Goal: Task Accomplishment & Management: Complete application form

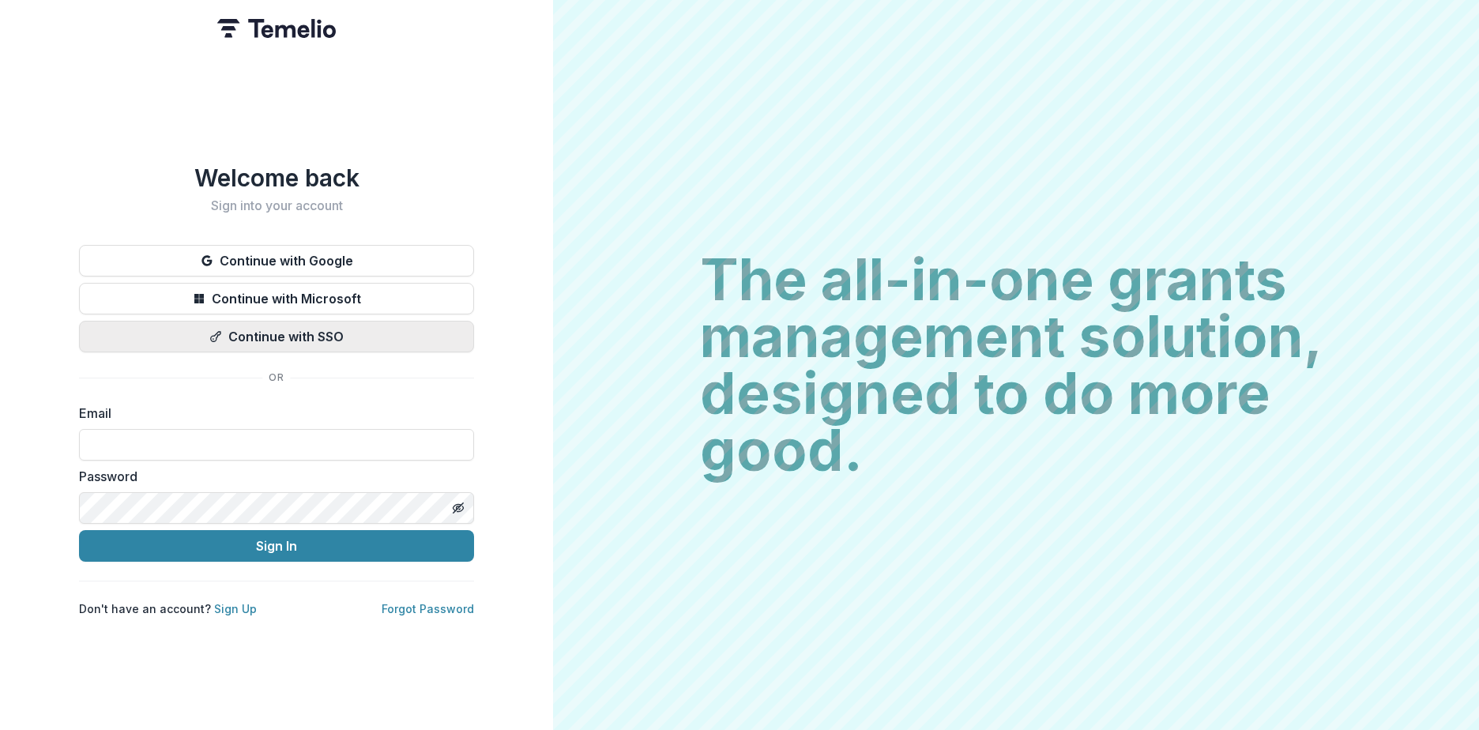
click at [287, 330] on button "Continue with SSO" at bounding box center [276, 337] width 395 height 32
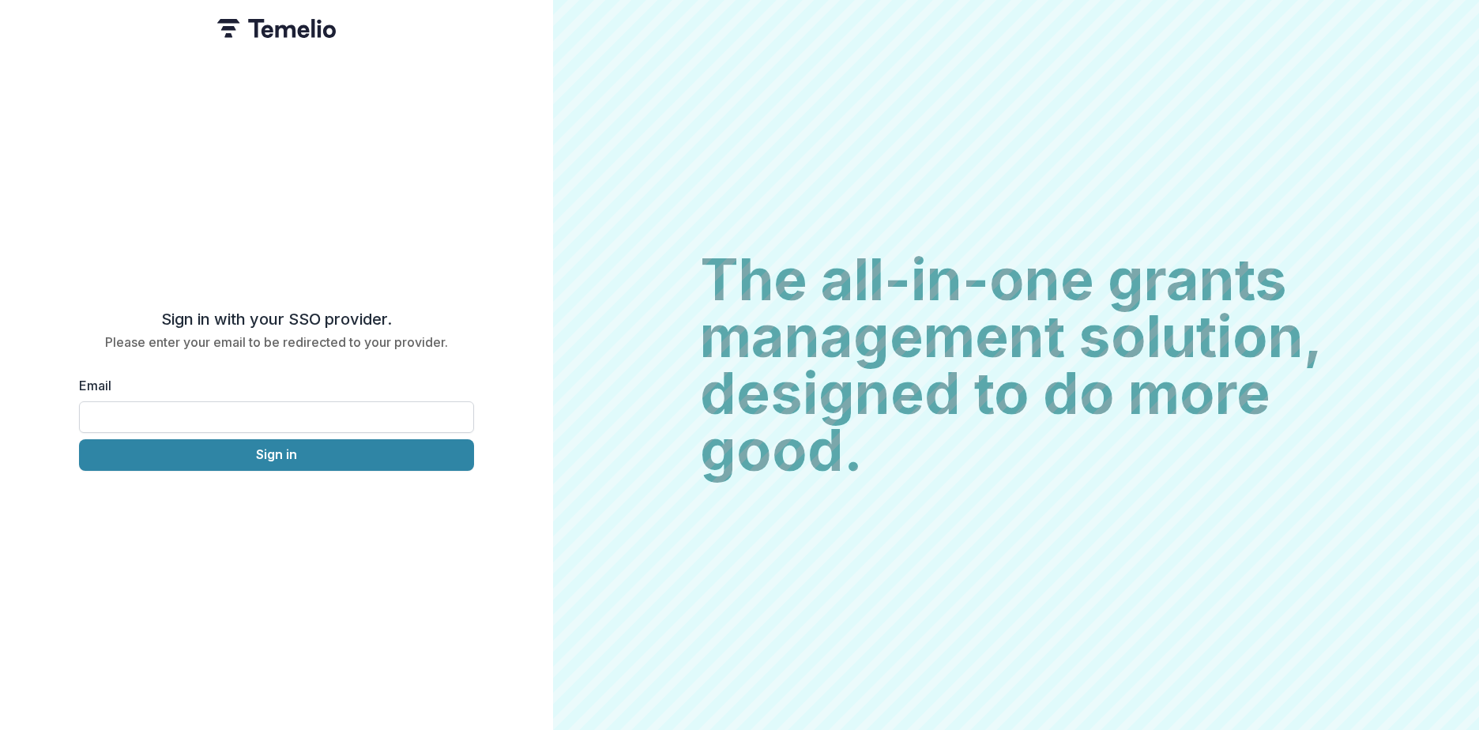
click at [183, 409] on input "Email" at bounding box center [276, 417] width 395 height 32
type input "**********"
click at [259, 449] on button "Sign in" at bounding box center [276, 455] width 395 height 32
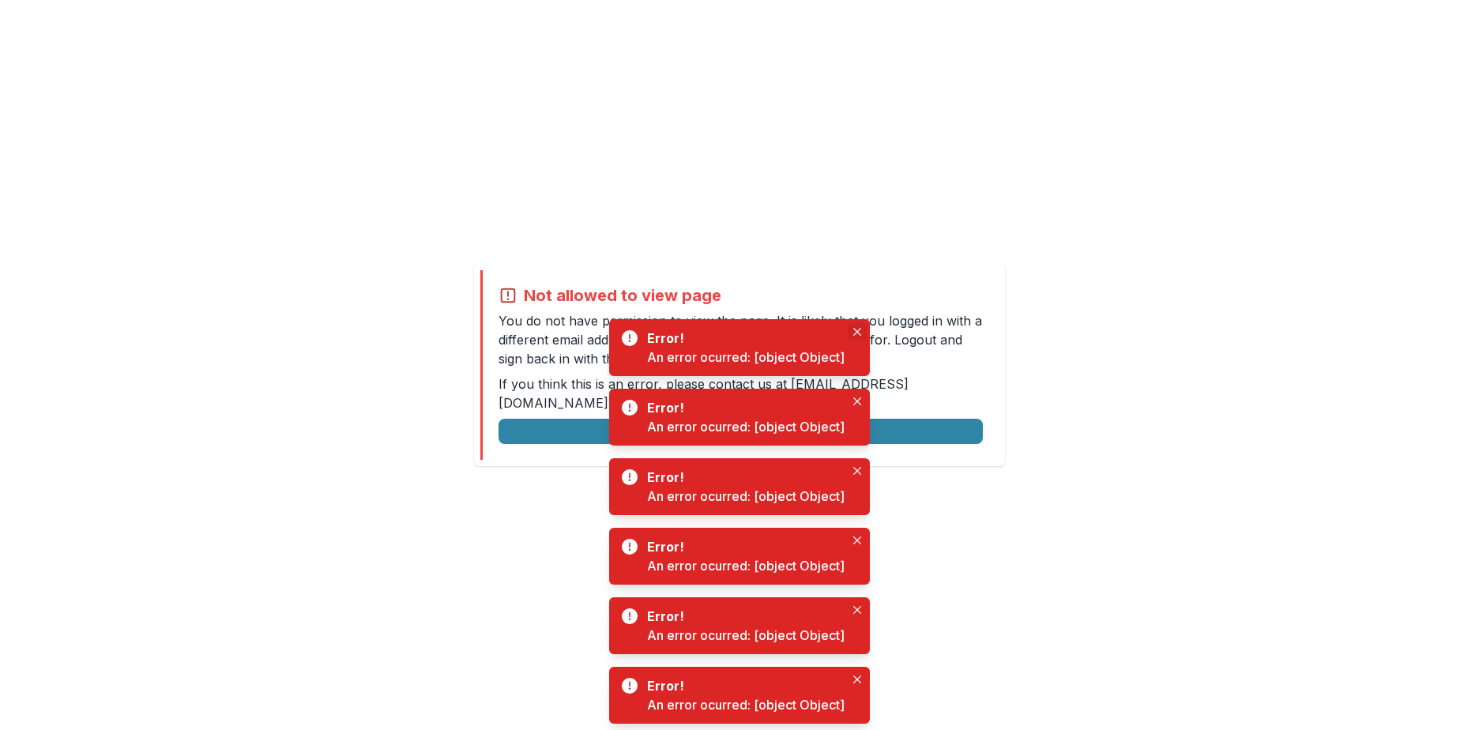
click at [859, 331] on icon "Close" at bounding box center [857, 332] width 8 height 8
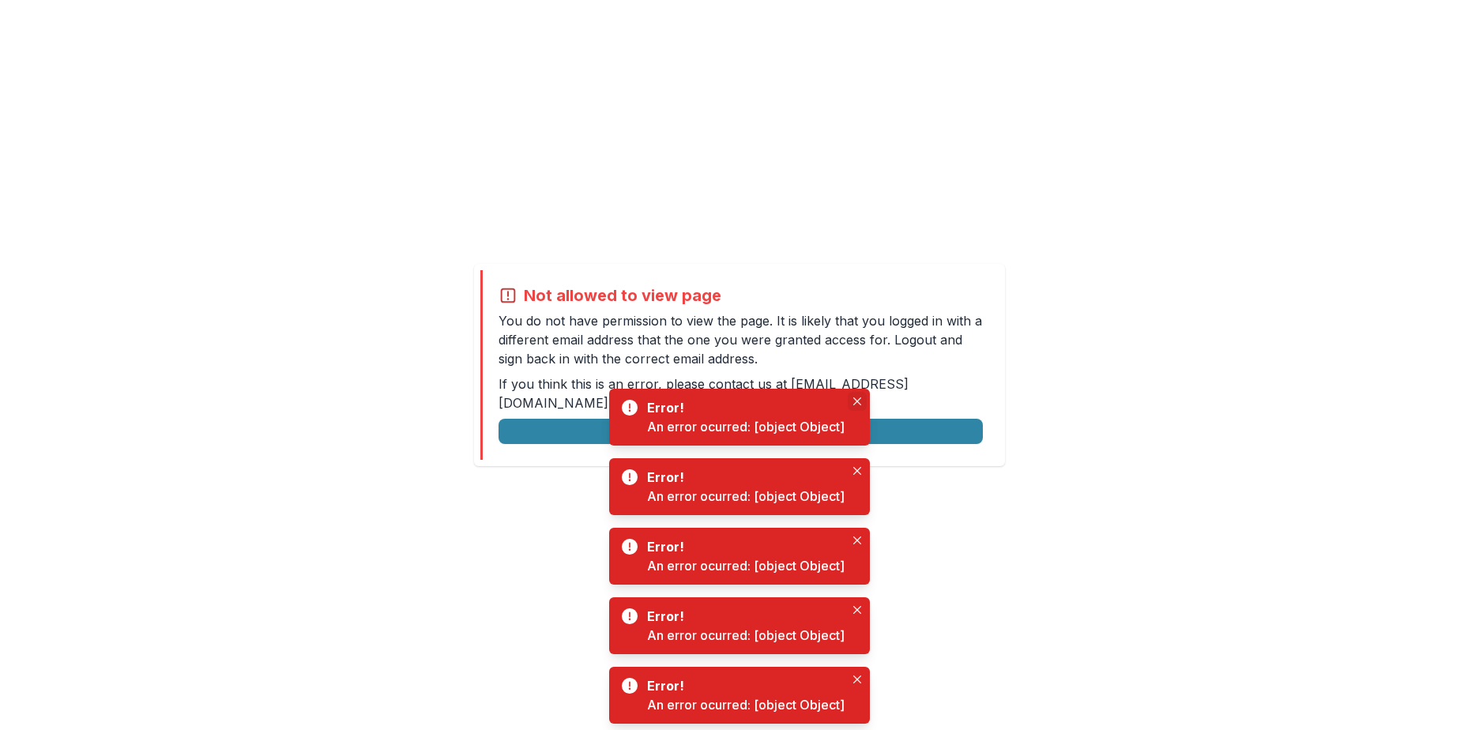
click at [855, 401] on icon "Close" at bounding box center [857, 401] width 8 height 8
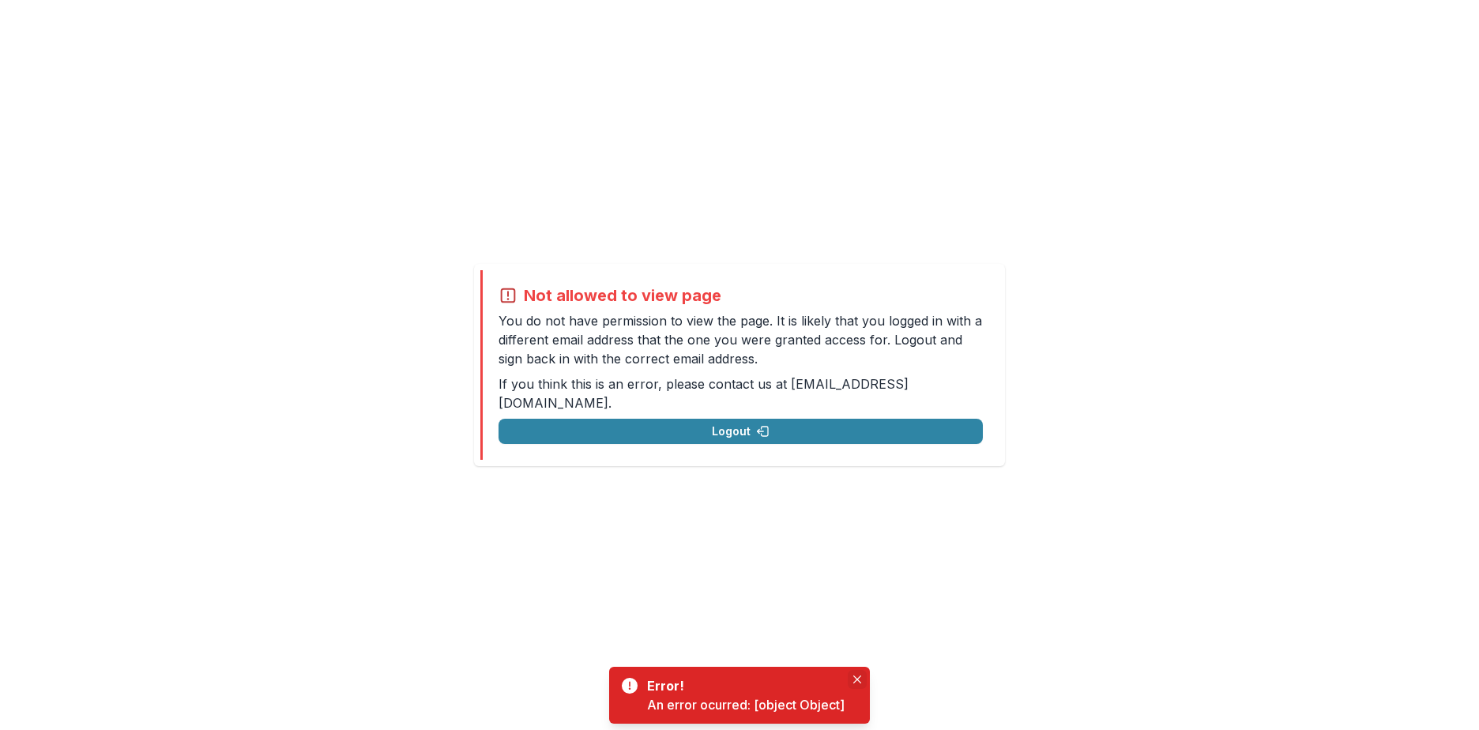
click at [859, 677] on icon "Close" at bounding box center [857, 679] width 8 height 8
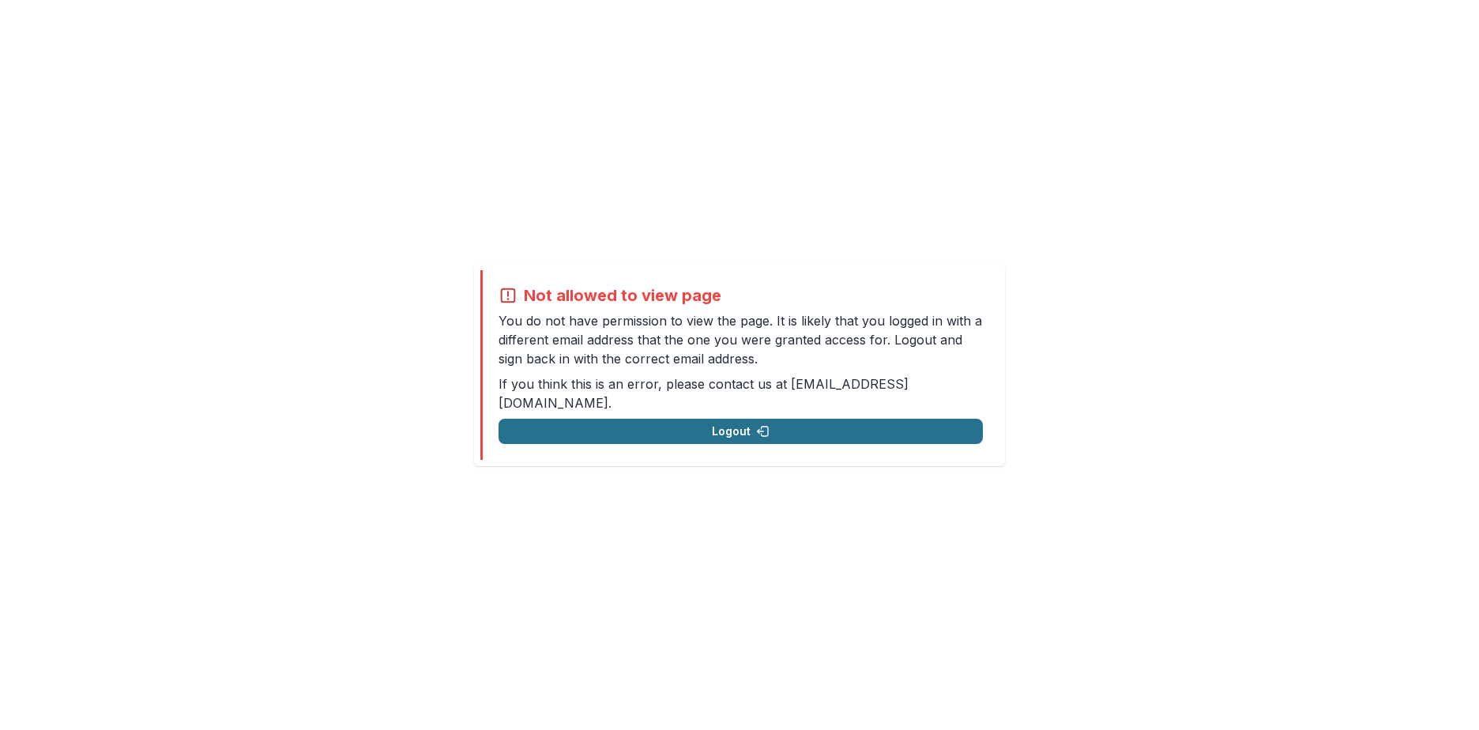
click at [758, 430] on polyline "button" at bounding box center [759, 432] width 2 height 4
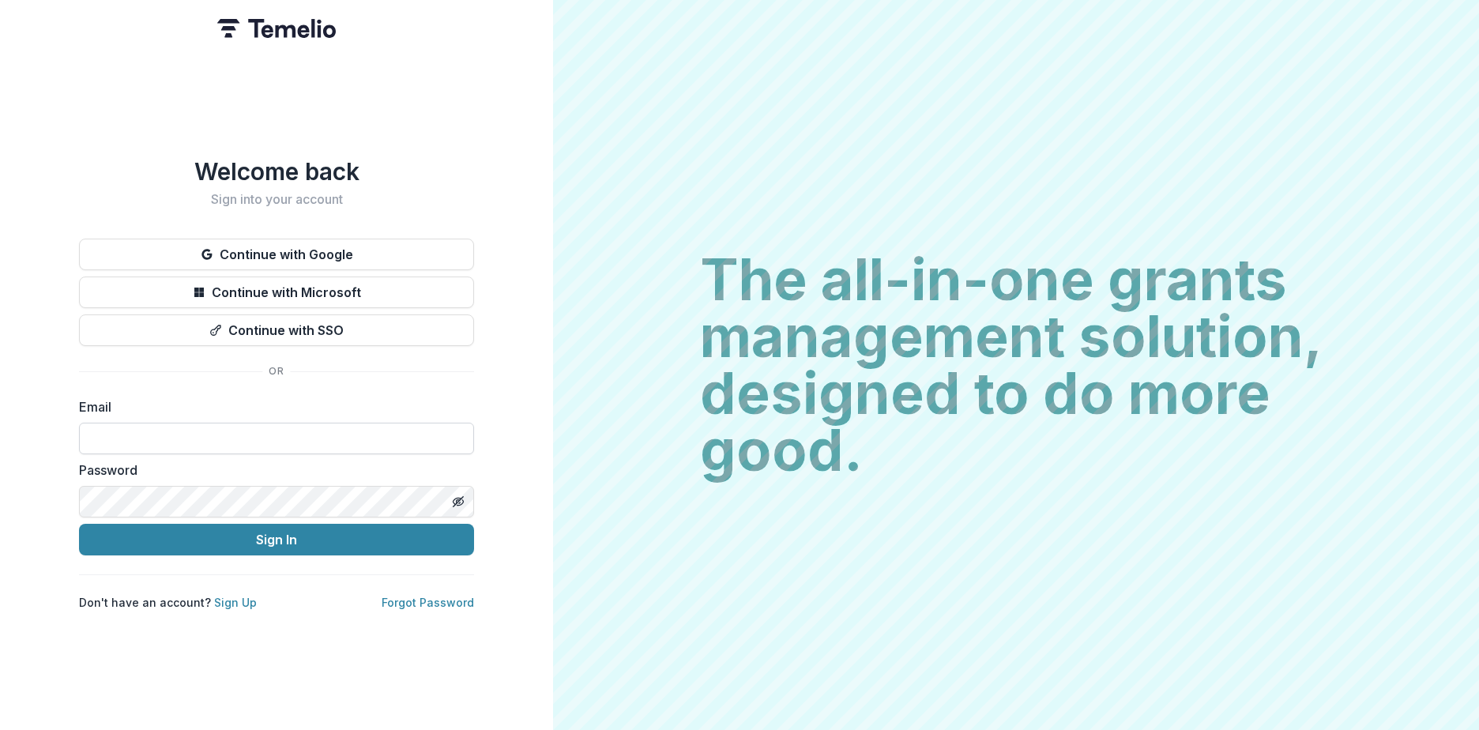
click at [160, 445] on input at bounding box center [276, 439] width 395 height 32
type input "**********"
click at [286, 541] on button "Sign In" at bounding box center [276, 540] width 395 height 32
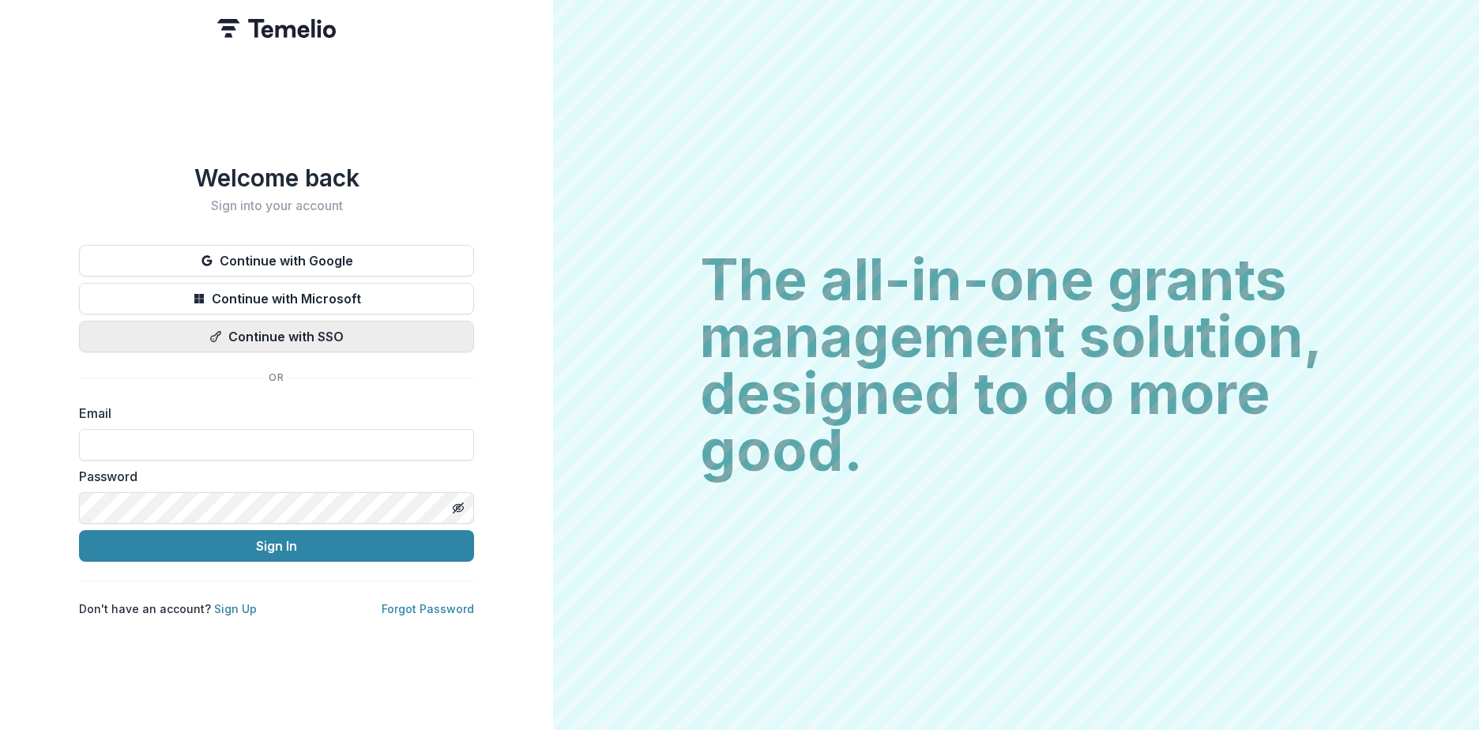
click at [265, 328] on button "Continue with SSO" at bounding box center [276, 337] width 395 height 32
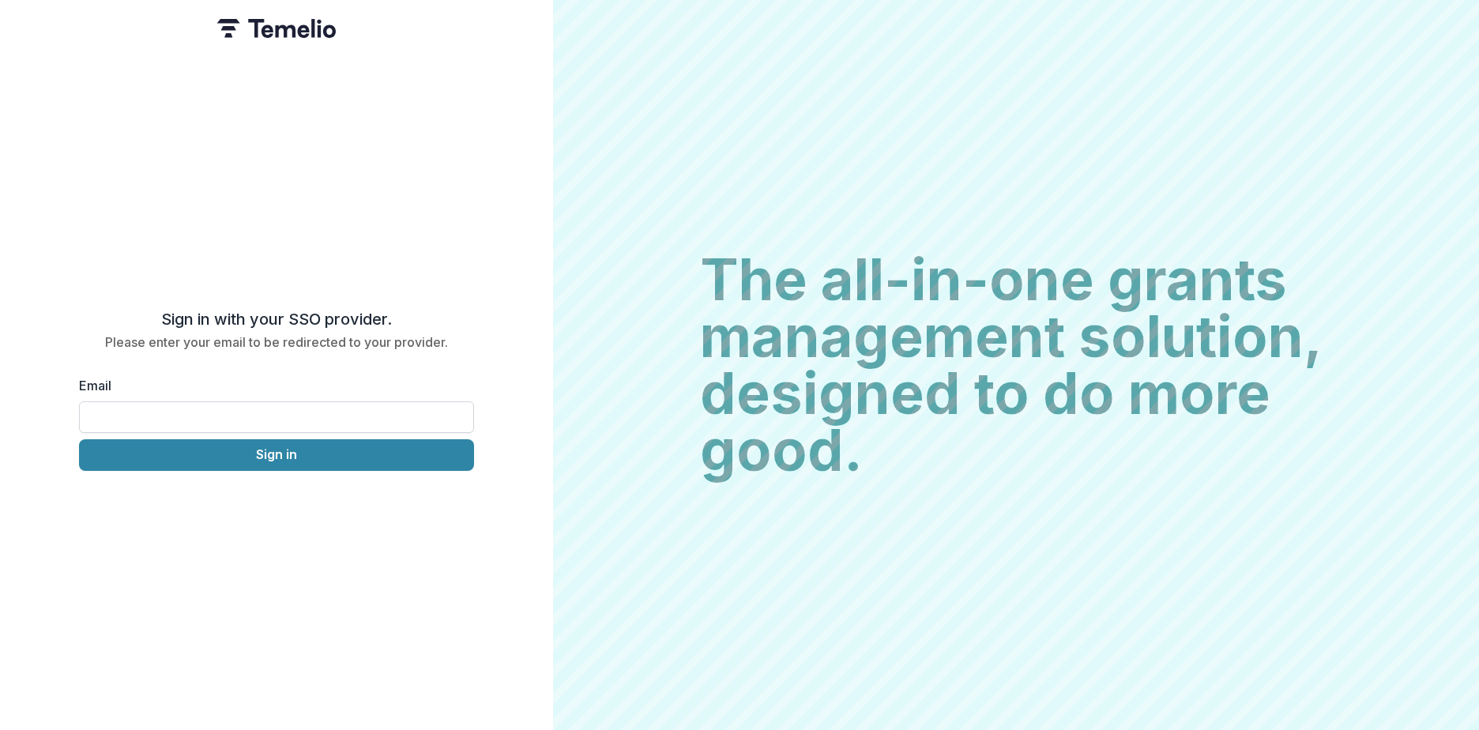
click at [188, 408] on input "Email" at bounding box center [276, 417] width 395 height 32
type input "**********"
click at [258, 442] on button "Sign in" at bounding box center [276, 455] width 395 height 32
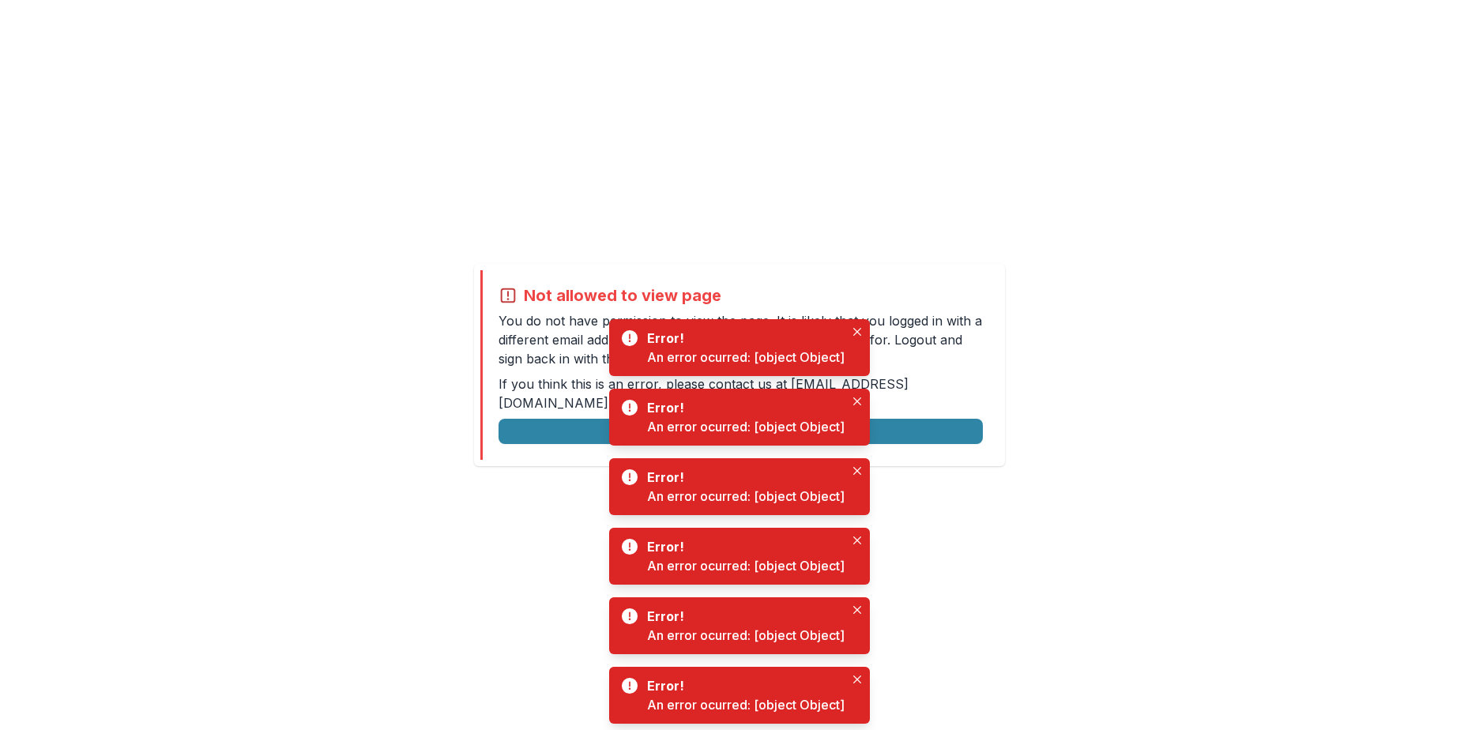
drag, startPoint x: 859, startPoint y: 327, endPoint x: 863, endPoint y: 367, distance: 39.6
click at [859, 328] on button "Close" at bounding box center [857, 331] width 19 height 19
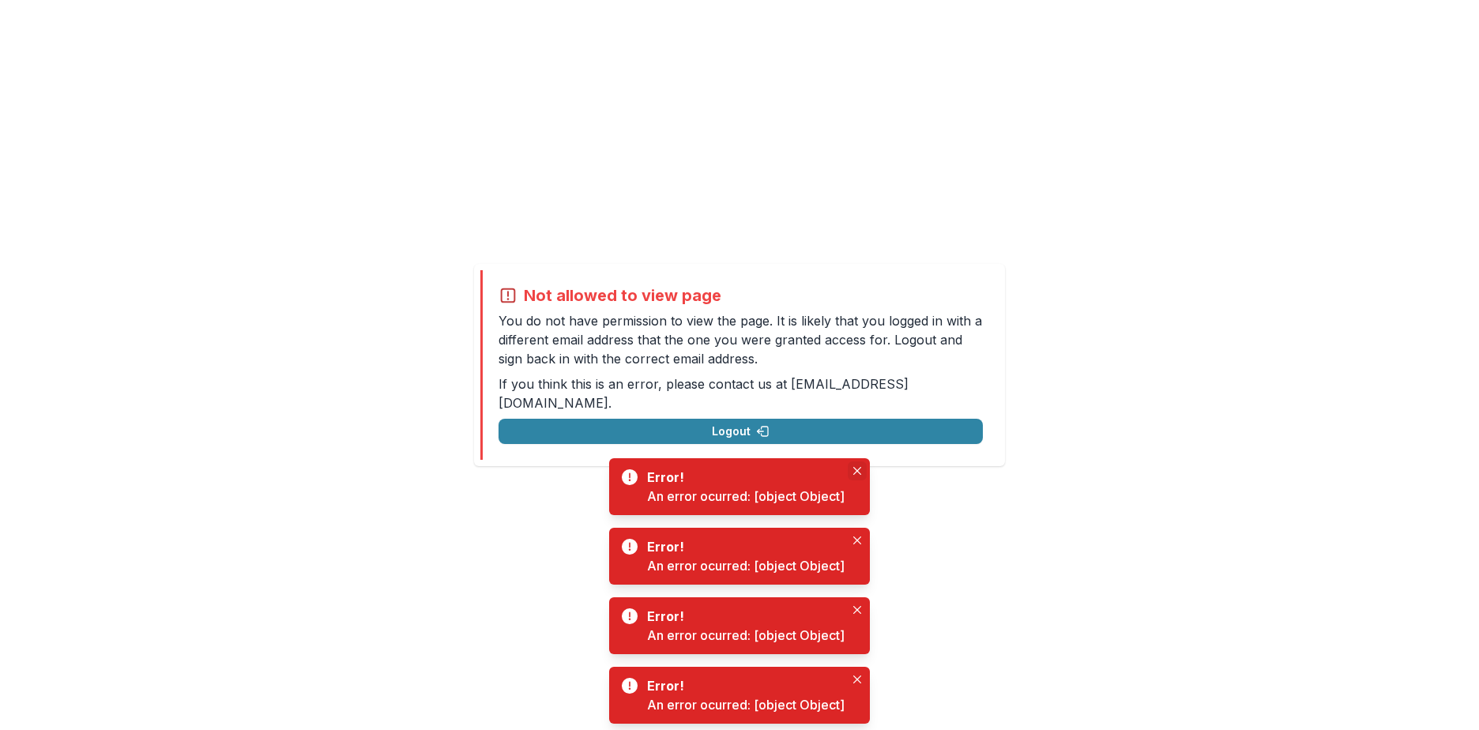
click at [859, 476] on button "Close" at bounding box center [857, 470] width 19 height 19
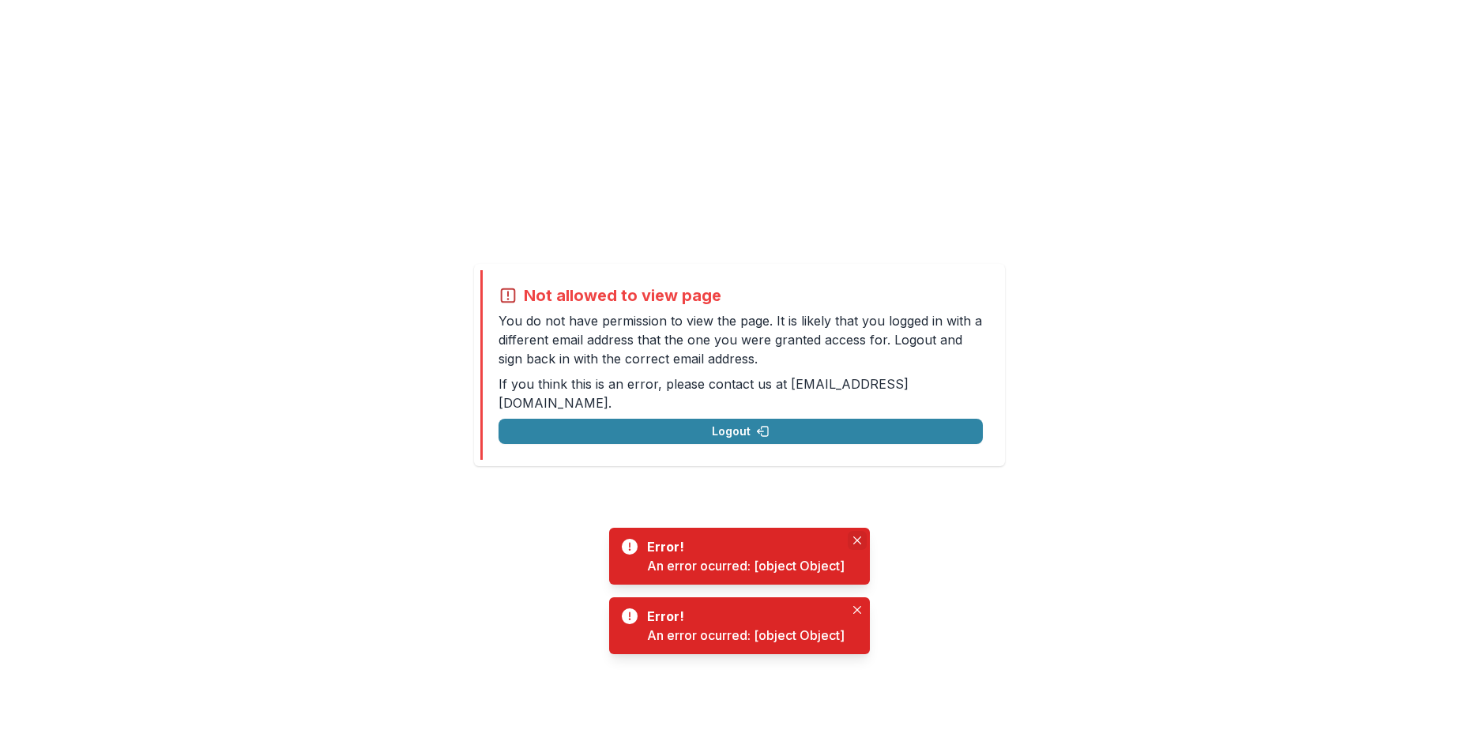
click at [854, 536] on icon "Close" at bounding box center [857, 540] width 8 height 8
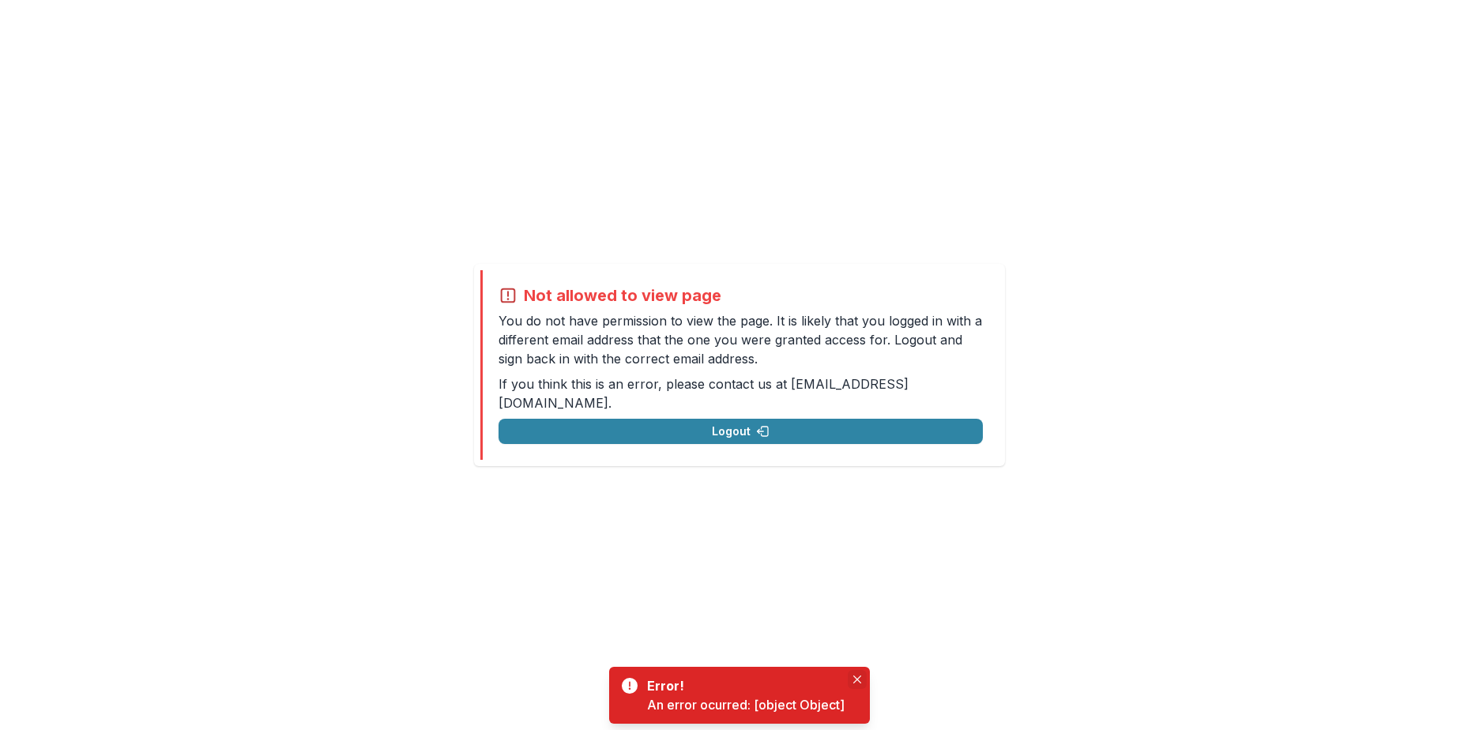
click at [855, 679] on icon "Close" at bounding box center [857, 679] width 8 height 8
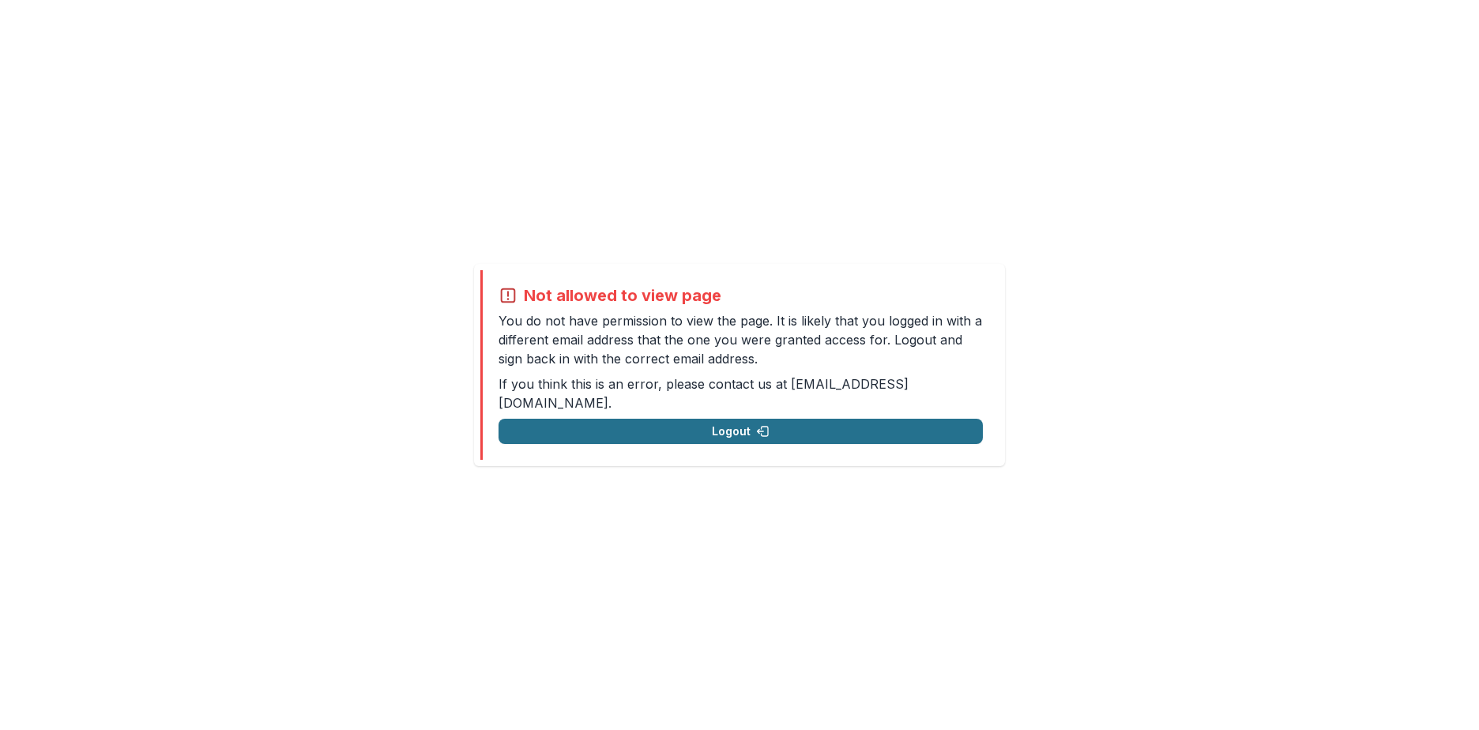
click at [710, 423] on button "Logout" at bounding box center [740, 431] width 484 height 25
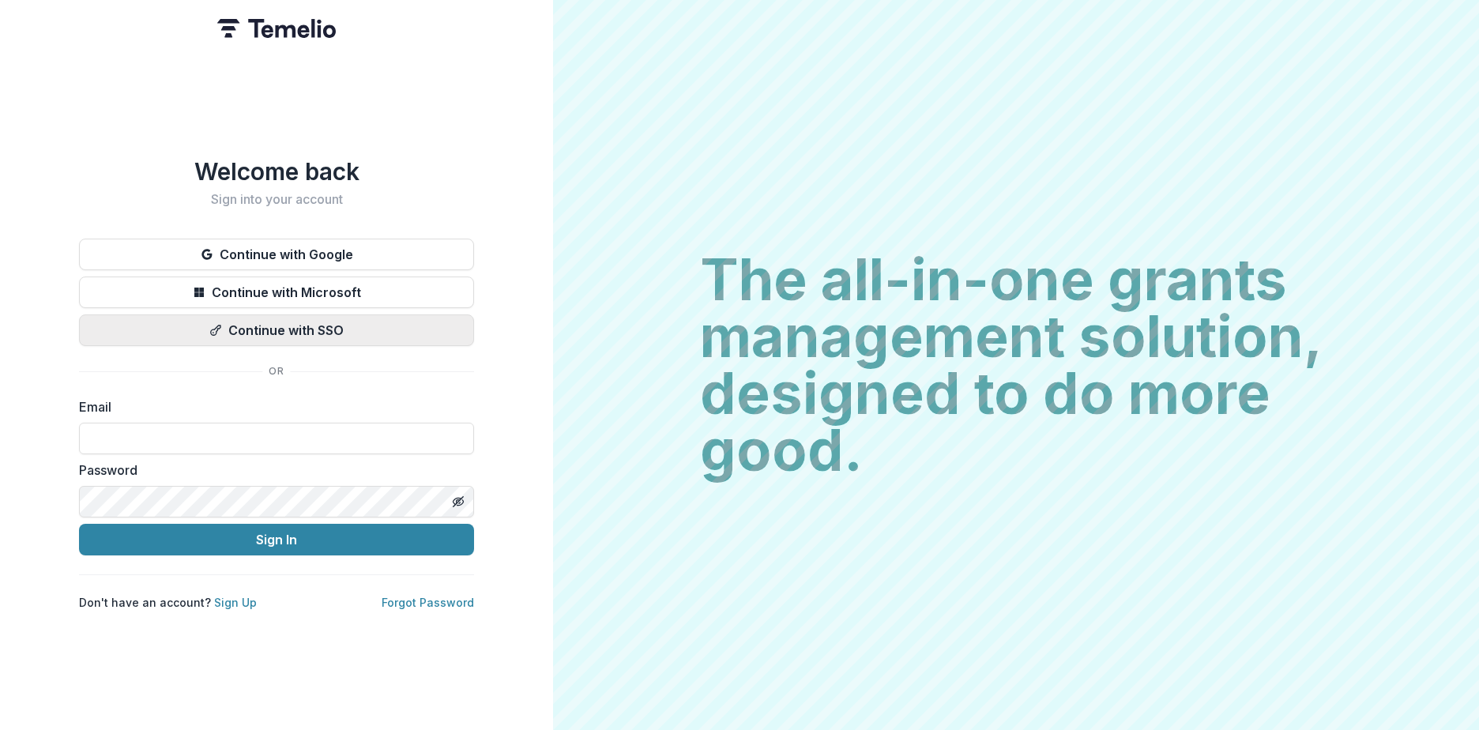
click at [239, 332] on button "Continue with SSO" at bounding box center [276, 330] width 395 height 32
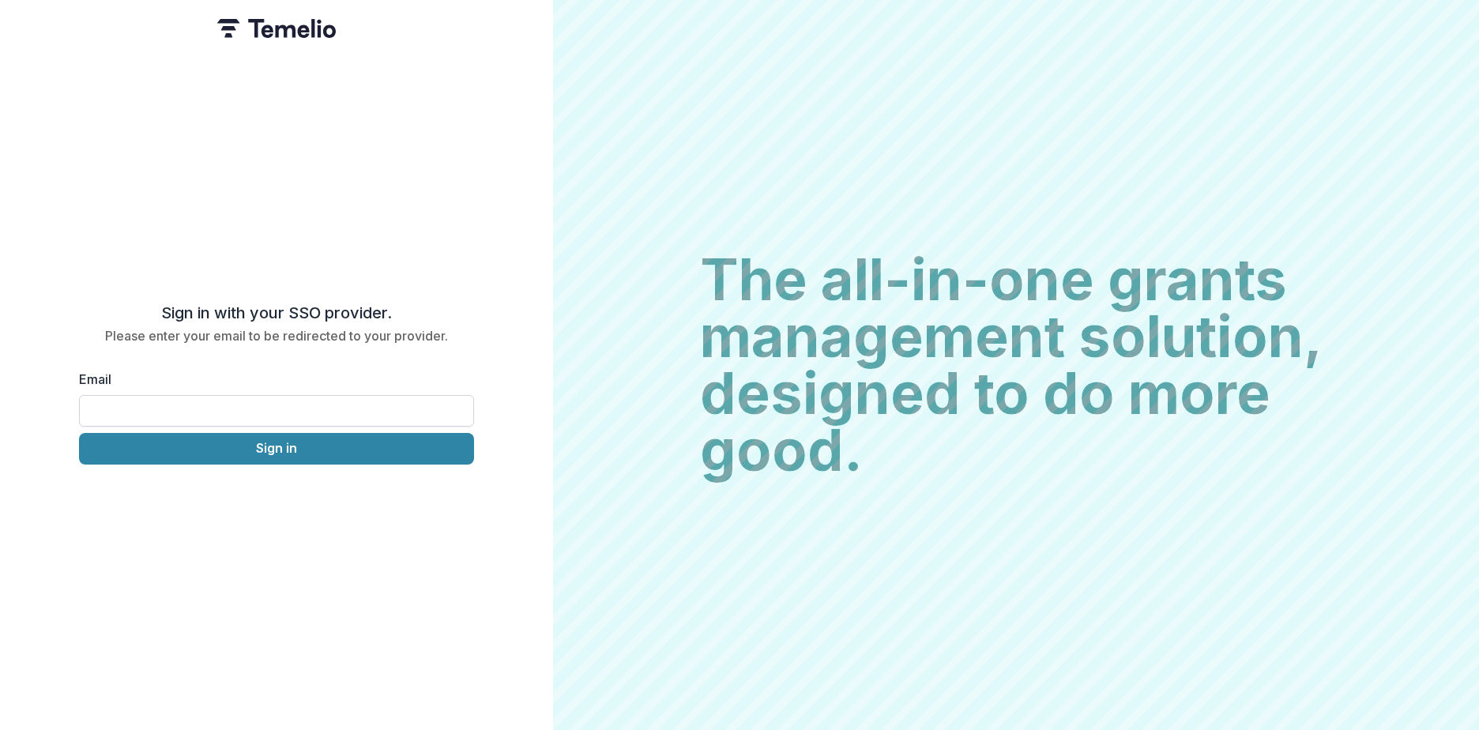
click at [132, 406] on input "Email" at bounding box center [276, 411] width 395 height 32
type input "**********"
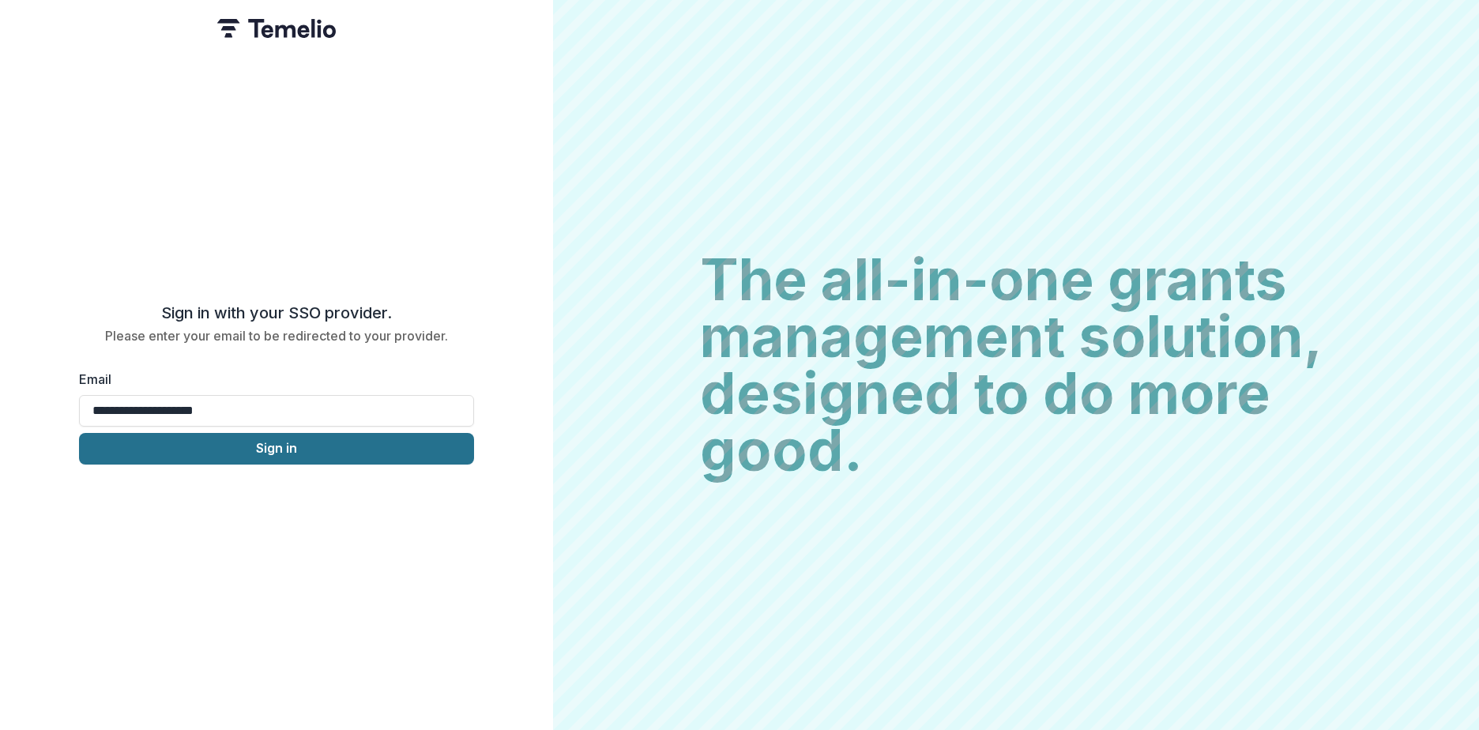
click at [228, 448] on button "Sign in" at bounding box center [276, 449] width 395 height 32
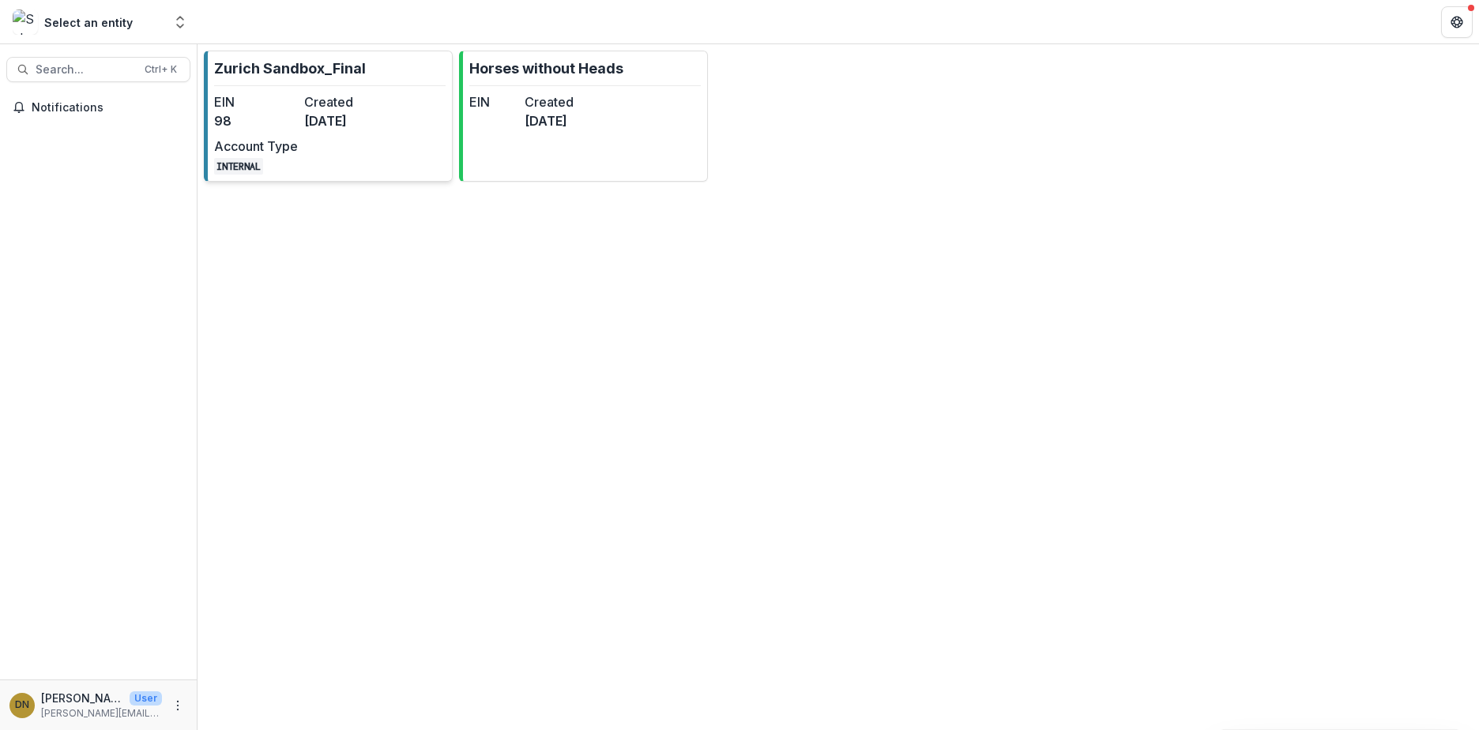
click at [321, 126] on dd "[DATE]" at bounding box center [346, 120] width 84 height 19
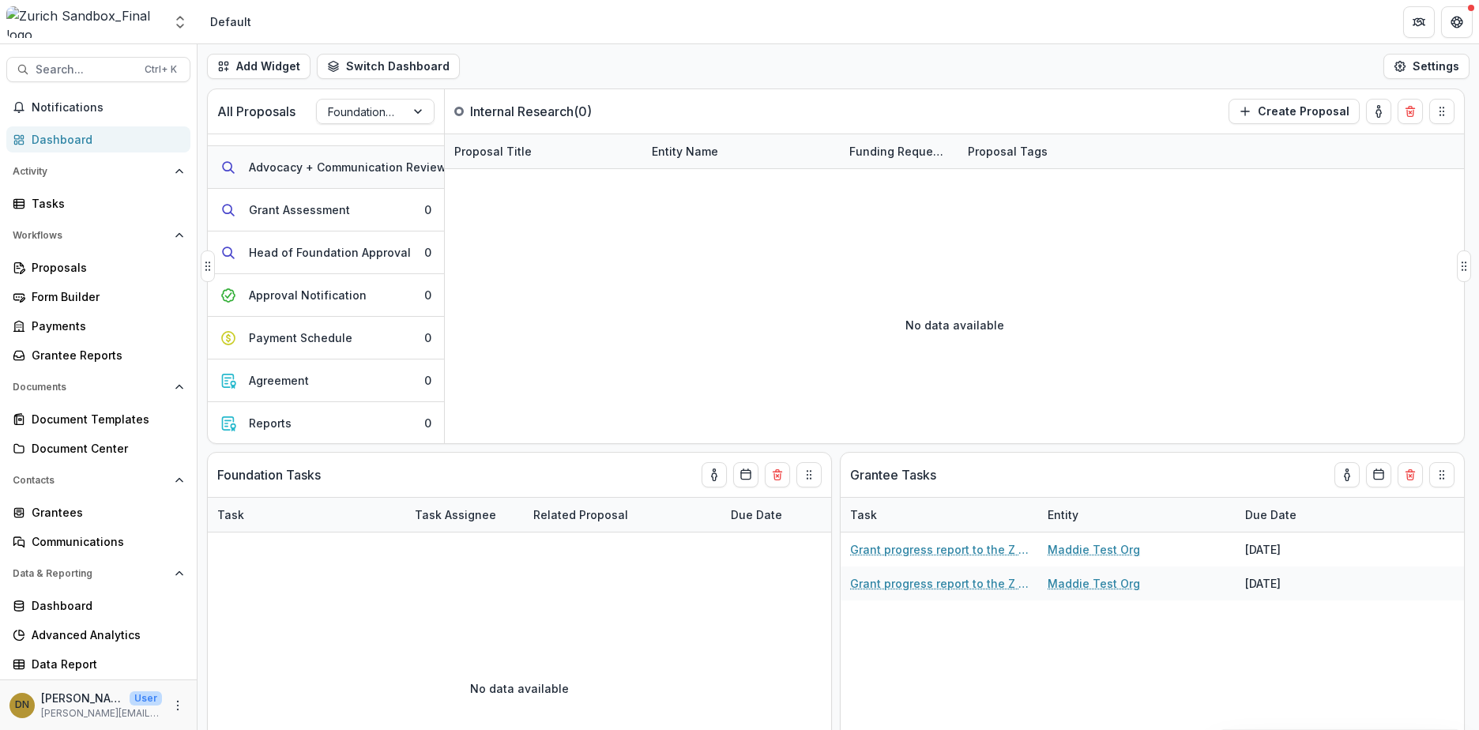
scroll to position [474, 0]
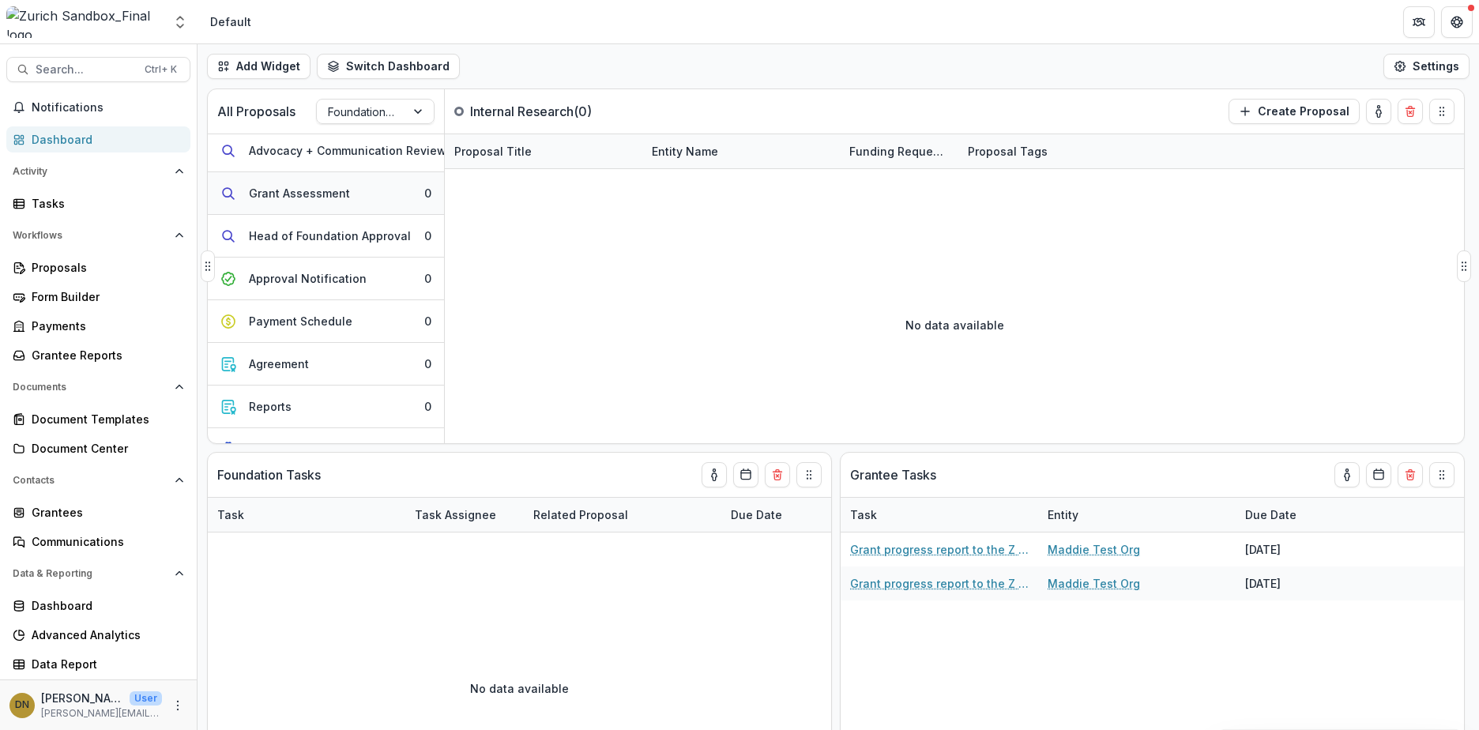
click at [313, 187] on div "Grant Assessment" at bounding box center [299, 193] width 101 height 17
click at [77, 299] on div "Form Builder" at bounding box center [105, 296] width 146 height 17
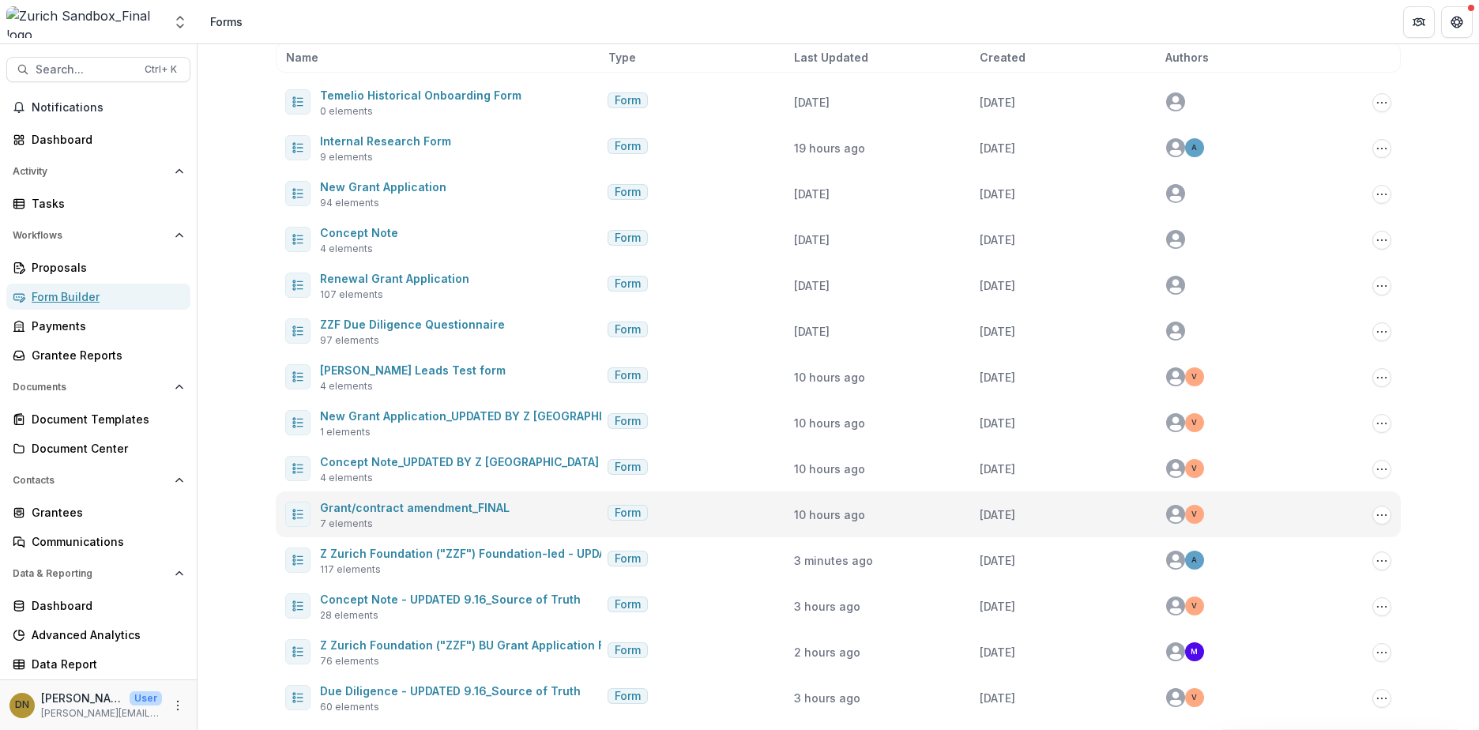
scroll to position [88, 0]
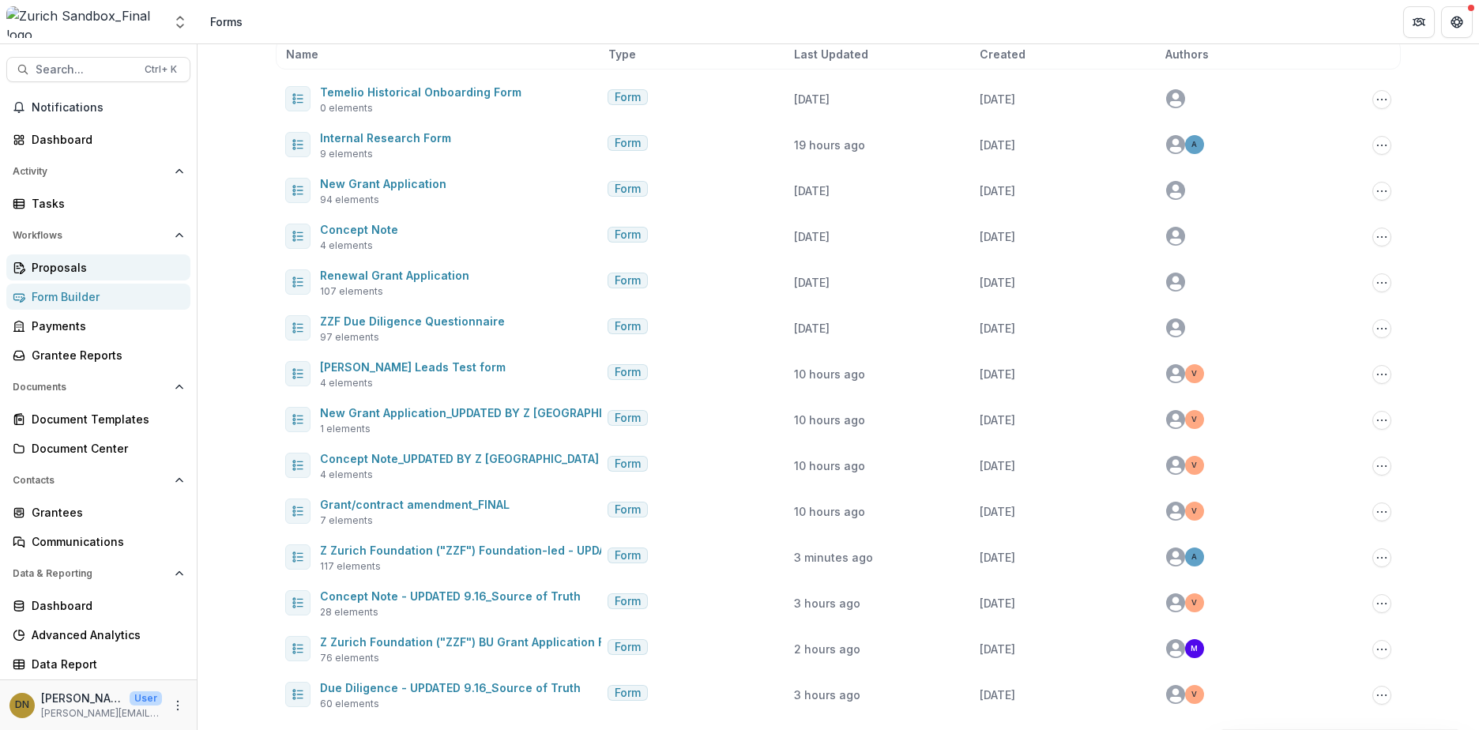
click at [66, 270] on div "Proposals" at bounding box center [105, 267] width 146 height 17
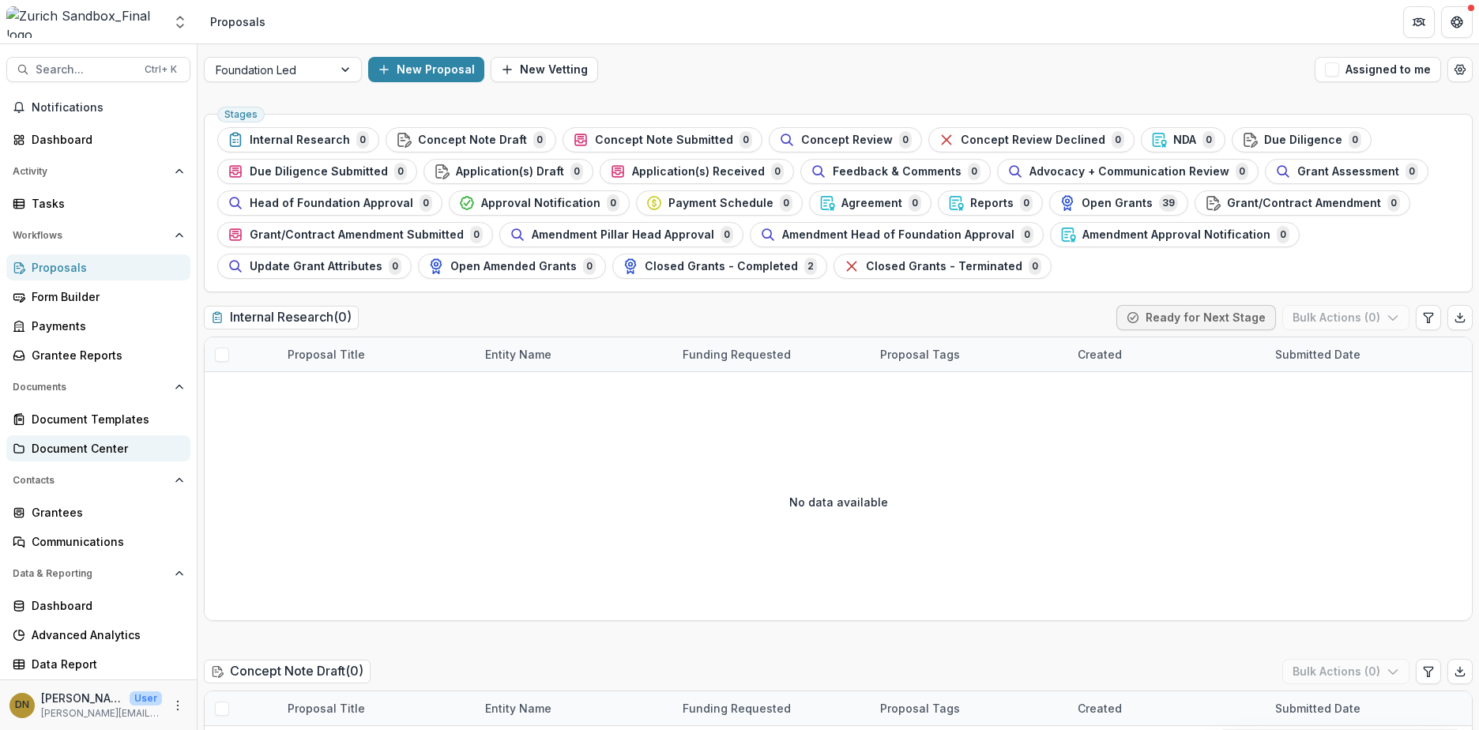
click at [81, 451] on div "Document Center" at bounding box center [105, 448] width 146 height 17
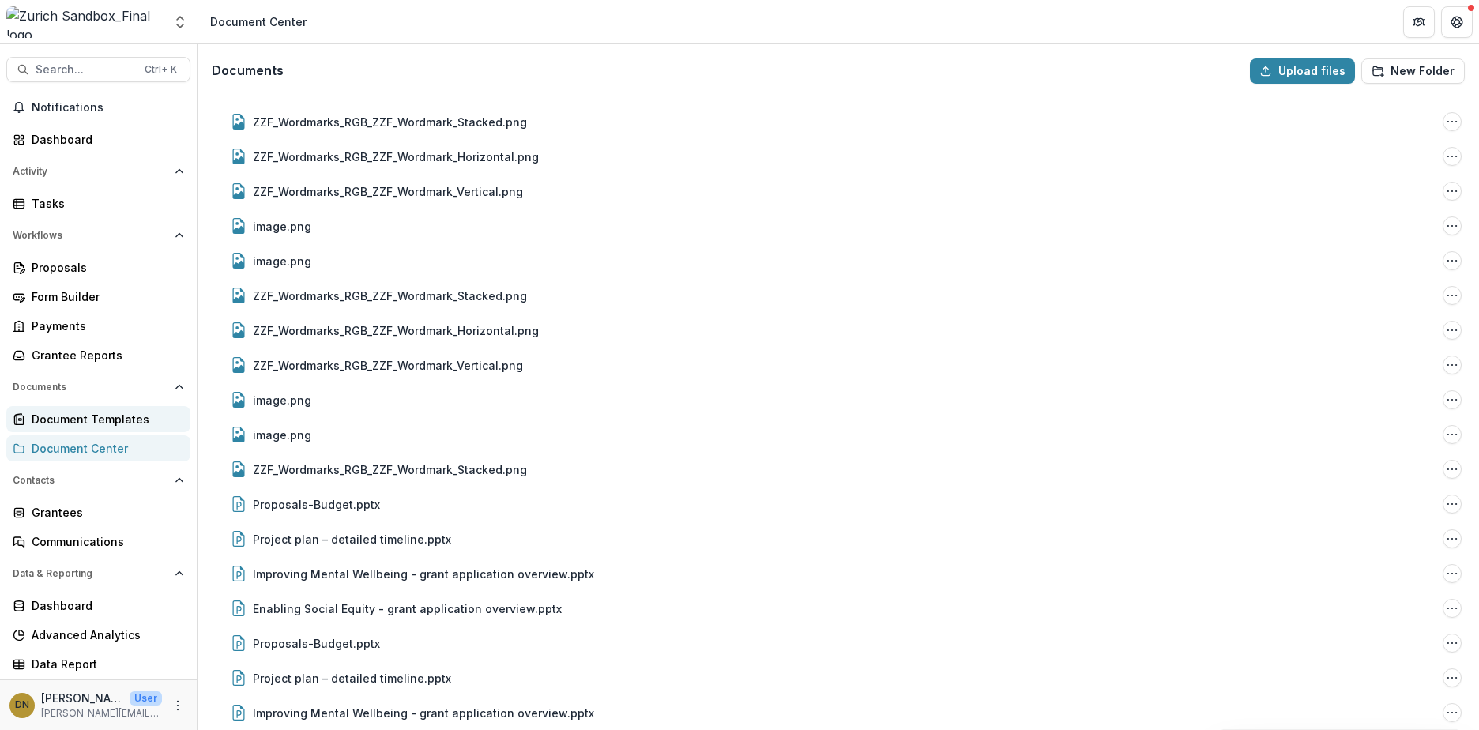
click at [79, 420] on div "Document Templates" at bounding box center [105, 419] width 146 height 17
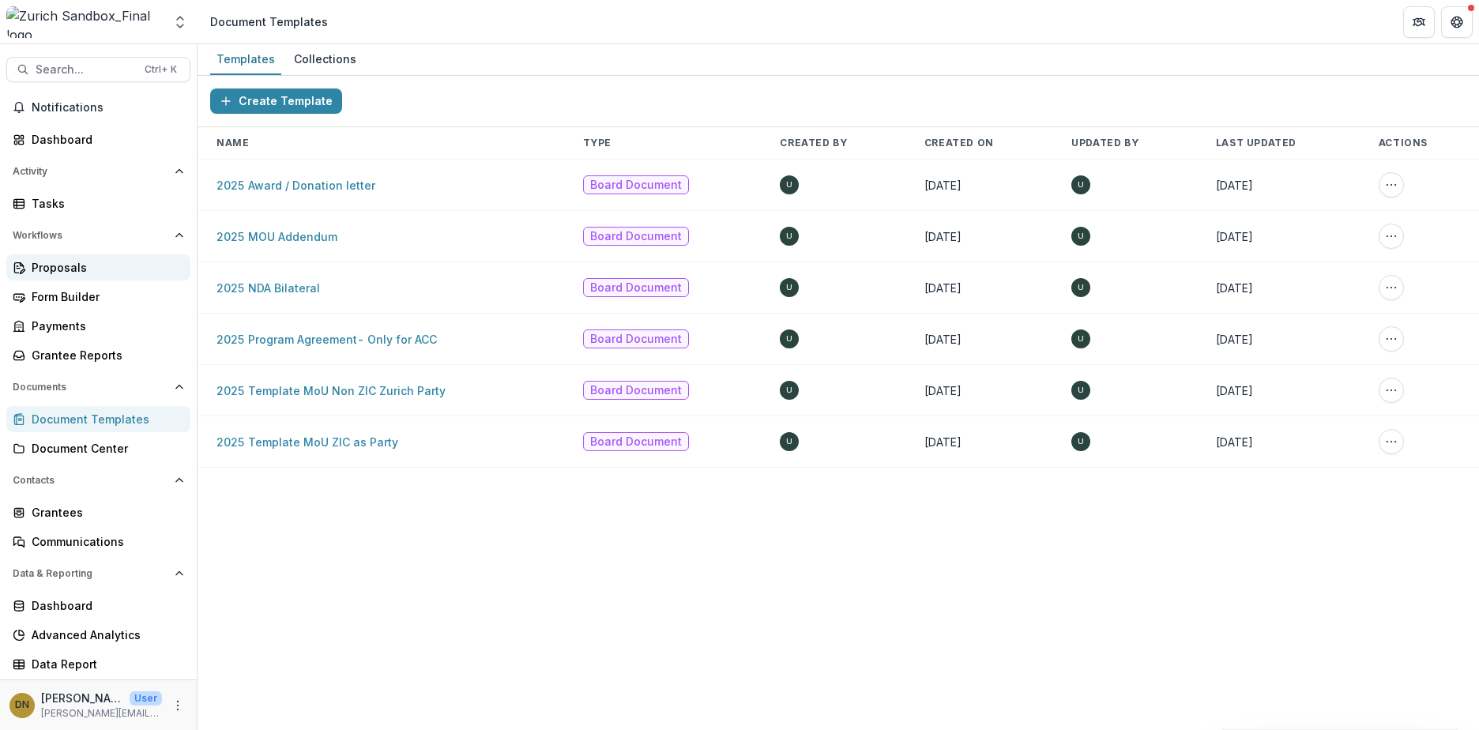
click at [56, 267] on div "Proposals" at bounding box center [105, 267] width 146 height 17
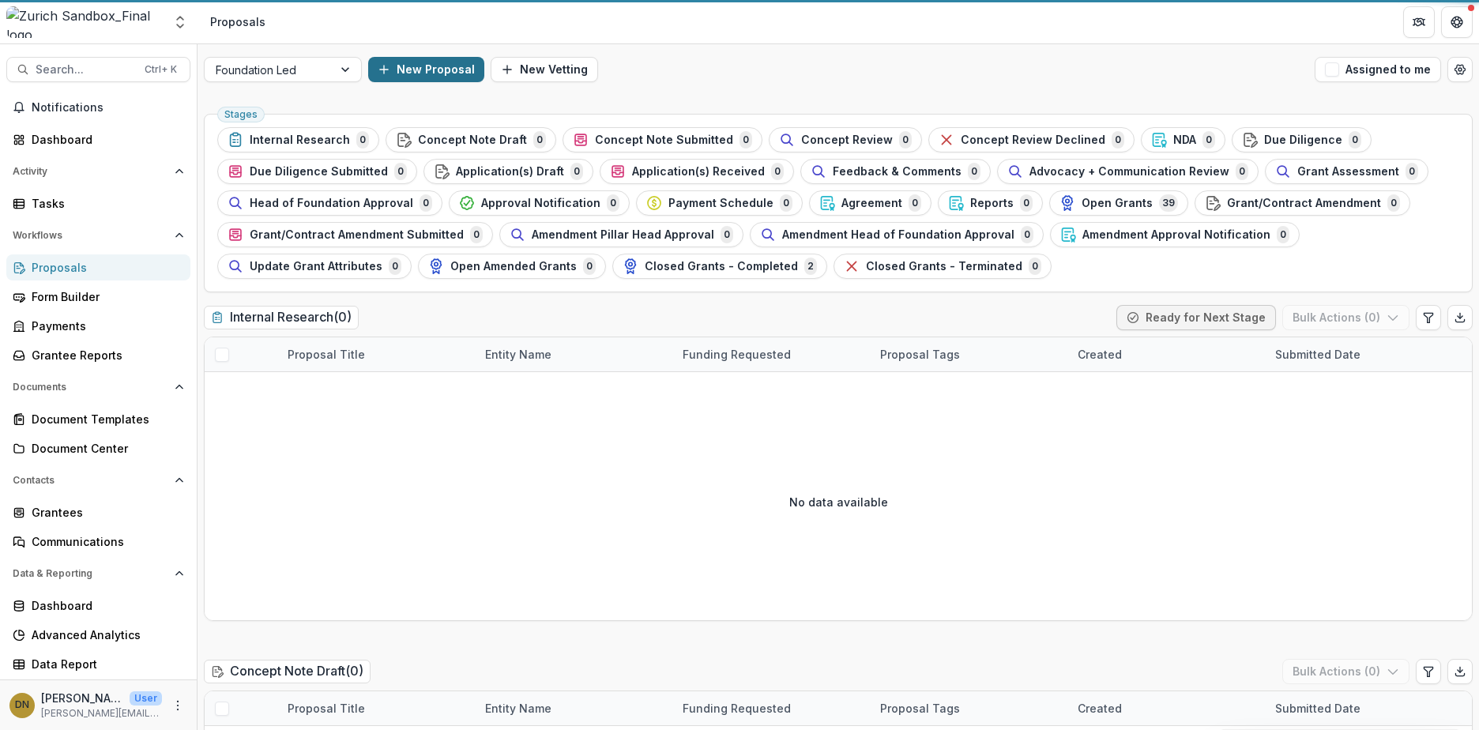
click at [443, 74] on button "New Proposal" at bounding box center [426, 69] width 116 height 25
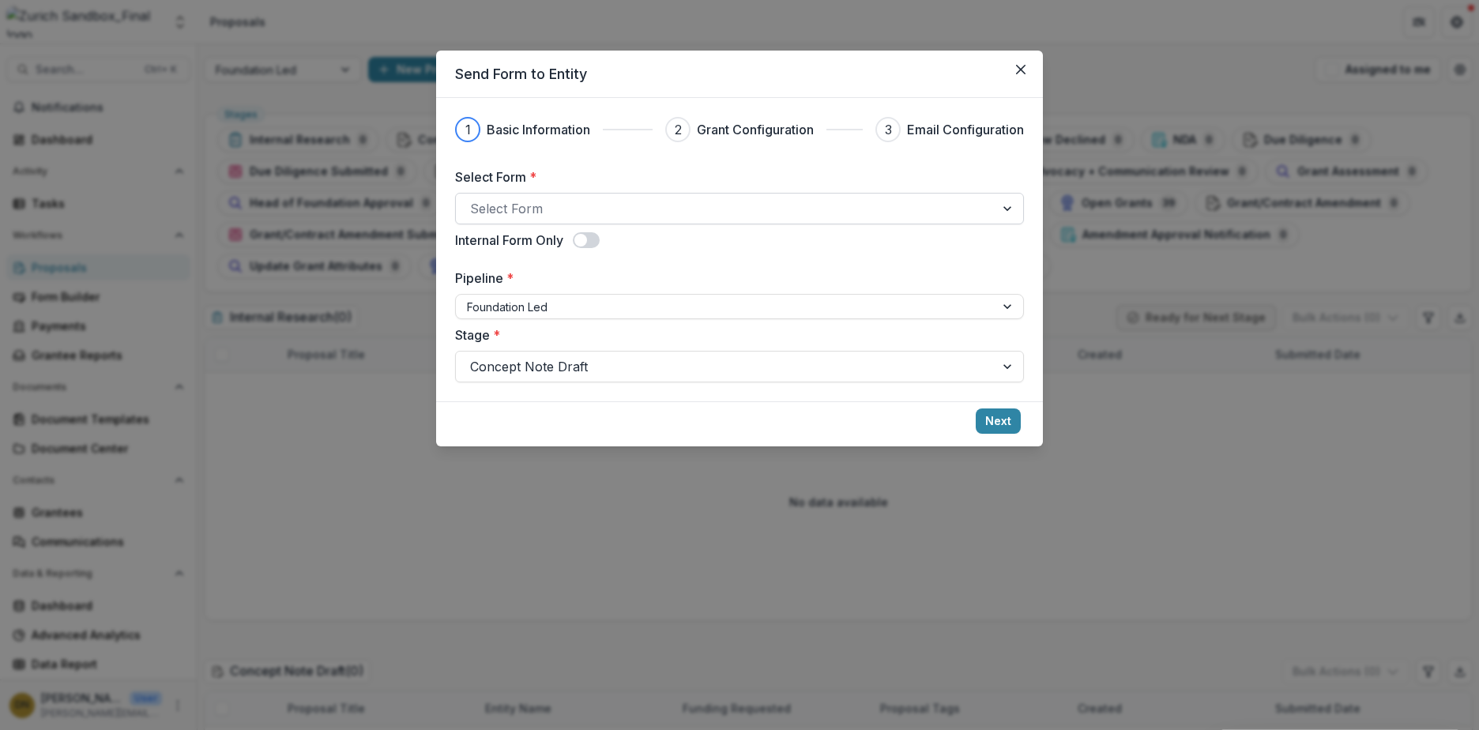
click at [638, 216] on div at bounding box center [725, 208] width 510 height 22
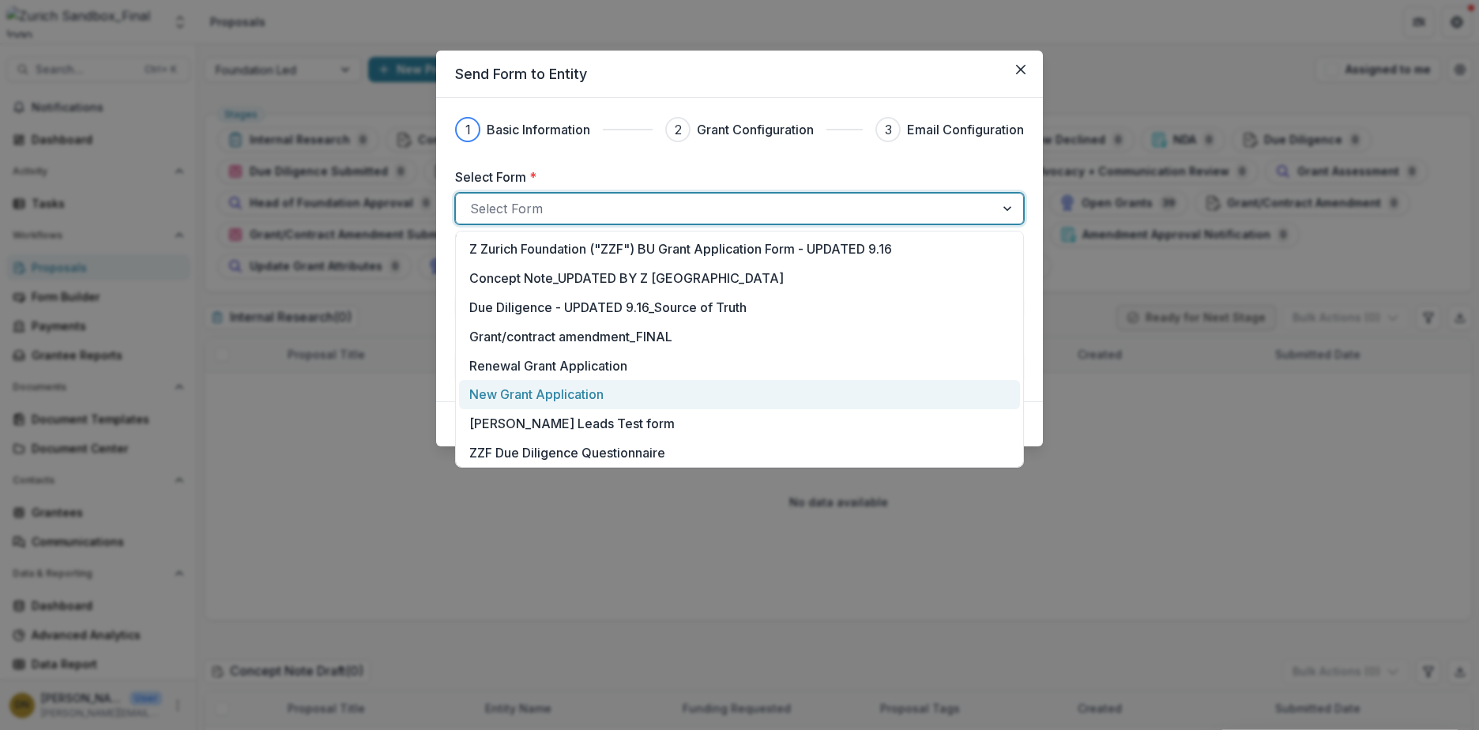
scroll to position [178, 0]
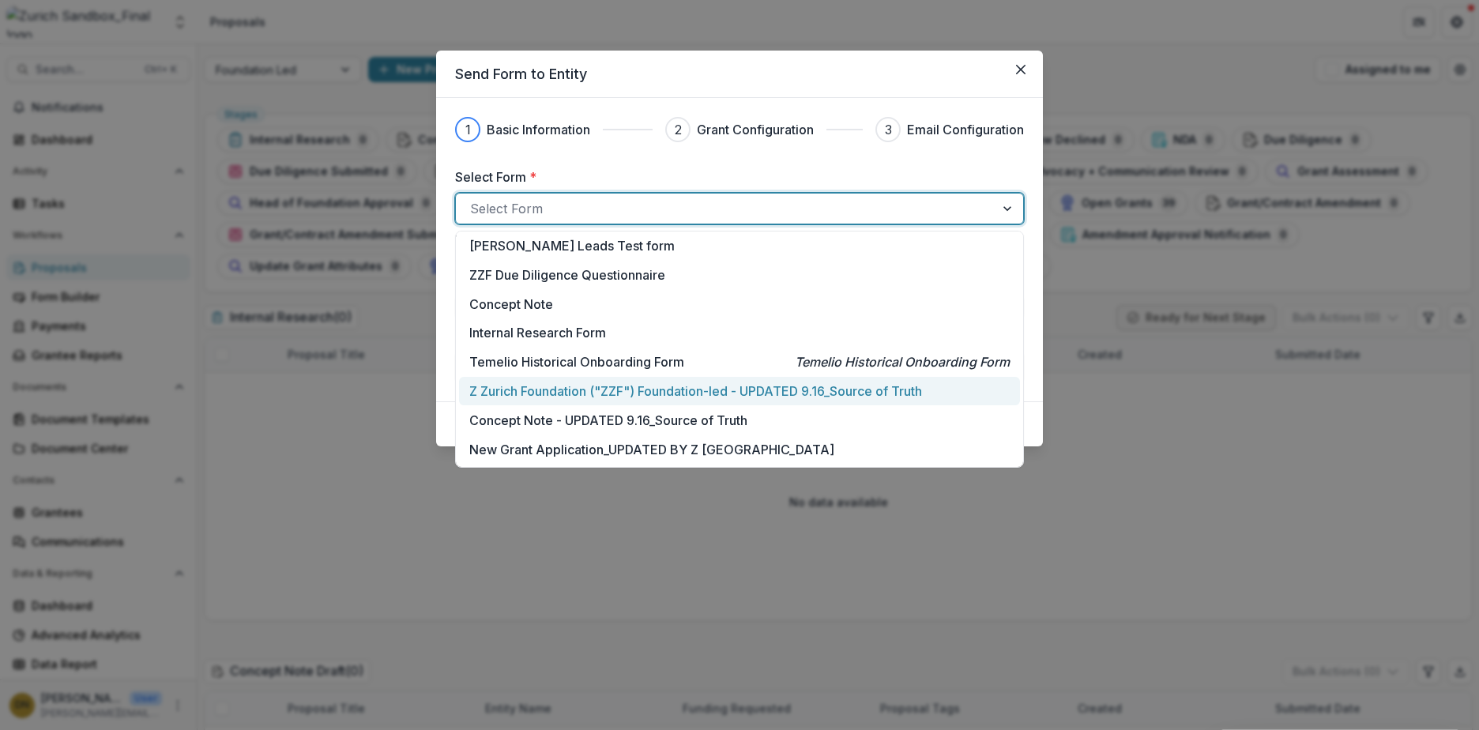
click at [570, 393] on p "Z Zurich Foundation ("ZZF") Foundation-led - UPDATED 9.16_Source of Truth" at bounding box center [695, 391] width 453 height 19
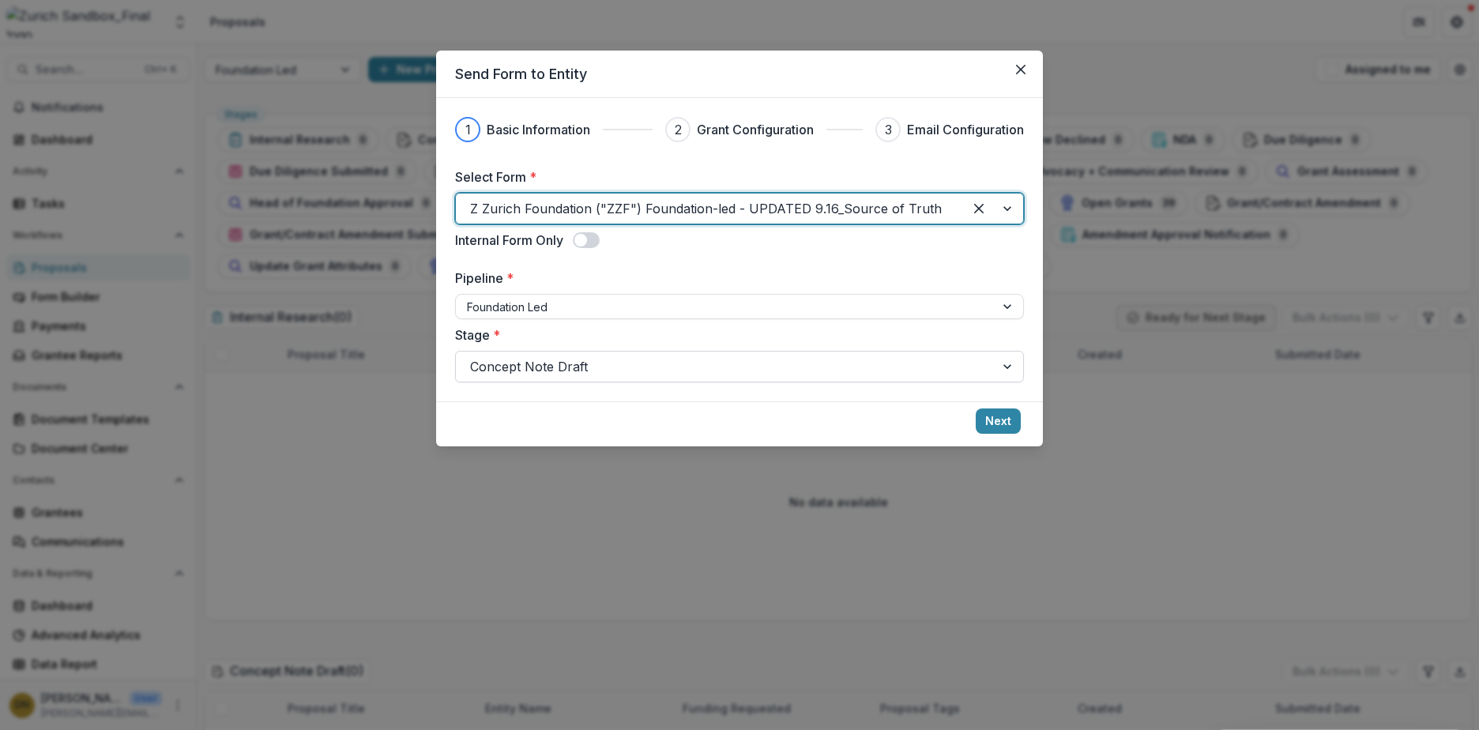
click at [572, 364] on div at bounding box center [725, 366] width 510 height 22
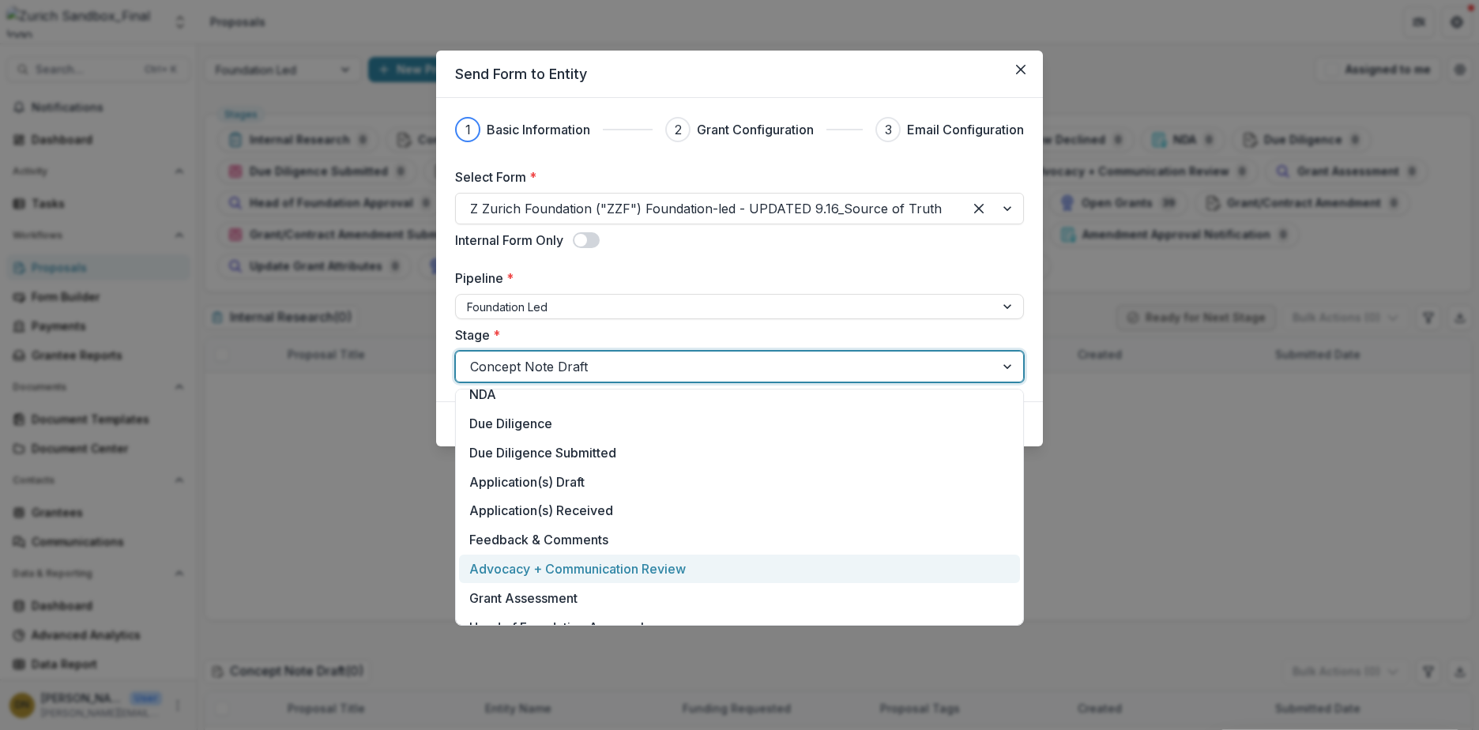
scroll to position [237, 0]
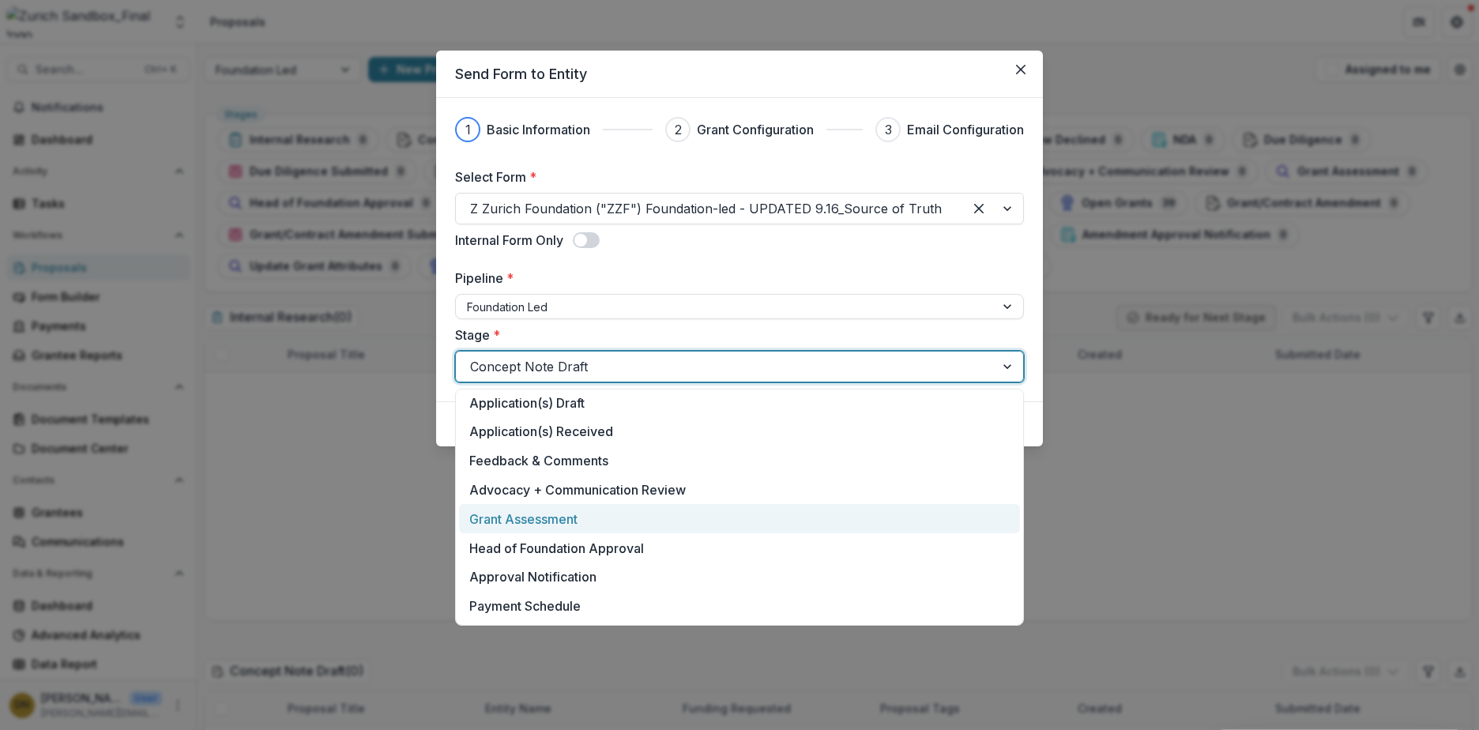
click at [553, 517] on div "Grant Assessment" at bounding box center [739, 518] width 561 height 29
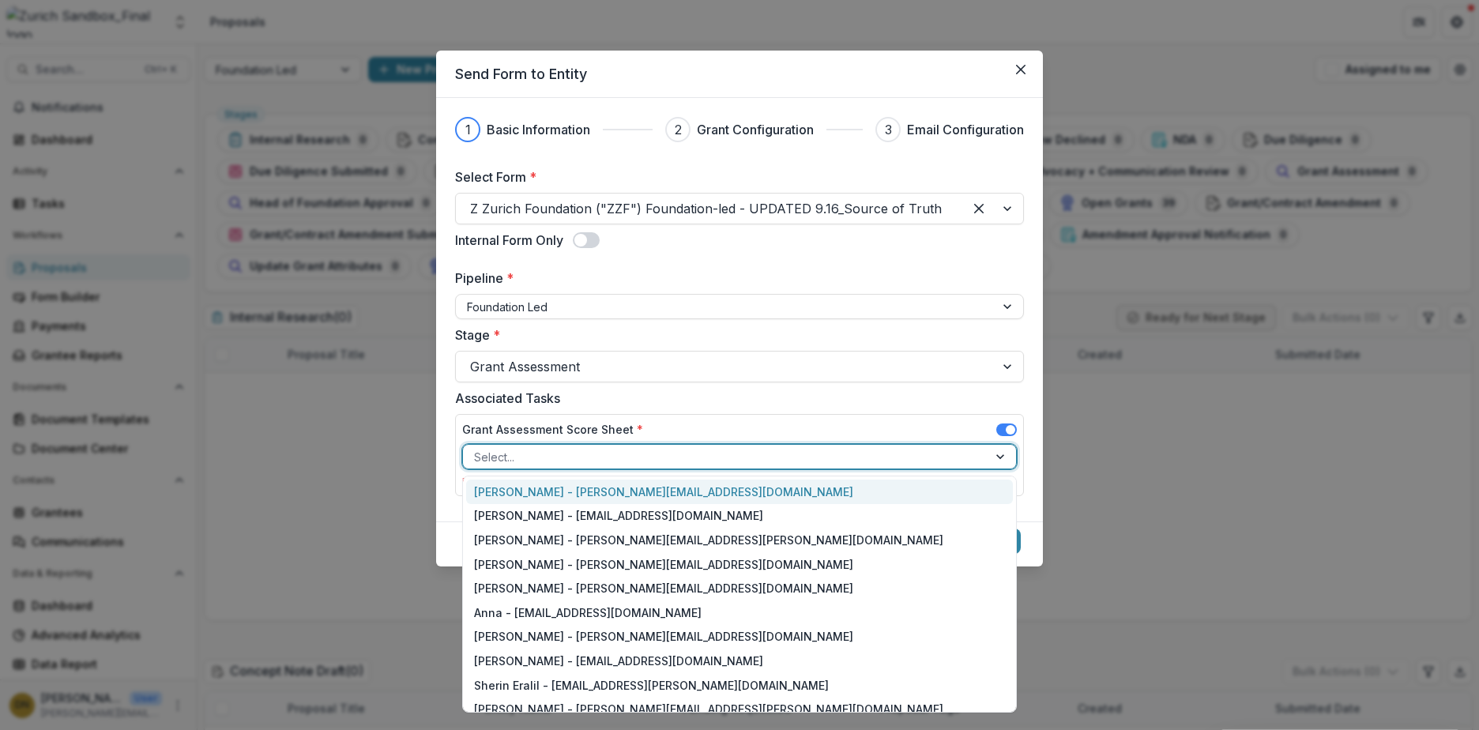
click at [553, 454] on div at bounding box center [725, 457] width 502 height 20
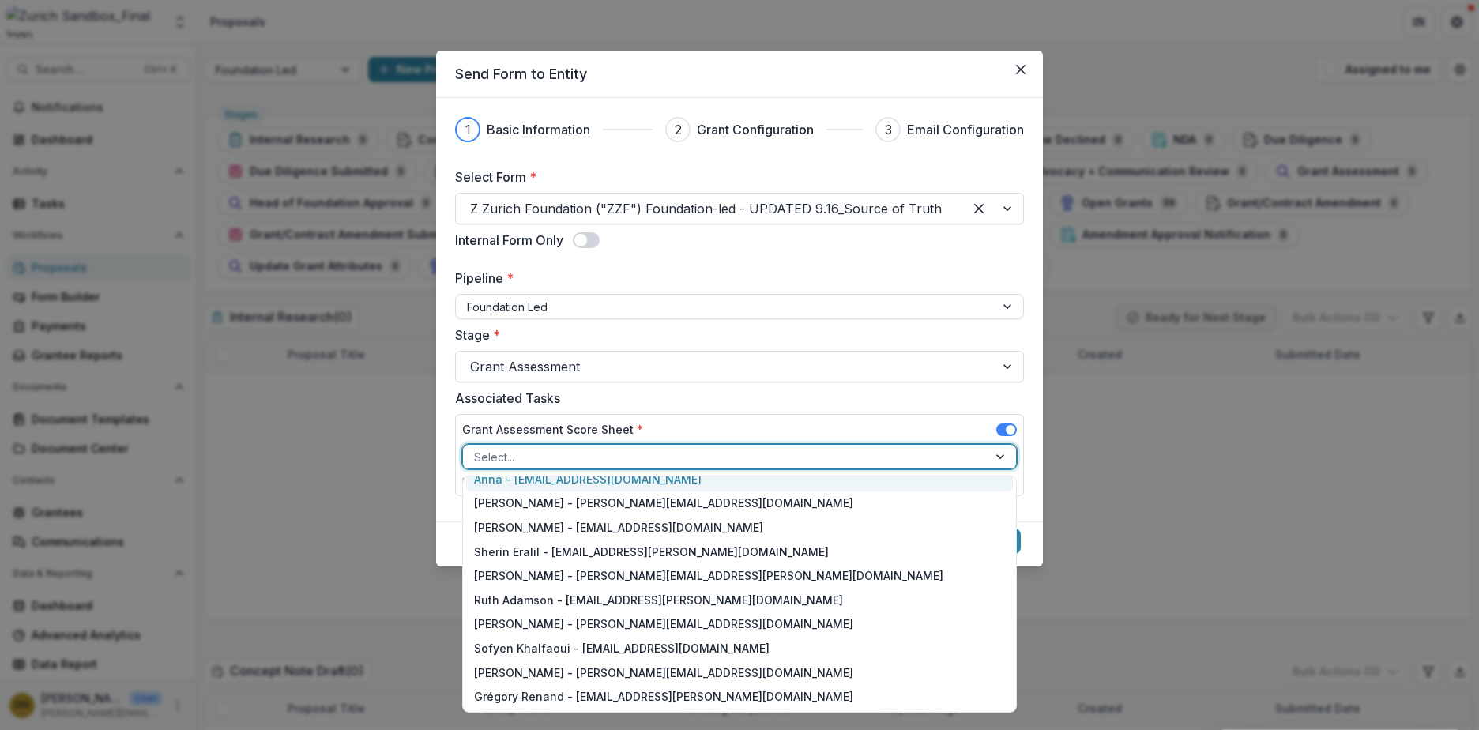
scroll to position [158, 0]
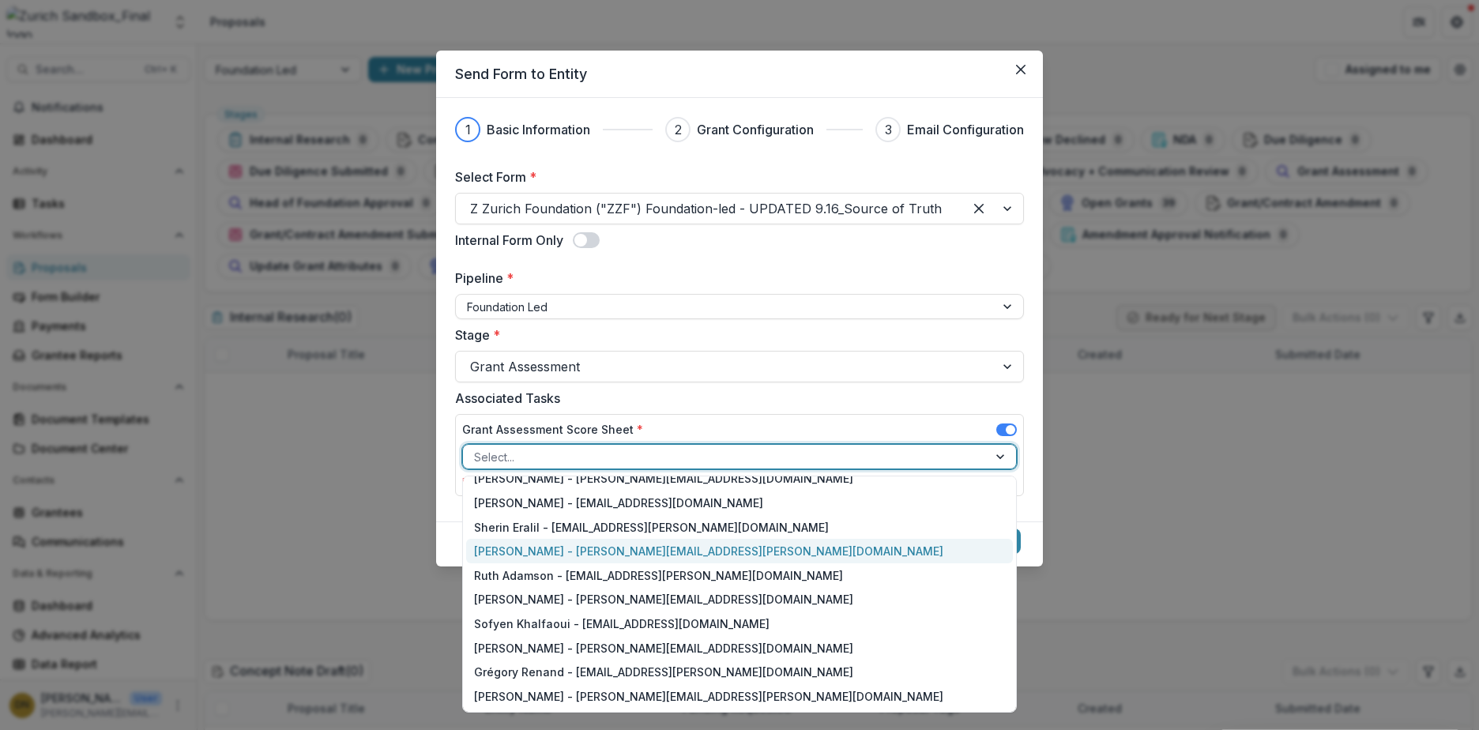
click at [543, 550] on div "[PERSON_NAME] - [PERSON_NAME][EMAIL_ADDRESS][PERSON_NAME][DOMAIN_NAME]" at bounding box center [739, 551] width 547 height 24
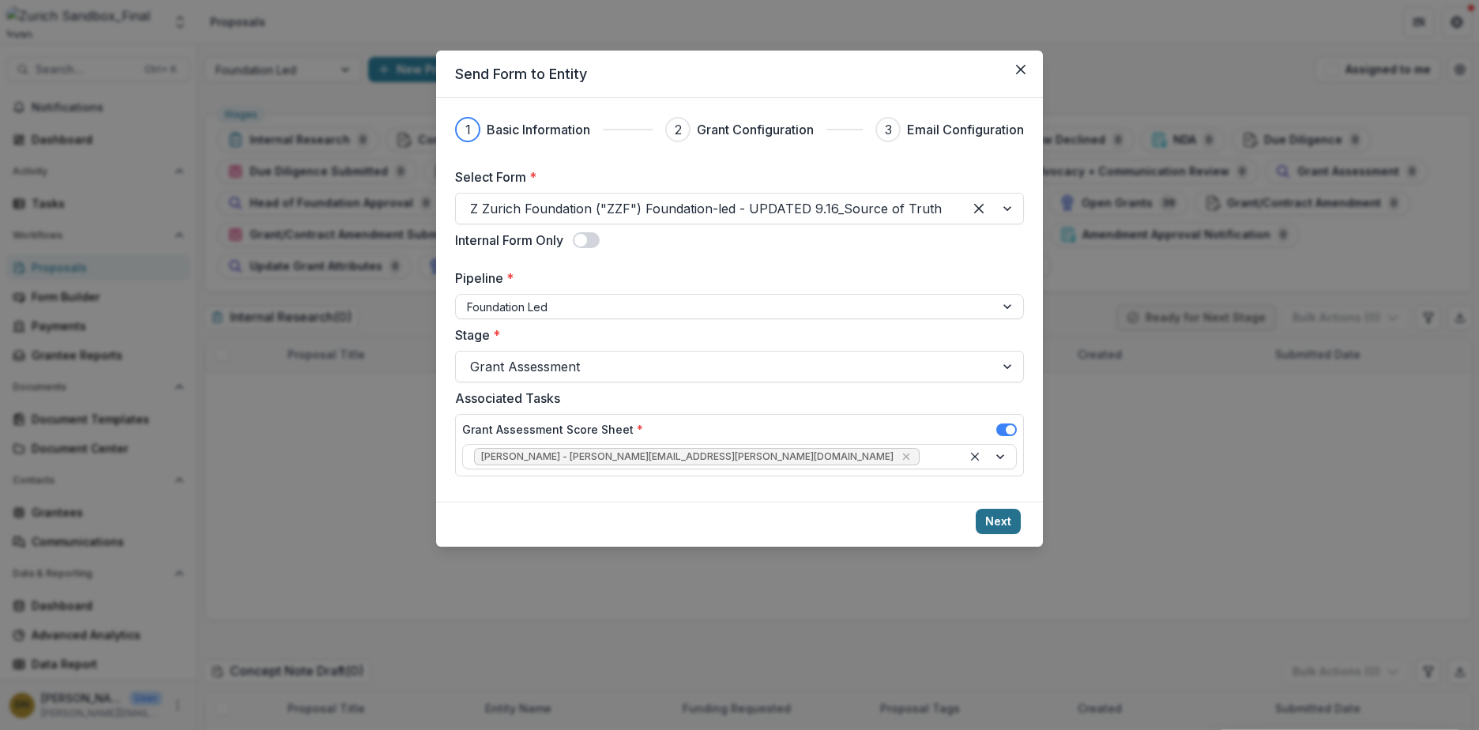
click at [1003, 525] on button "Next" at bounding box center [998, 521] width 45 height 25
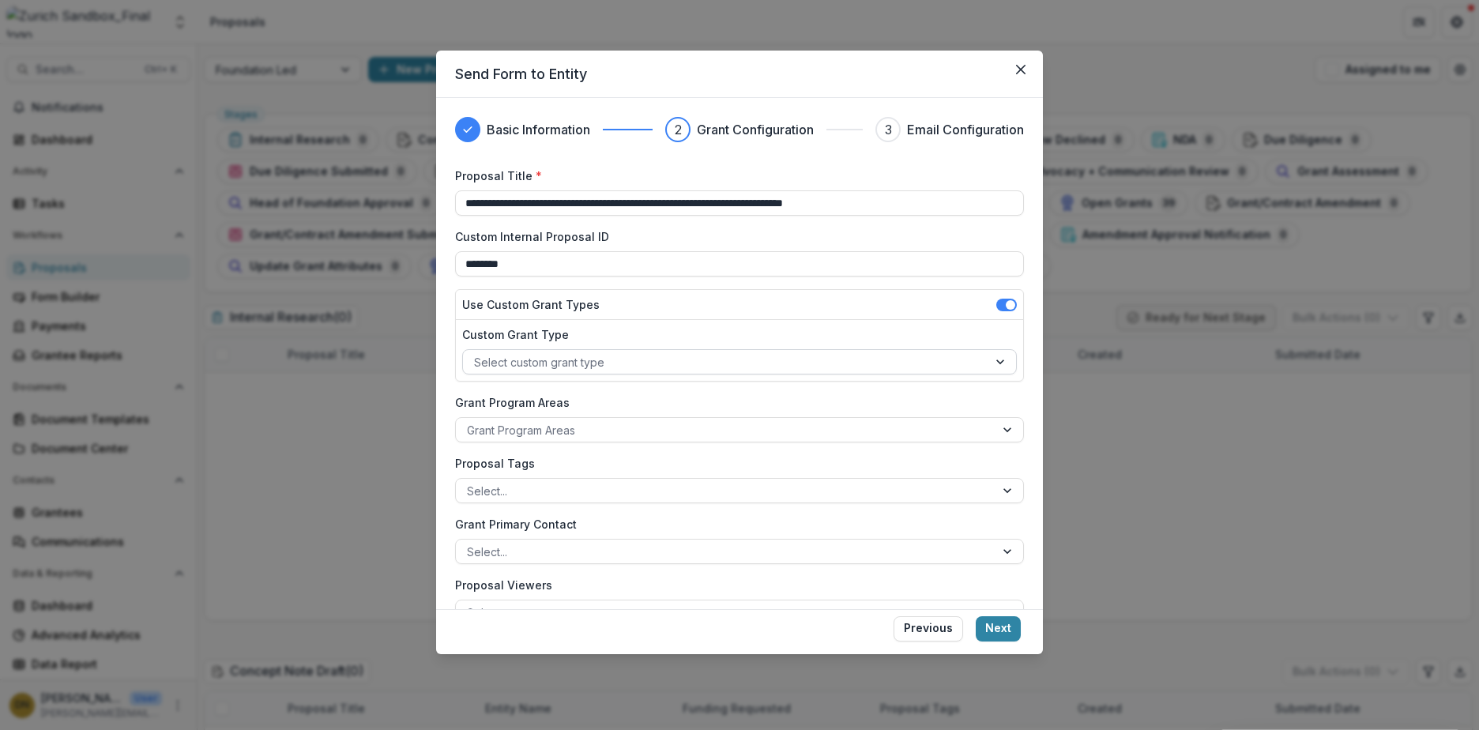
click at [615, 370] on div at bounding box center [725, 362] width 502 height 20
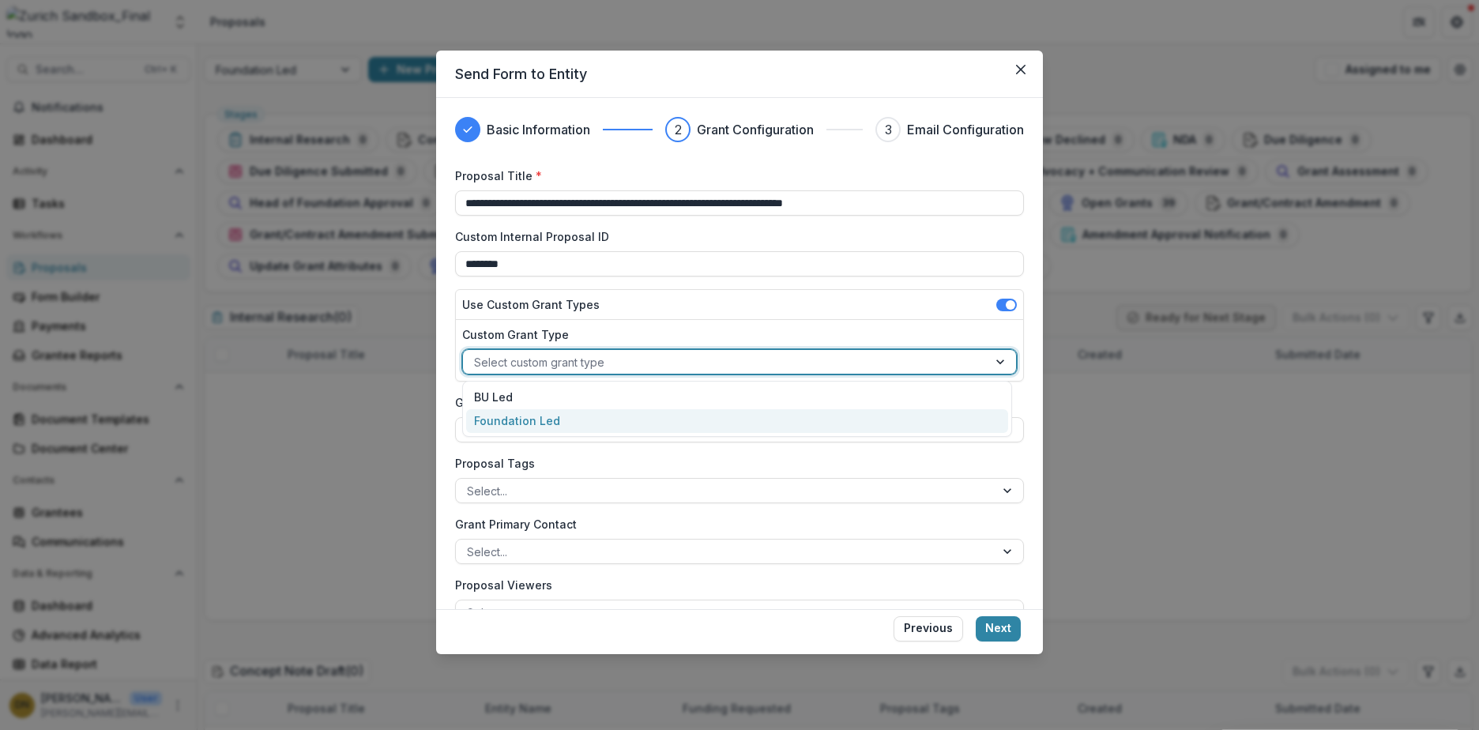
click at [589, 427] on div "Foundation Led" at bounding box center [737, 421] width 542 height 24
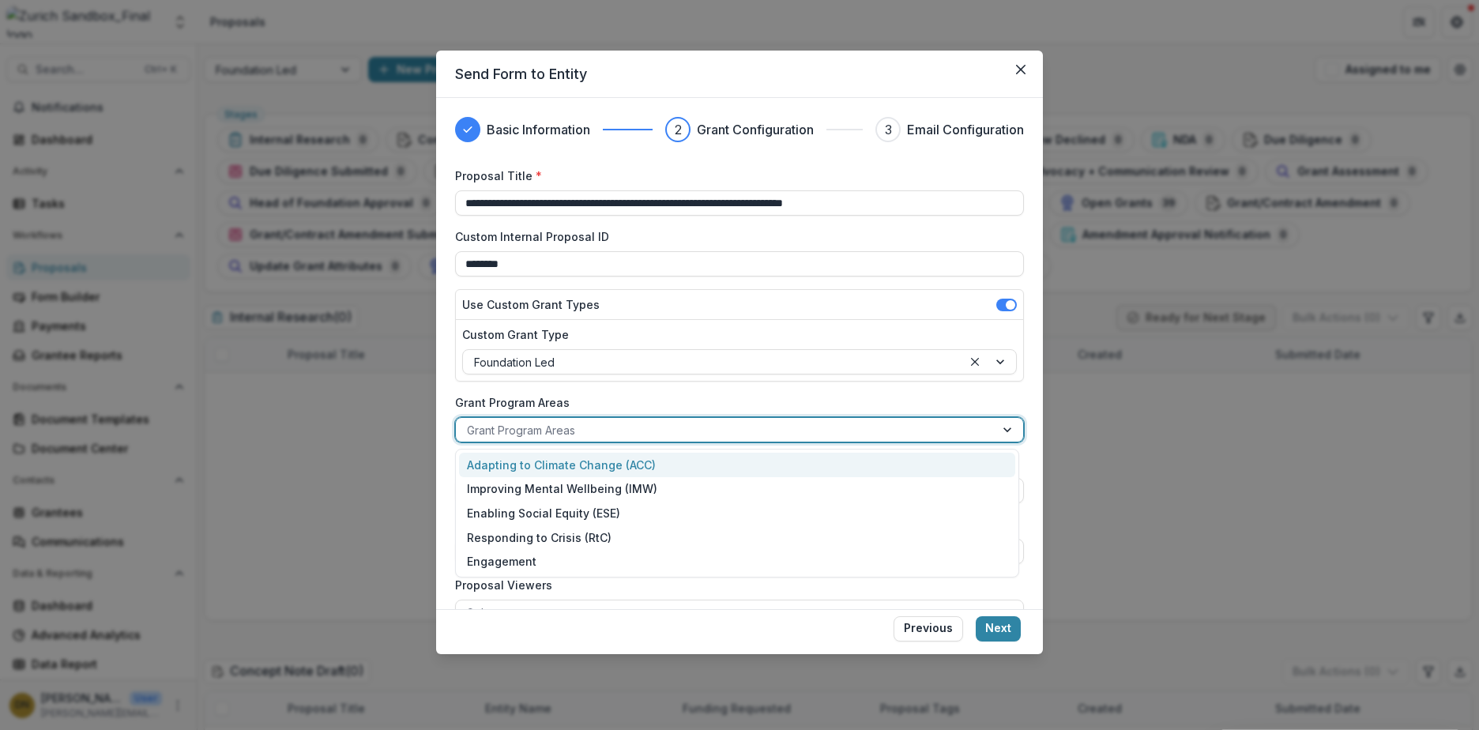
click at [589, 438] on div at bounding box center [725, 430] width 517 height 20
click at [596, 467] on div "Adapting to Climate Change (ACC)" at bounding box center [737, 465] width 556 height 24
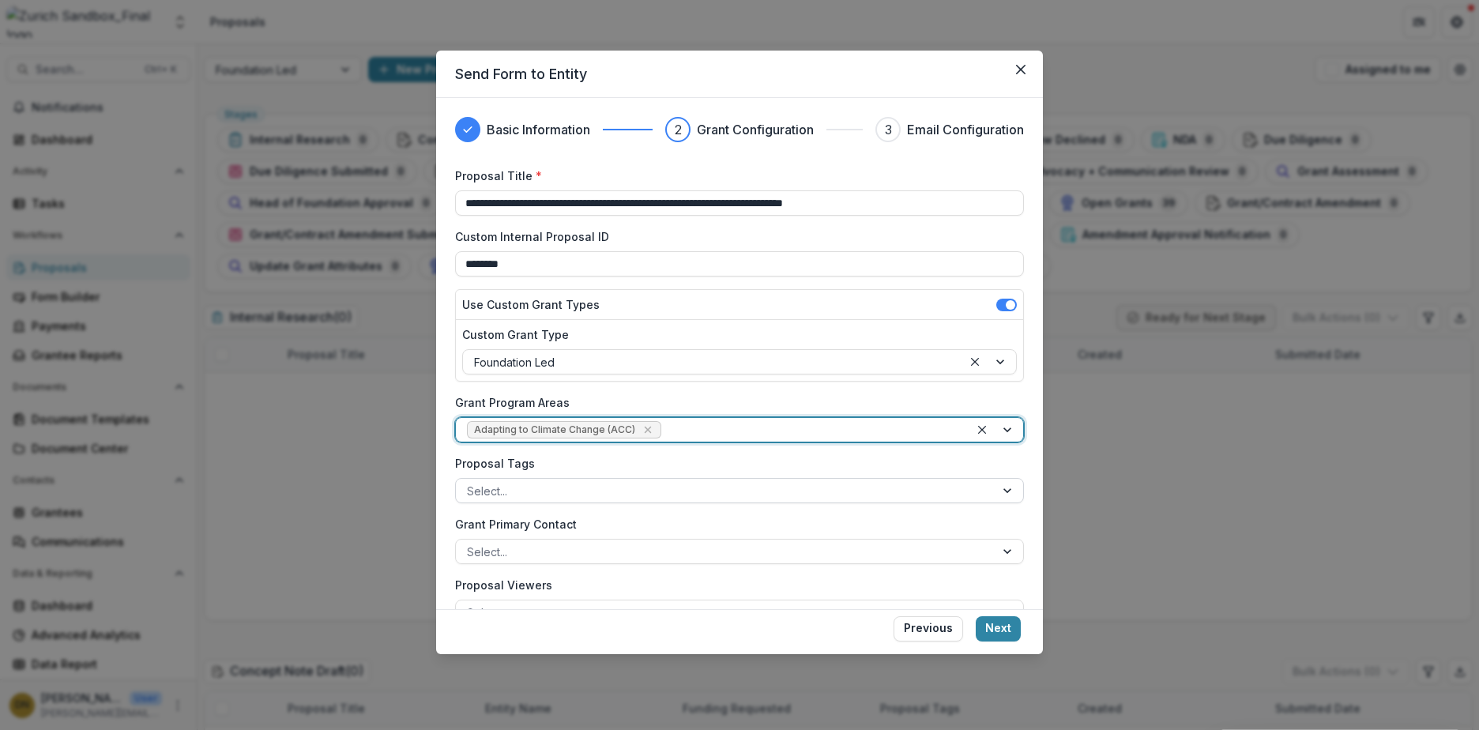
click at [574, 495] on div at bounding box center [725, 491] width 517 height 20
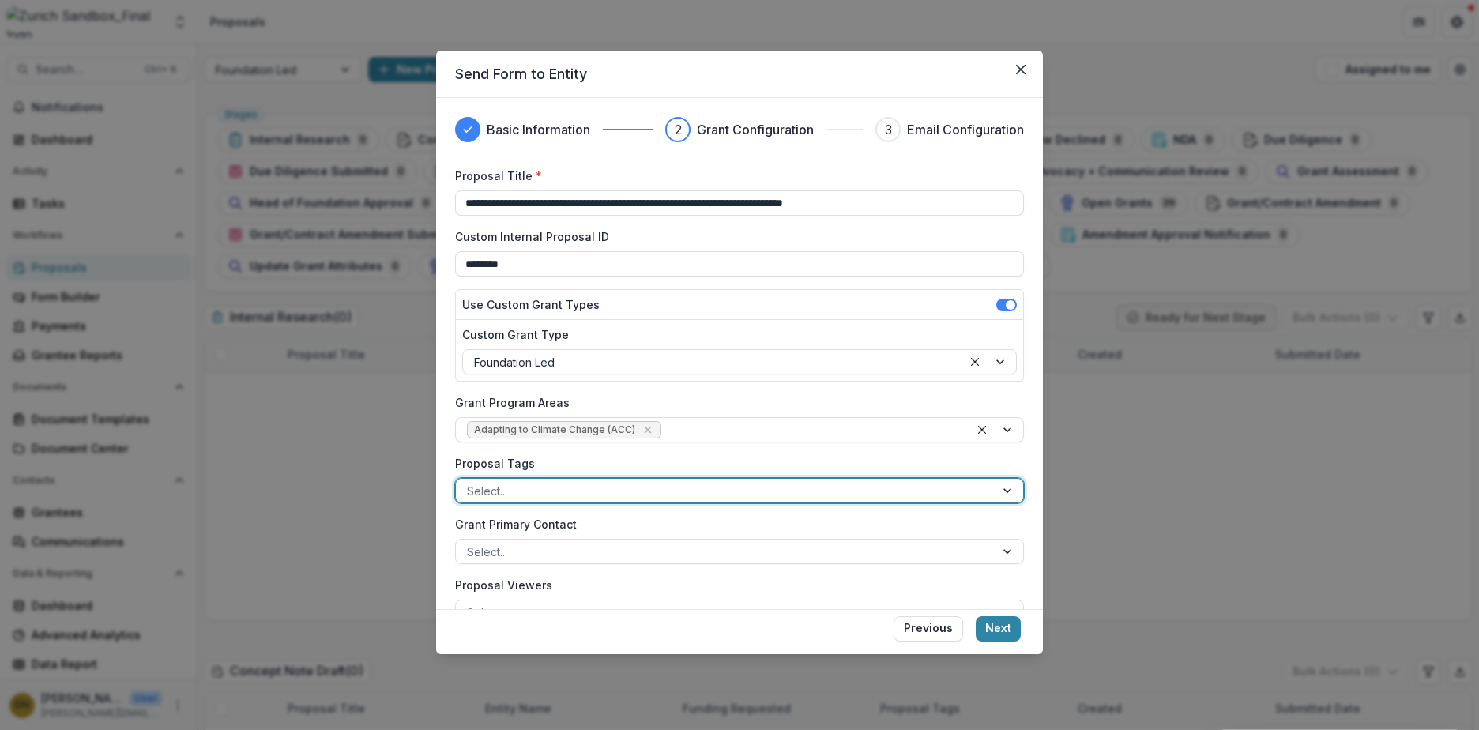
click at [570, 495] on div at bounding box center [725, 491] width 517 height 20
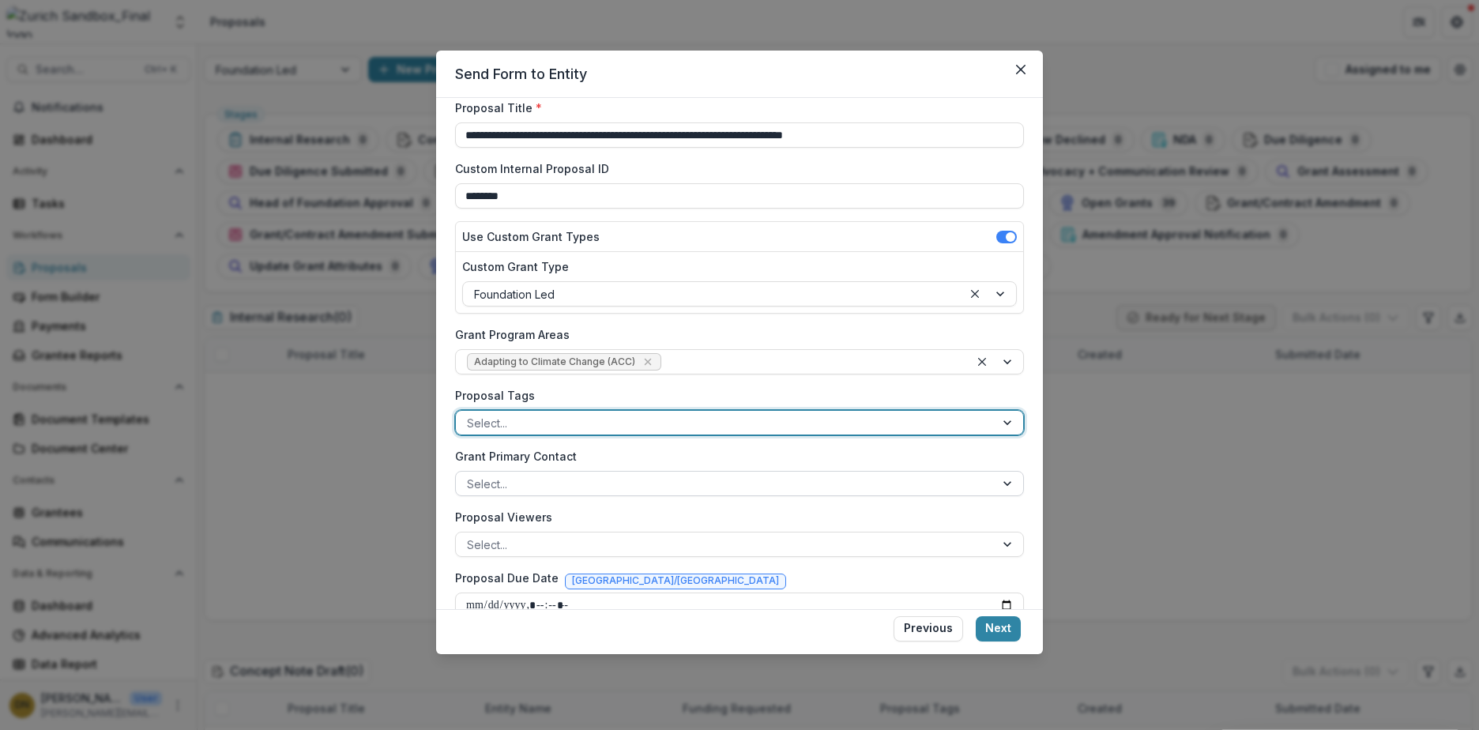
scroll to position [156, 0]
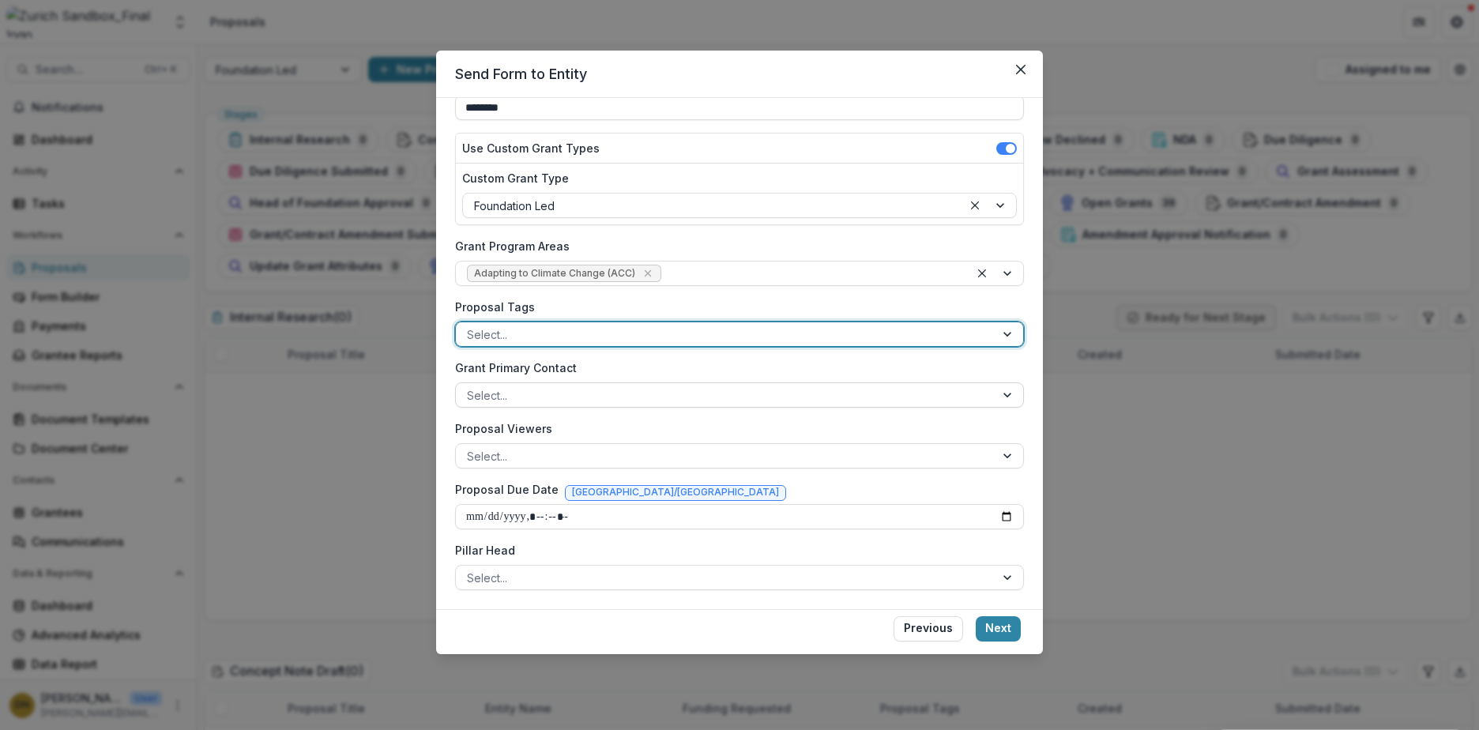
click at [566, 404] on div at bounding box center [725, 396] width 517 height 20
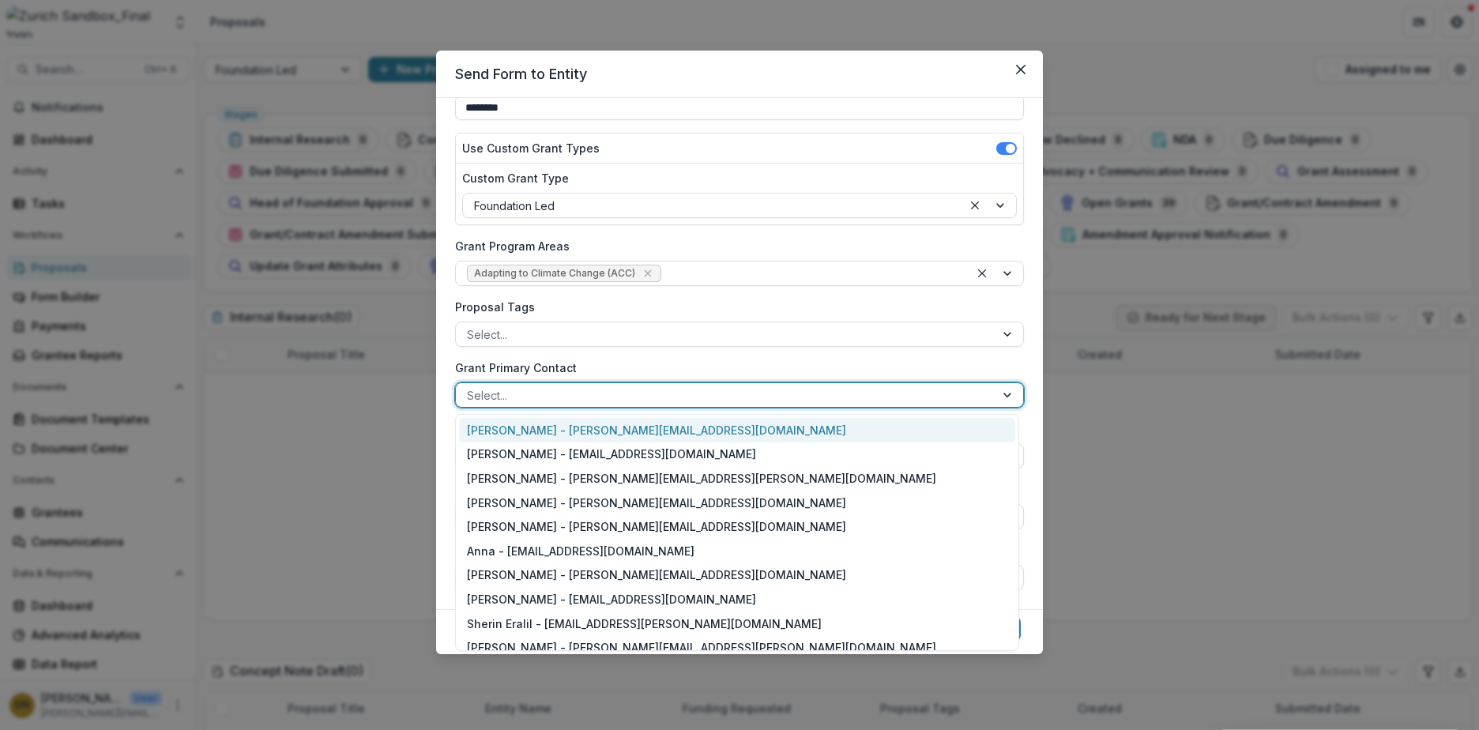
click at [566, 404] on div at bounding box center [725, 396] width 517 height 20
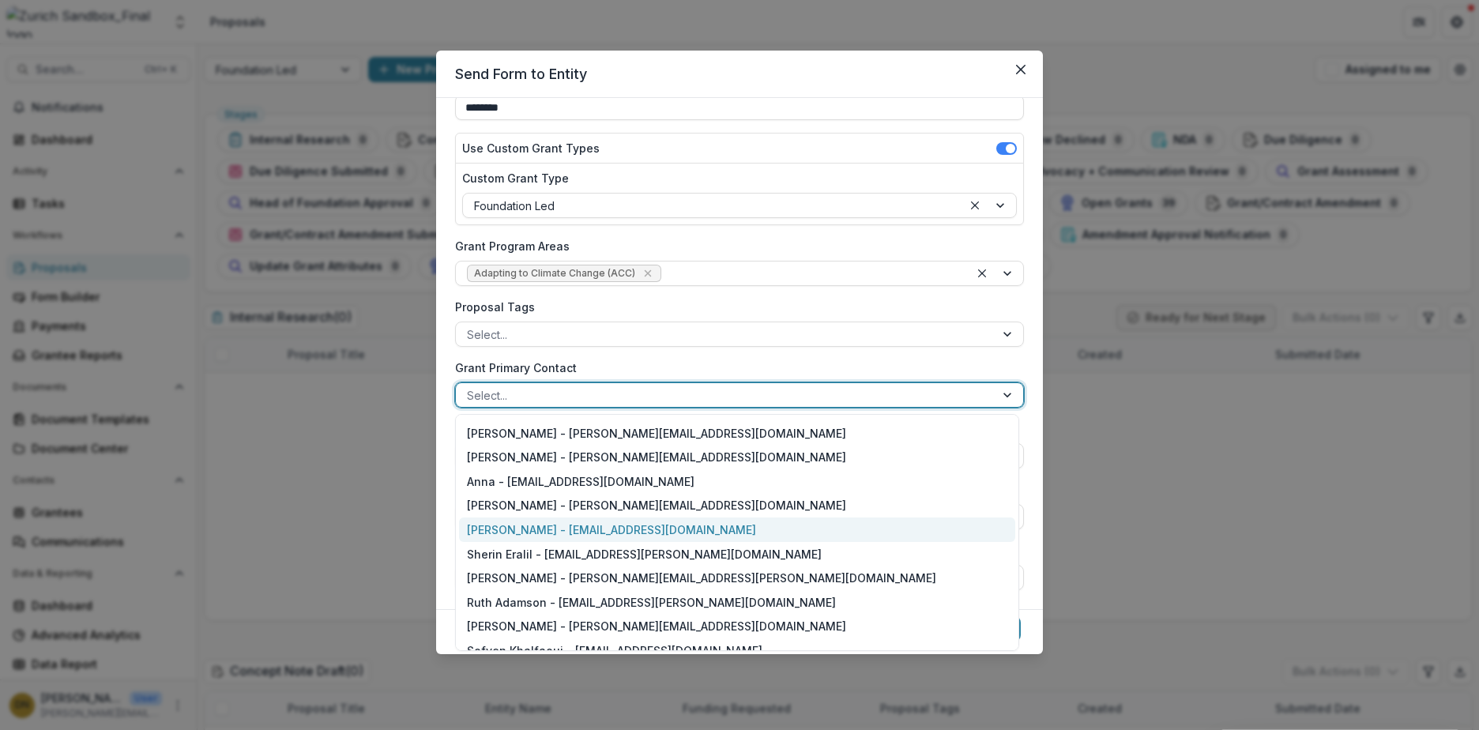
scroll to position [158, 0]
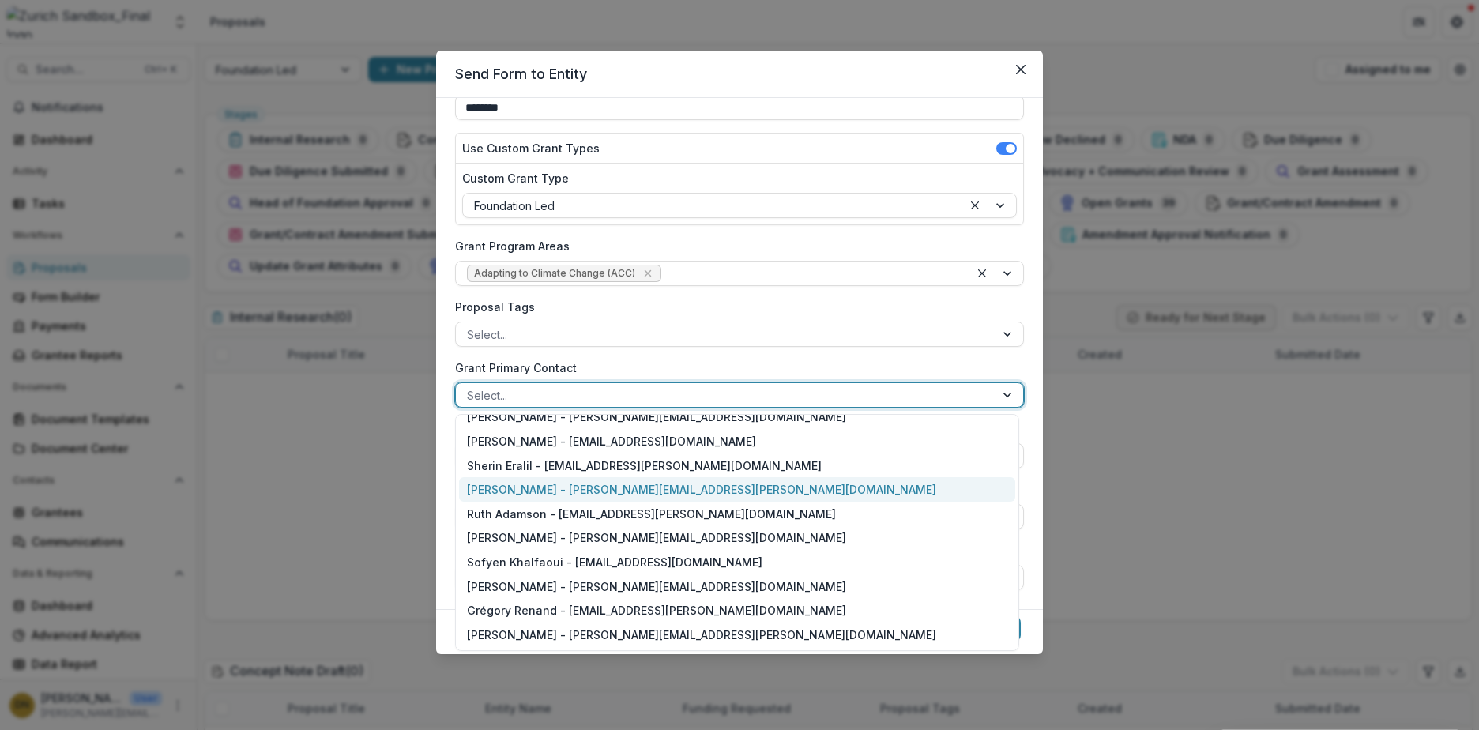
click at [535, 494] on div "[PERSON_NAME] - [PERSON_NAME][EMAIL_ADDRESS][PERSON_NAME][DOMAIN_NAME]" at bounding box center [737, 489] width 556 height 24
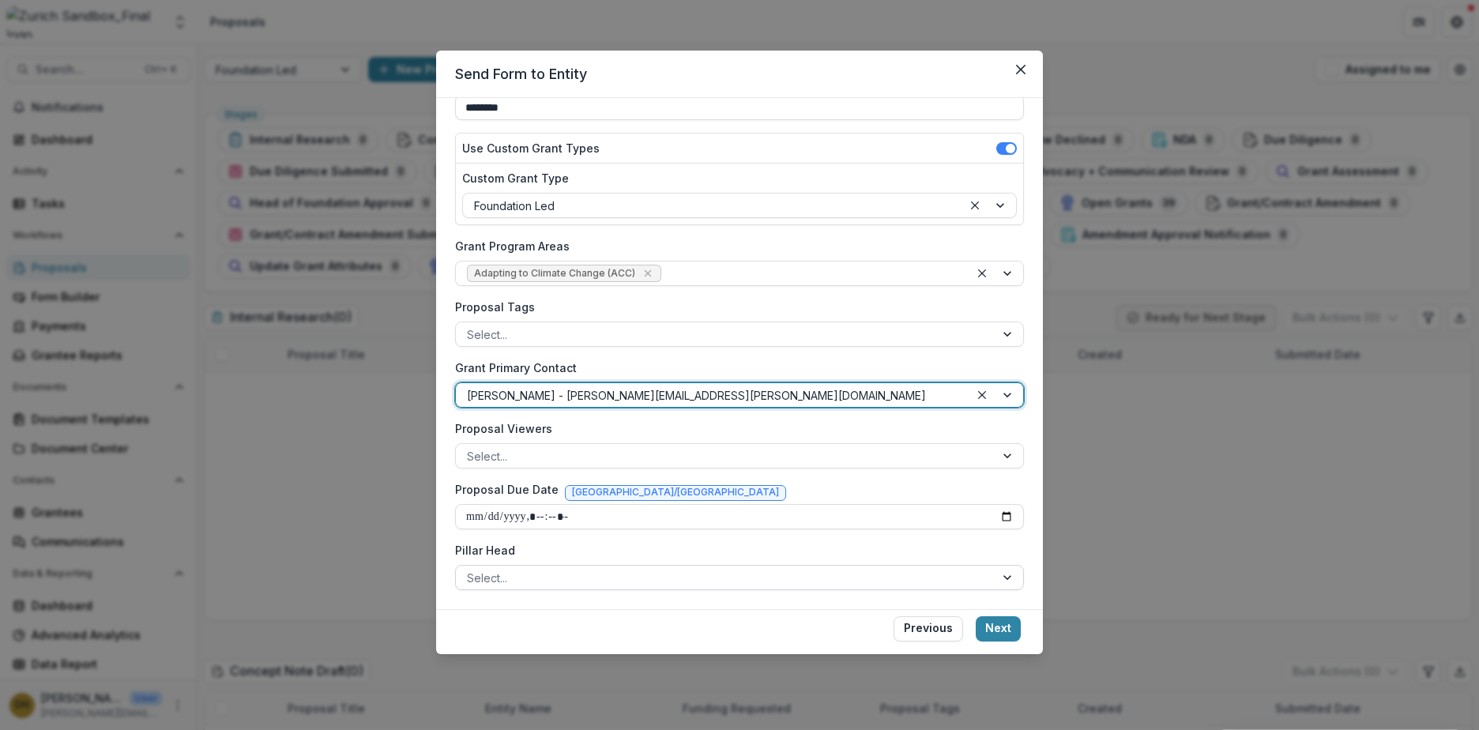
click at [553, 581] on div at bounding box center [725, 578] width 517 height 20
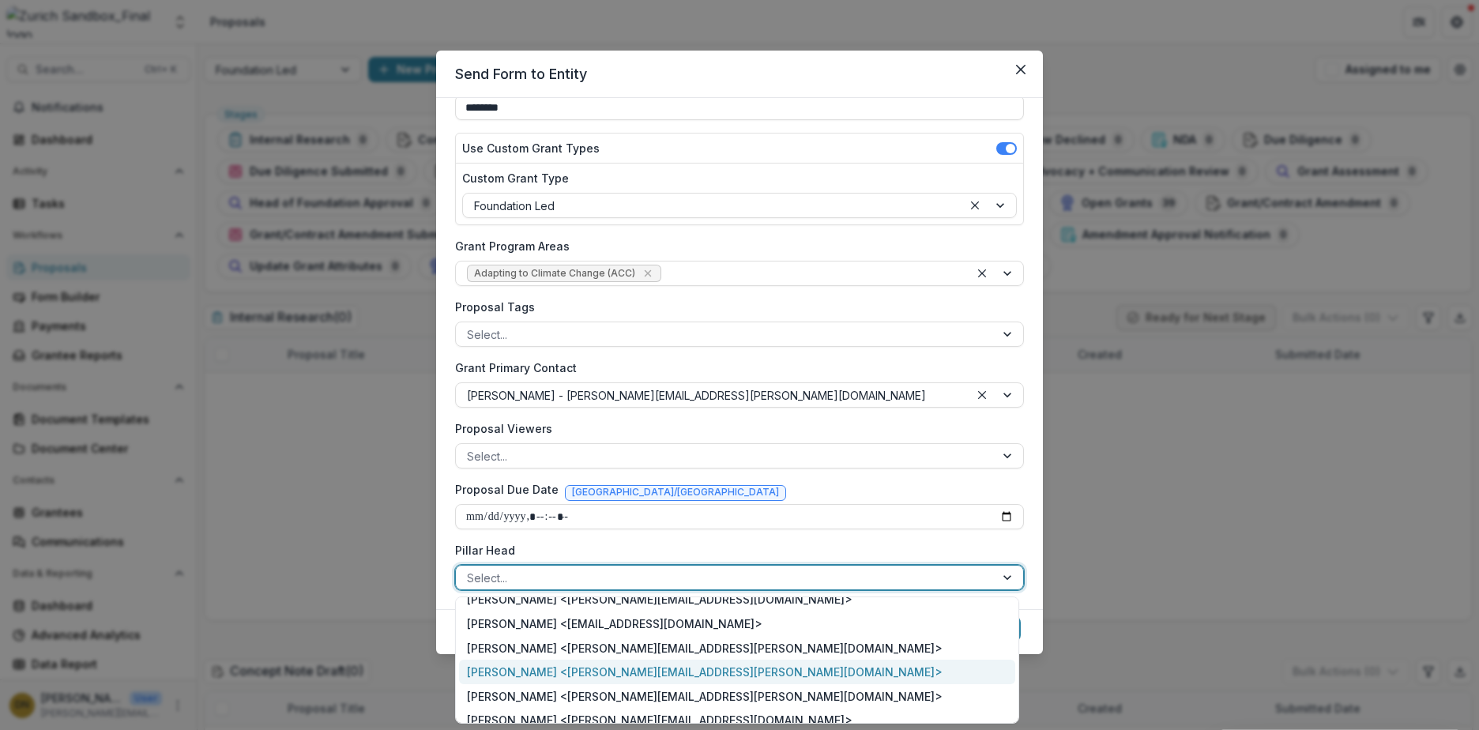
drag, startPoint x: 531, startPoint y: 667, endPoint x: 532, endPoint y: 656, distance: 10.4
click at [531, 668] on div "[PERSON_NAME] <[PERSON_NAME][EMAIL_ADDRESS][PERSON_NAME][DOMAIN_NAME]>" at bounding box center [737, 672] width 556 height 24
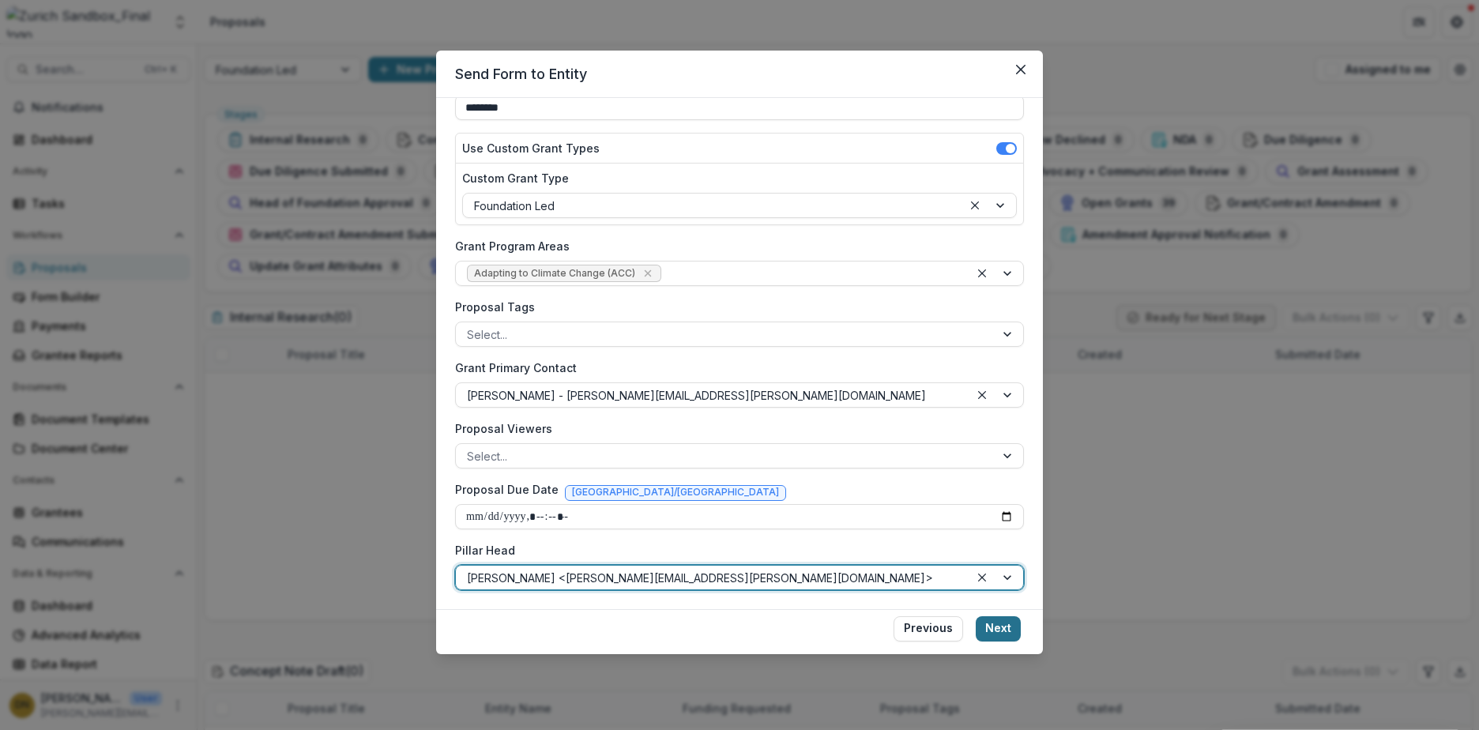
click at [996, 628] on button "Next" at bounding box center [998, 628] width 45 height 25
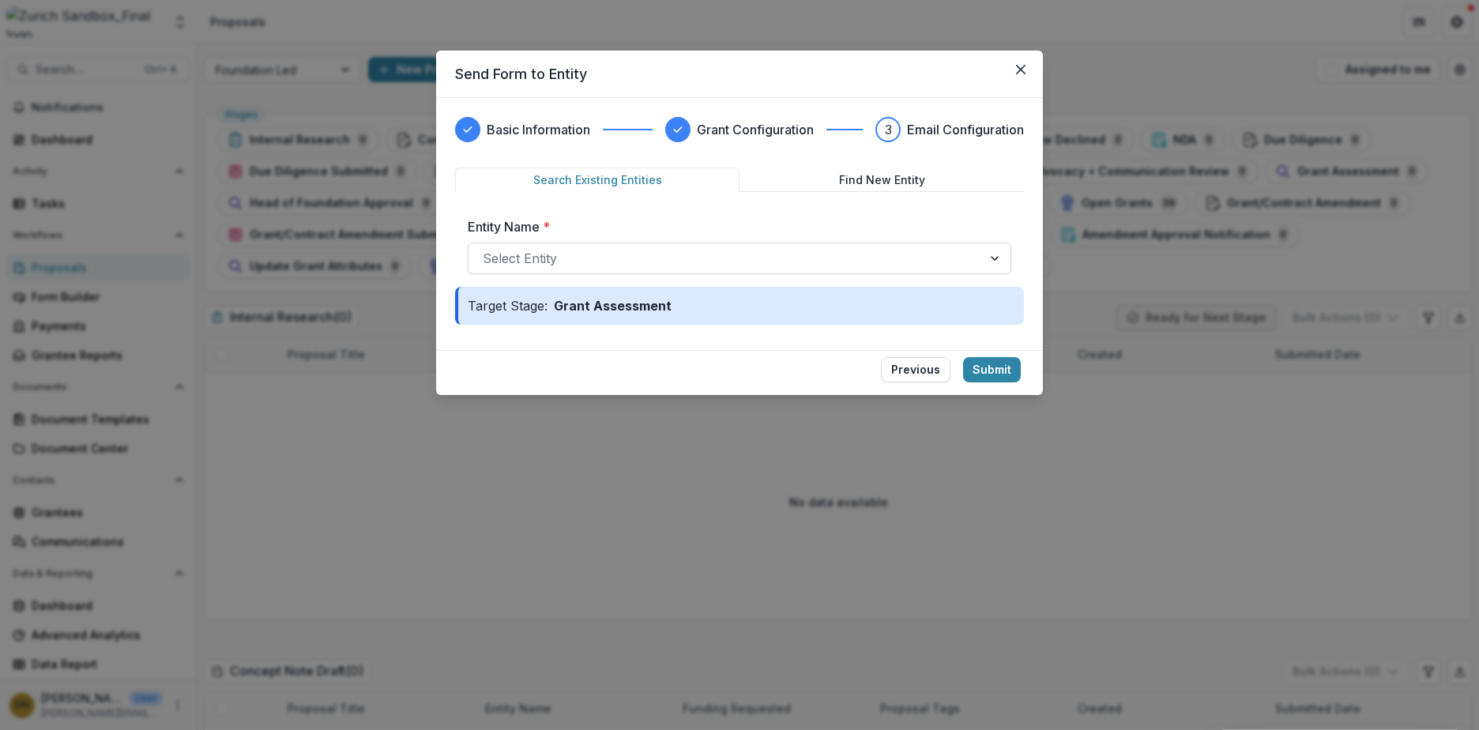
click at [593, 261] on div at bounding box center [725, 258] width 485 height 22
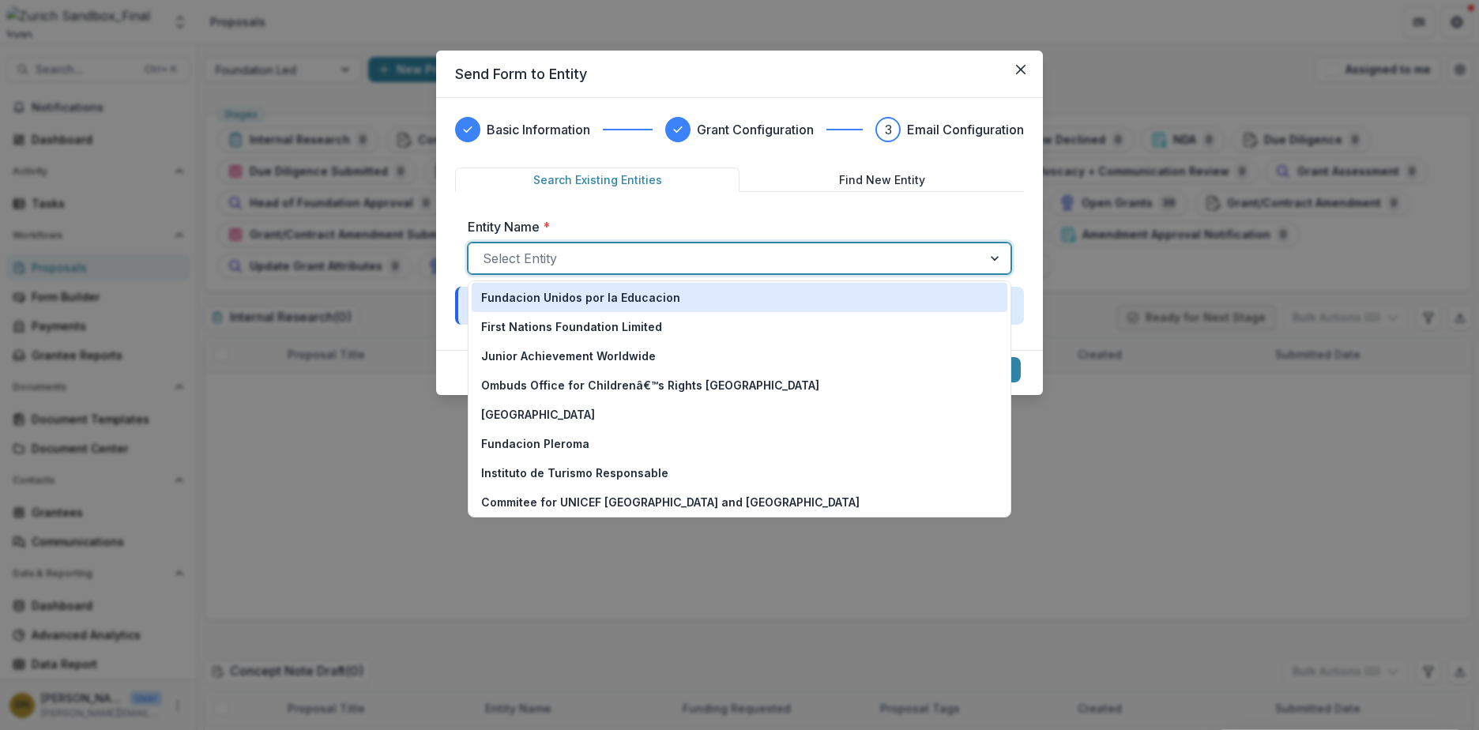
scroll to position [0, 0]
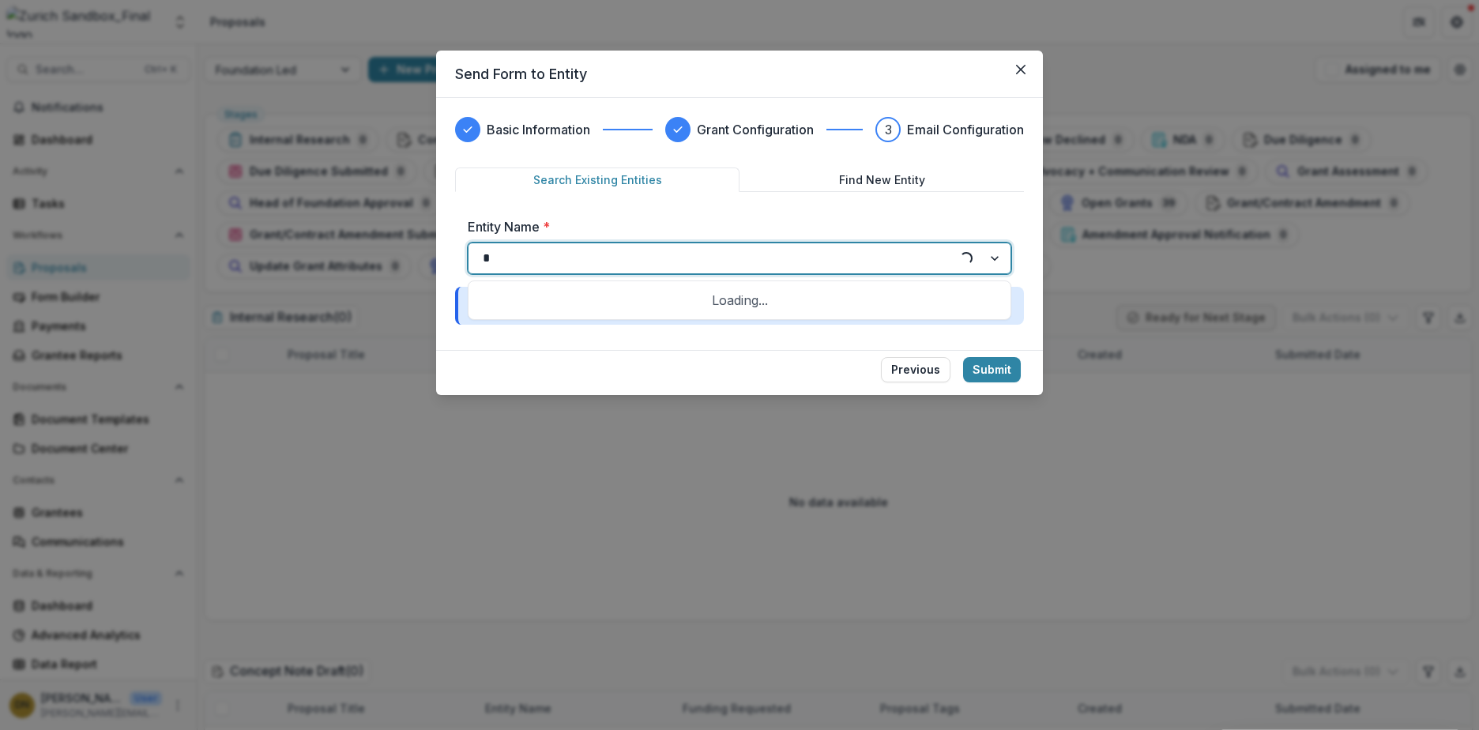
type input "**"
click at [995, 261] on div at bounding box center [996, 258] width 28 height 30
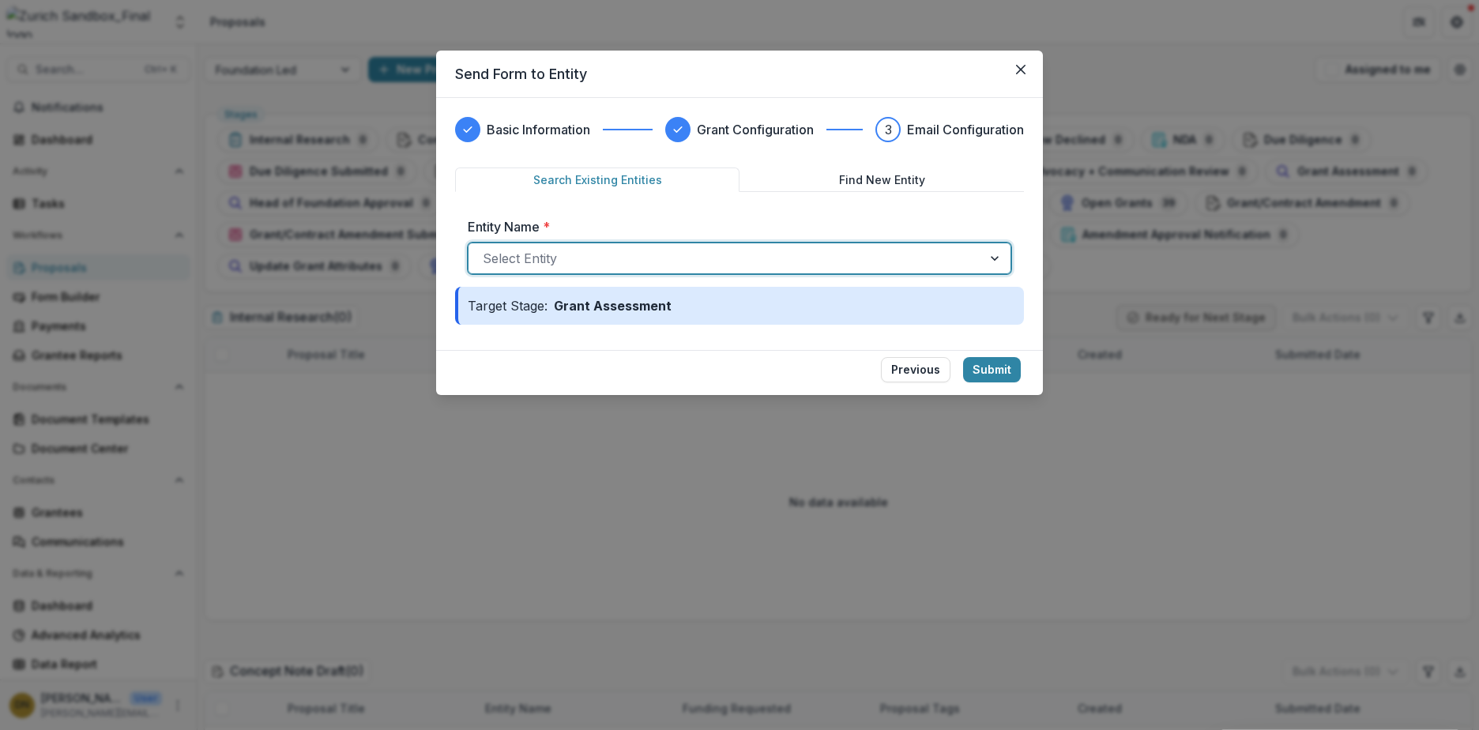
click at [541, 261] on div at bounding box center [725, 258] width 485 height 22
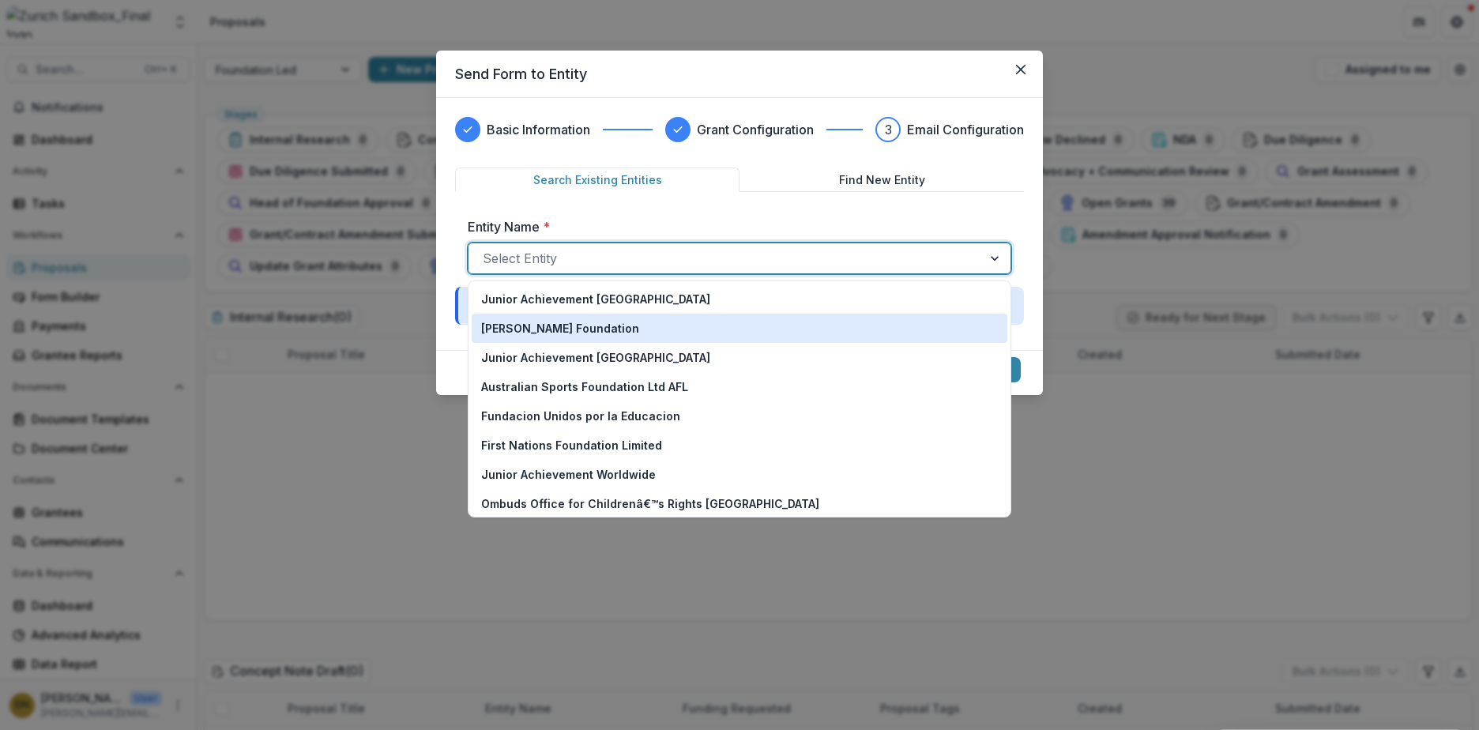
click at [551, 331] on p "[PERSON_NAME] Foundation" at bounding box center [560, 328] width 158 height 17
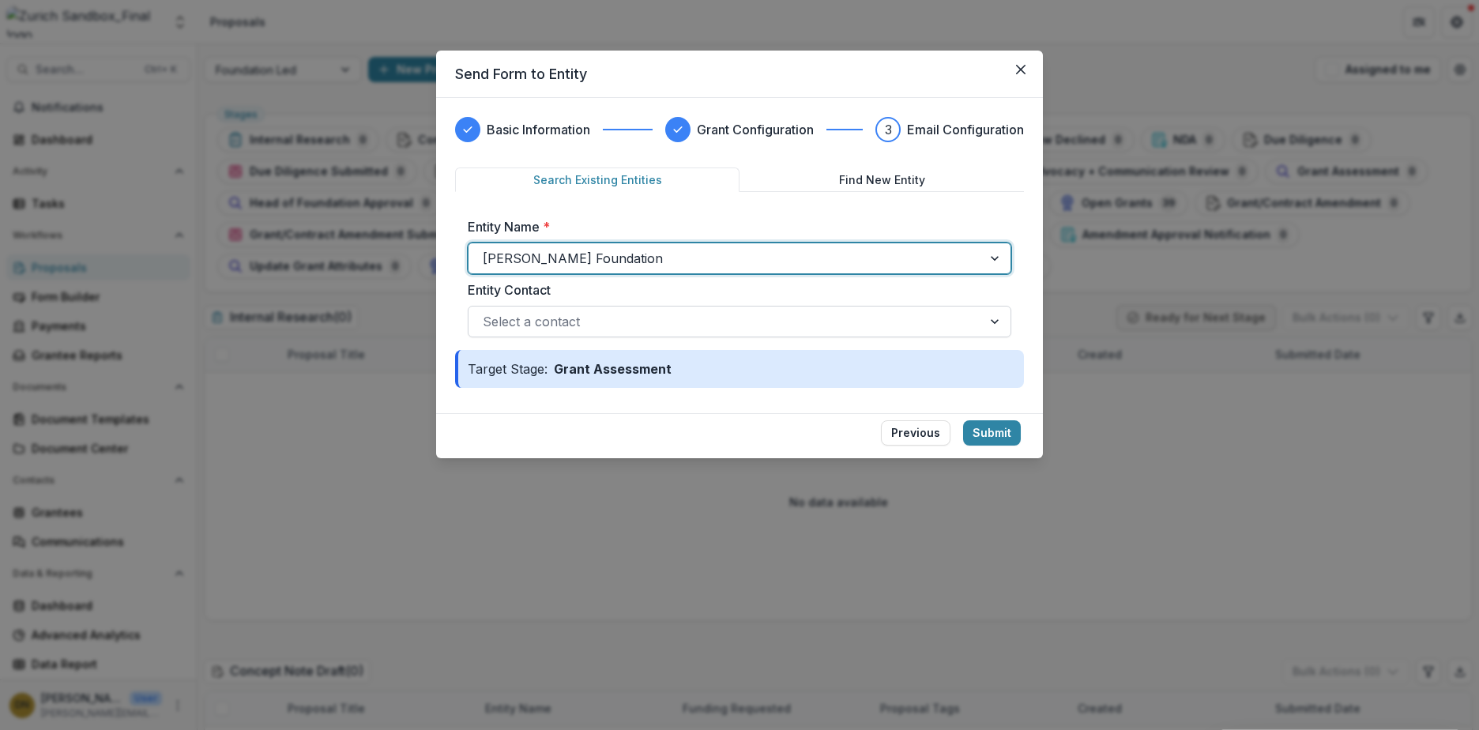
click at [607, 328] on div at bounding box center [725, 321] width 485 height 22
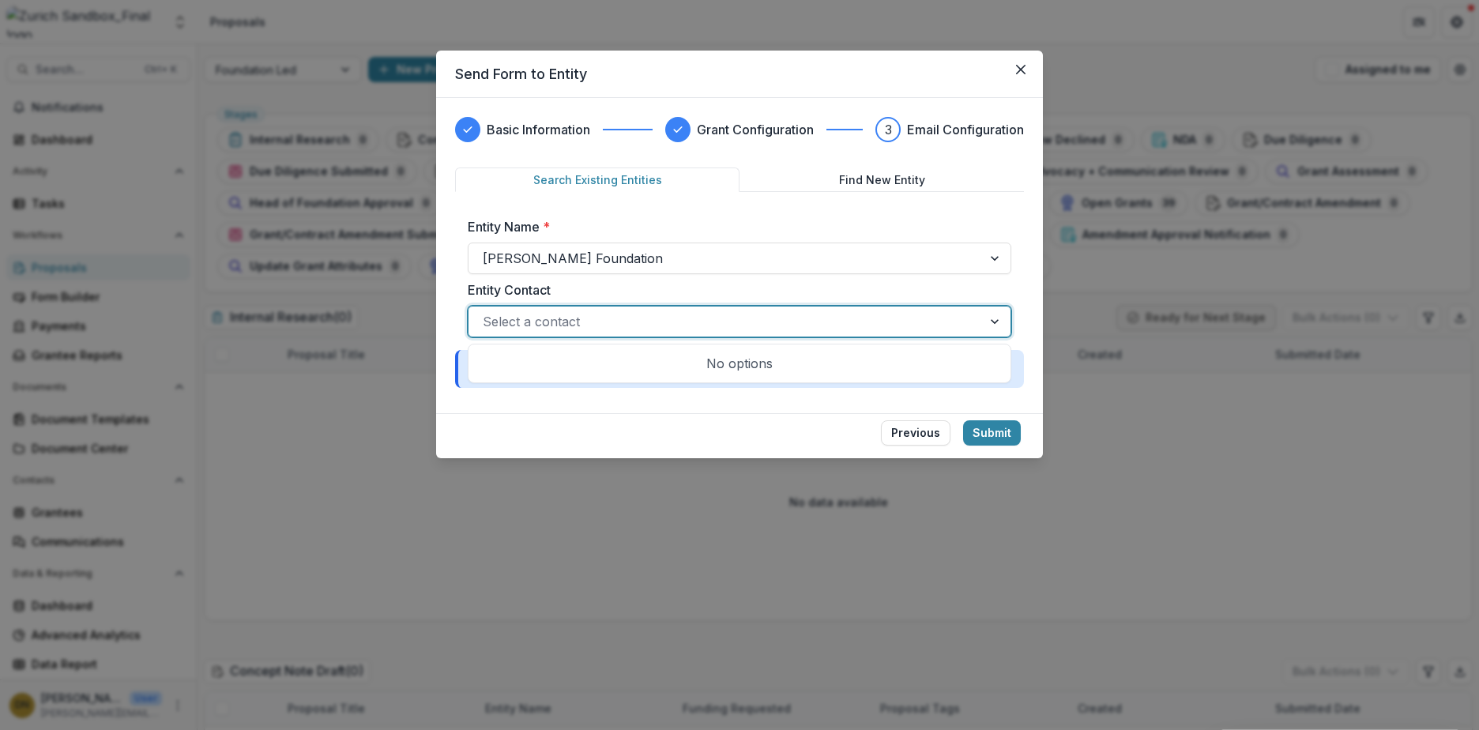
click at [607, 328] on div at bounding box center [725, 321] width 485 height 22
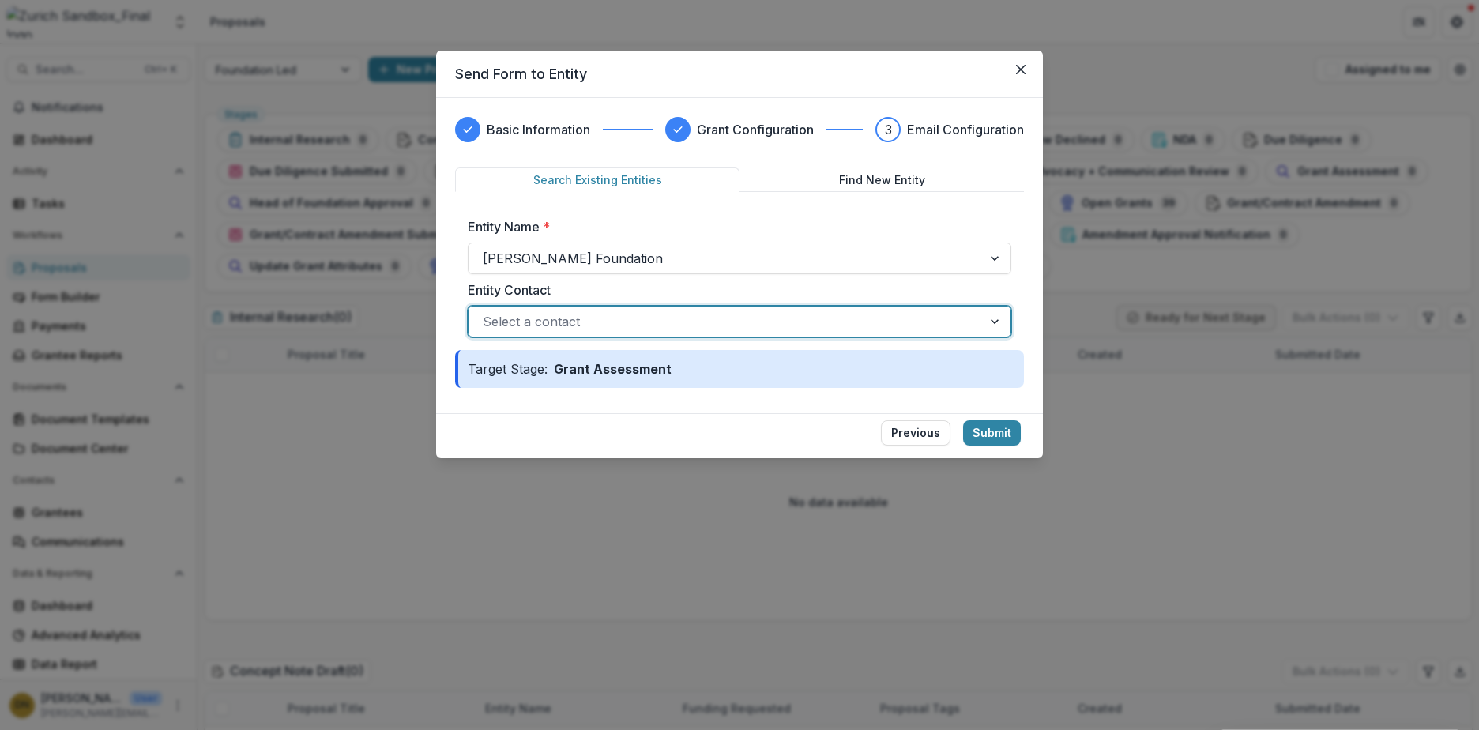
click at [999, 324] on div at bounding box center [996, 322] width 28 height 30
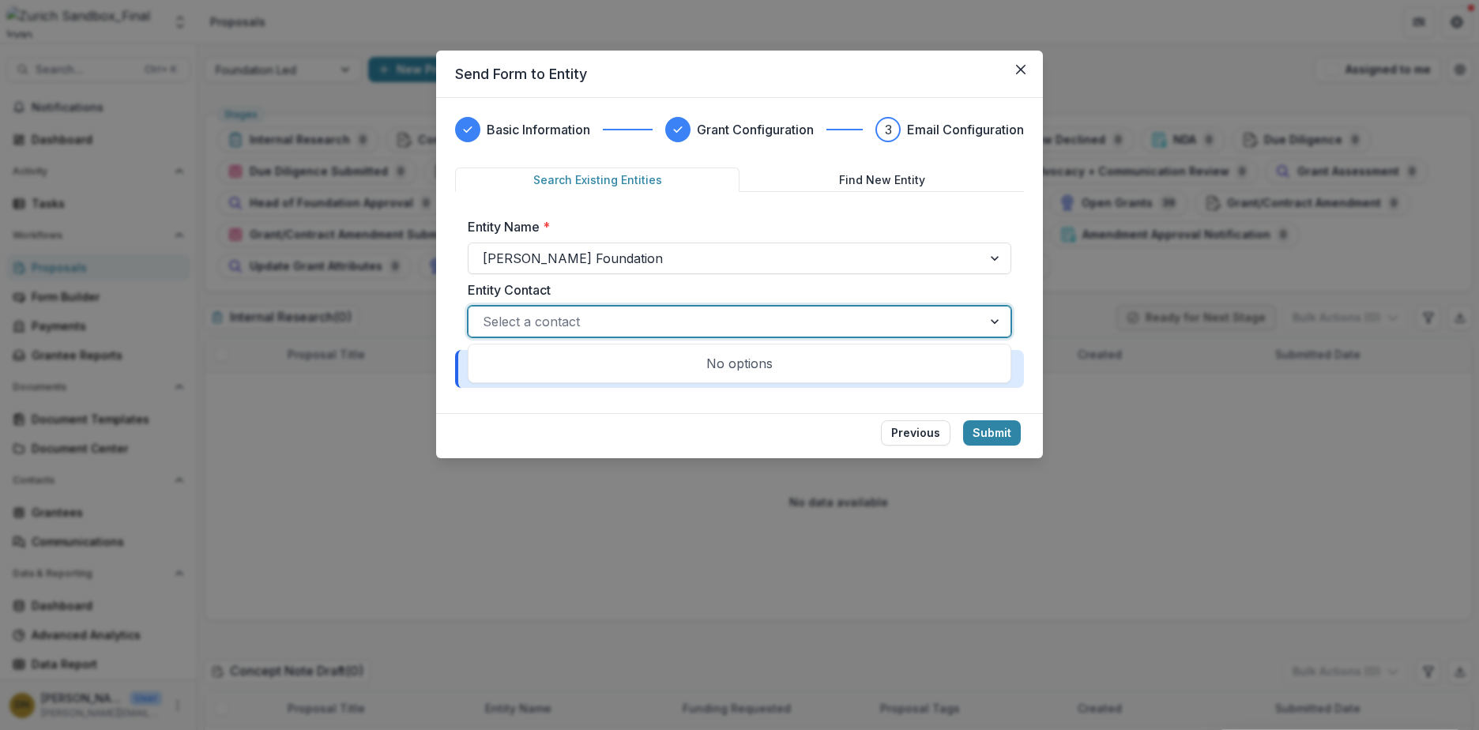
click at [999, 324] on div at bounding box center [996, 322] width 28 height 30
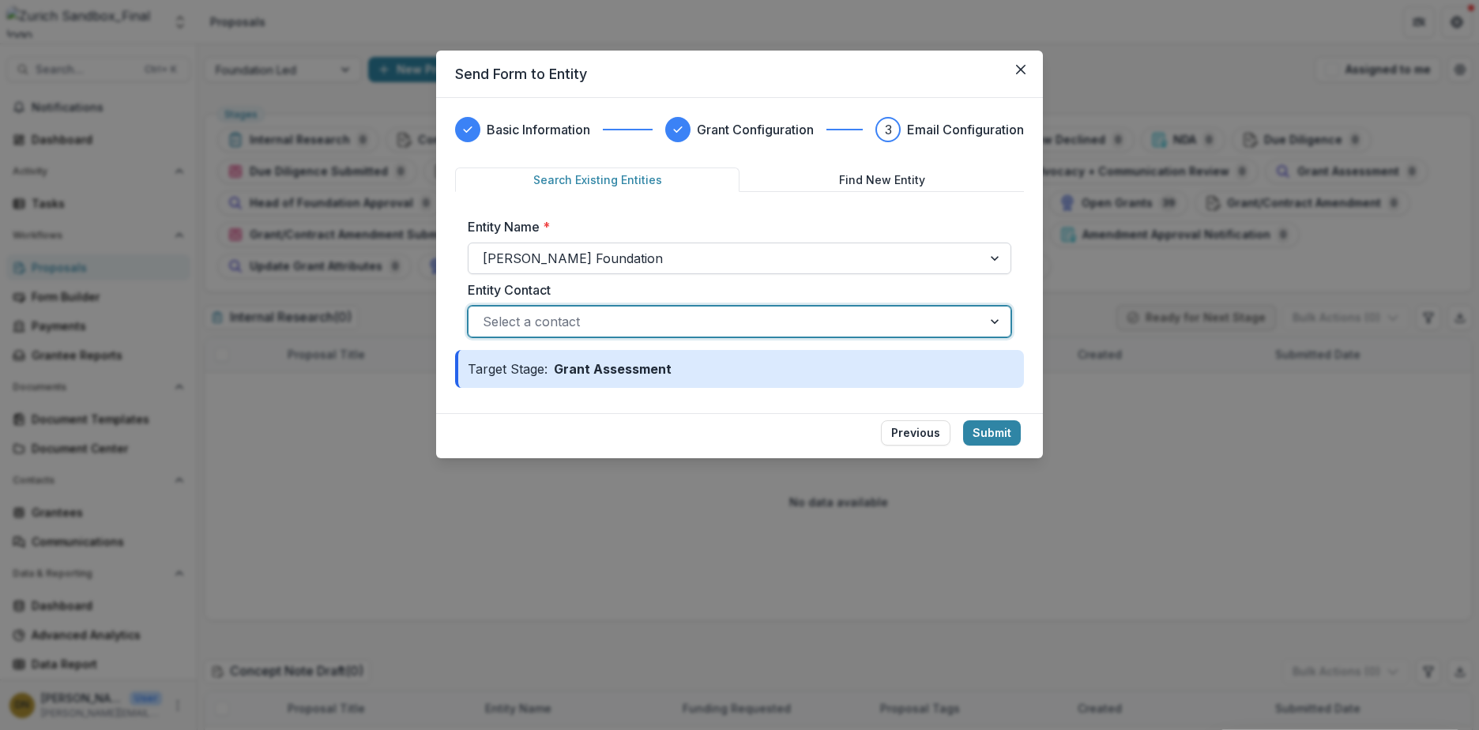
click at [991, 258] on div at bounding box center [996, 258] width 28 height 30
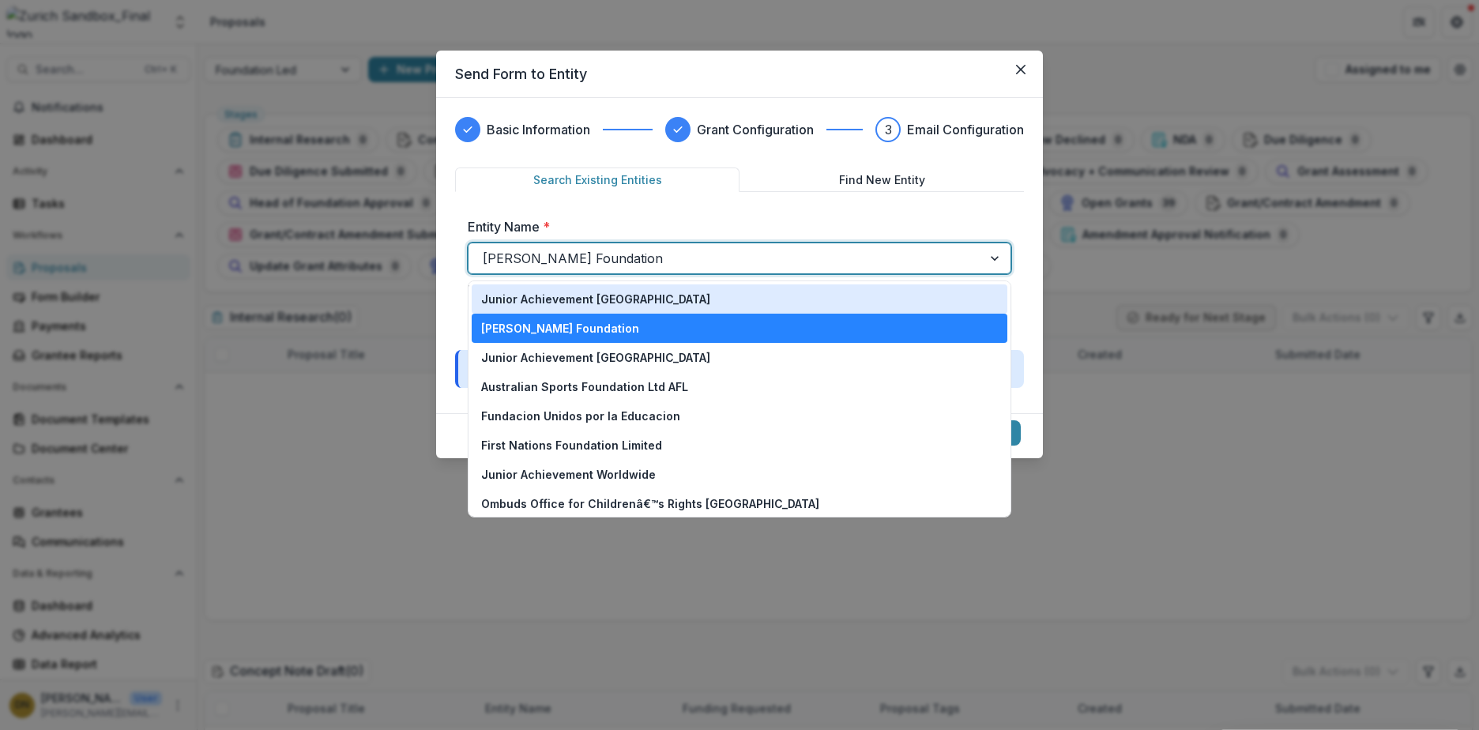
click at [626, 297] on p "Junior Achievement [GEOGRAPHIC_DATA]" at bounding box center [595, 299] width 229 height 17
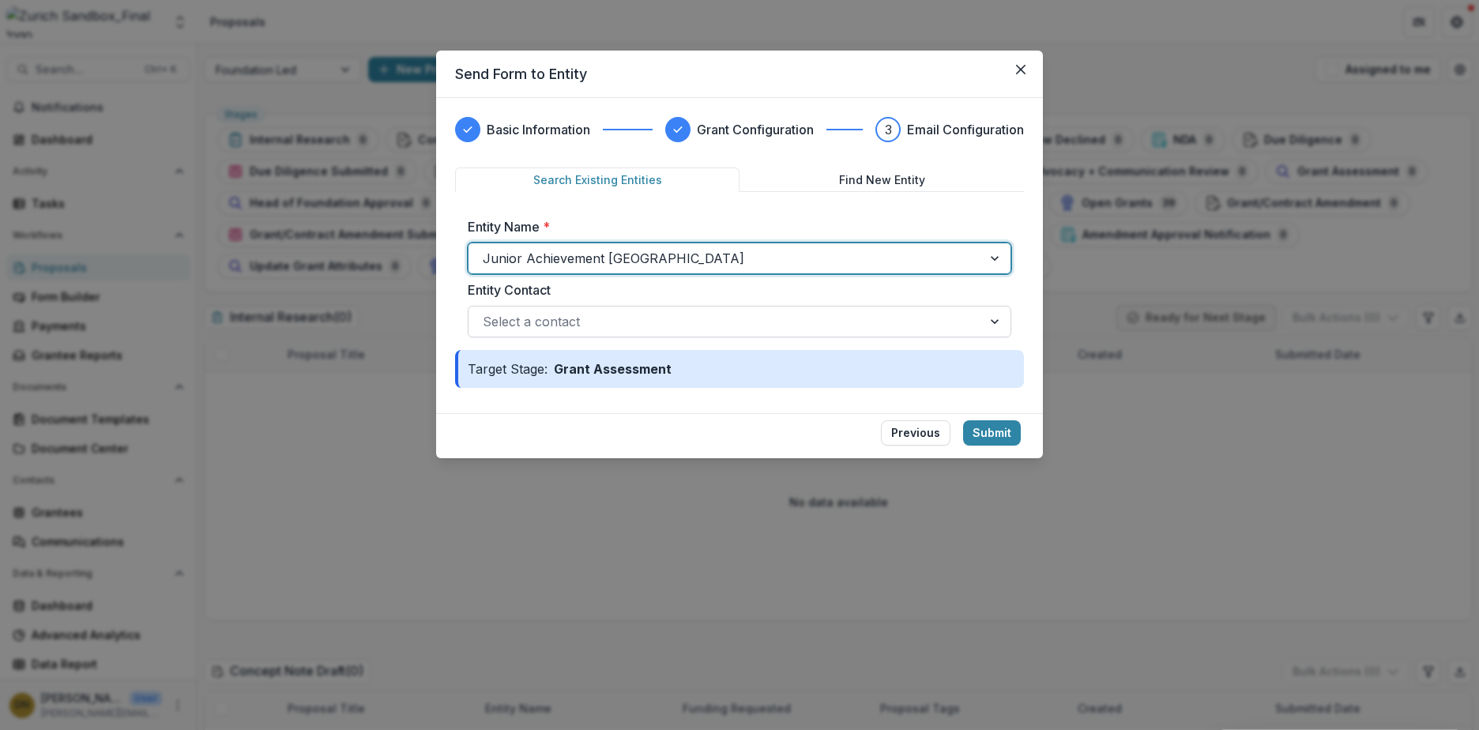
click at [683, 323] on div at bounding box center [725, 321] width 485 height 22
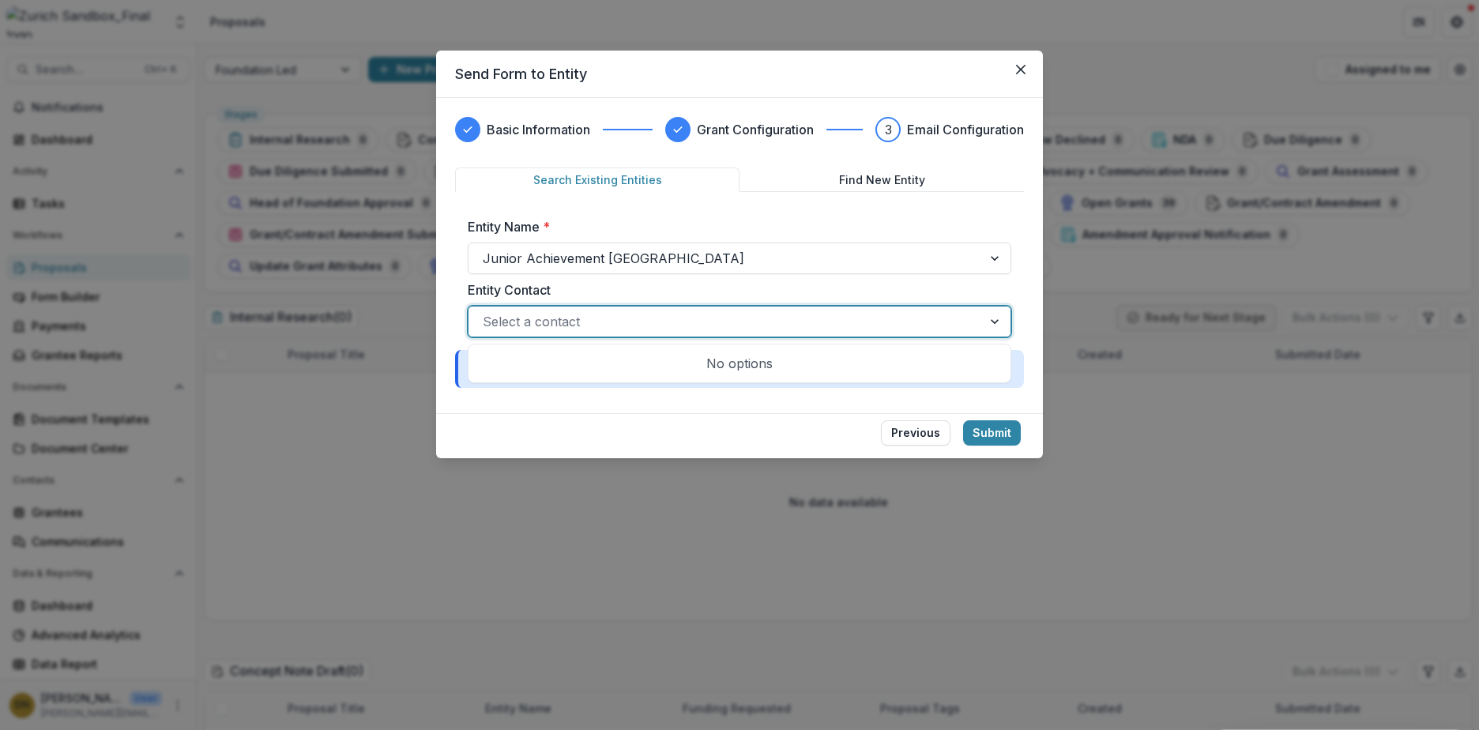
click at [683, 323] on div at bounding box center [725, 321] width 485 height 22
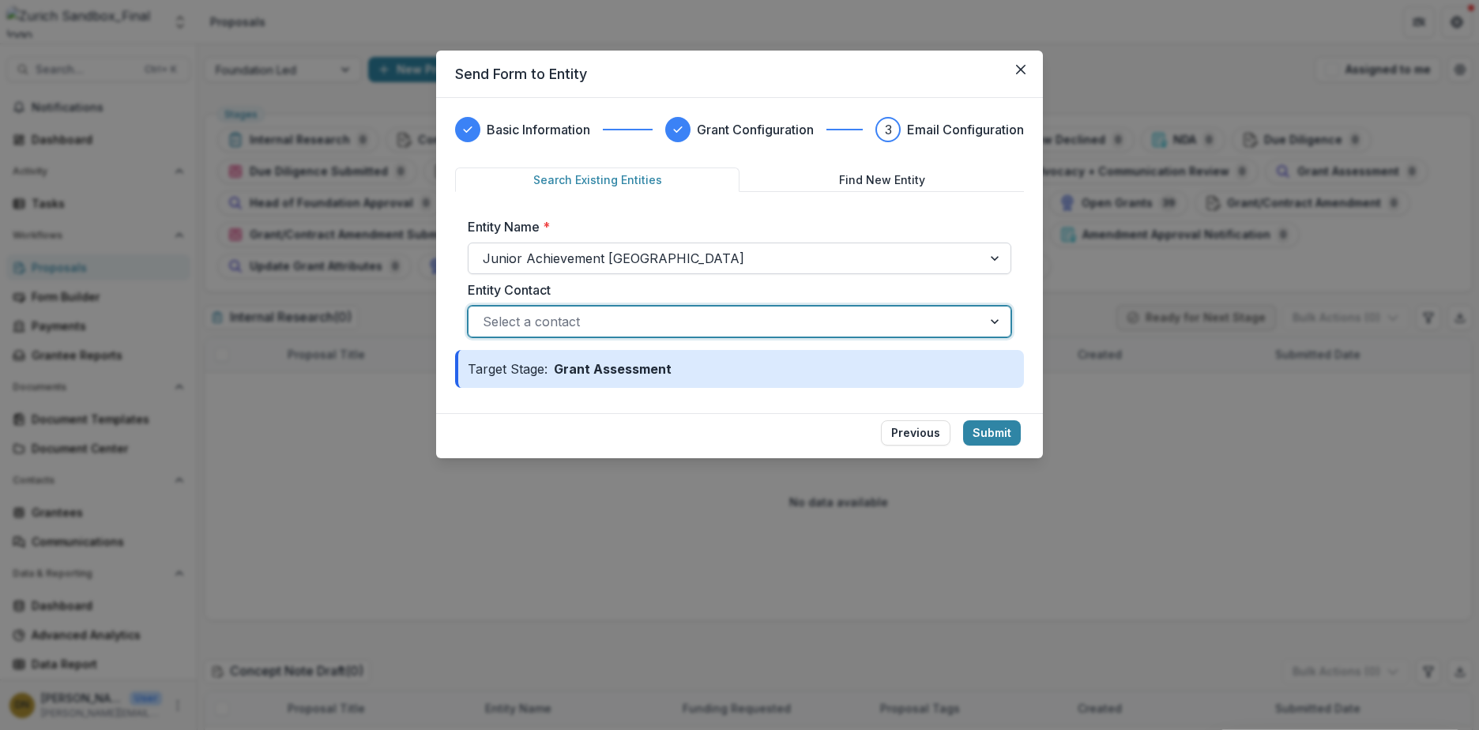
click at [950, 253] on div at bounding box center [725, 258] width 485 height 22
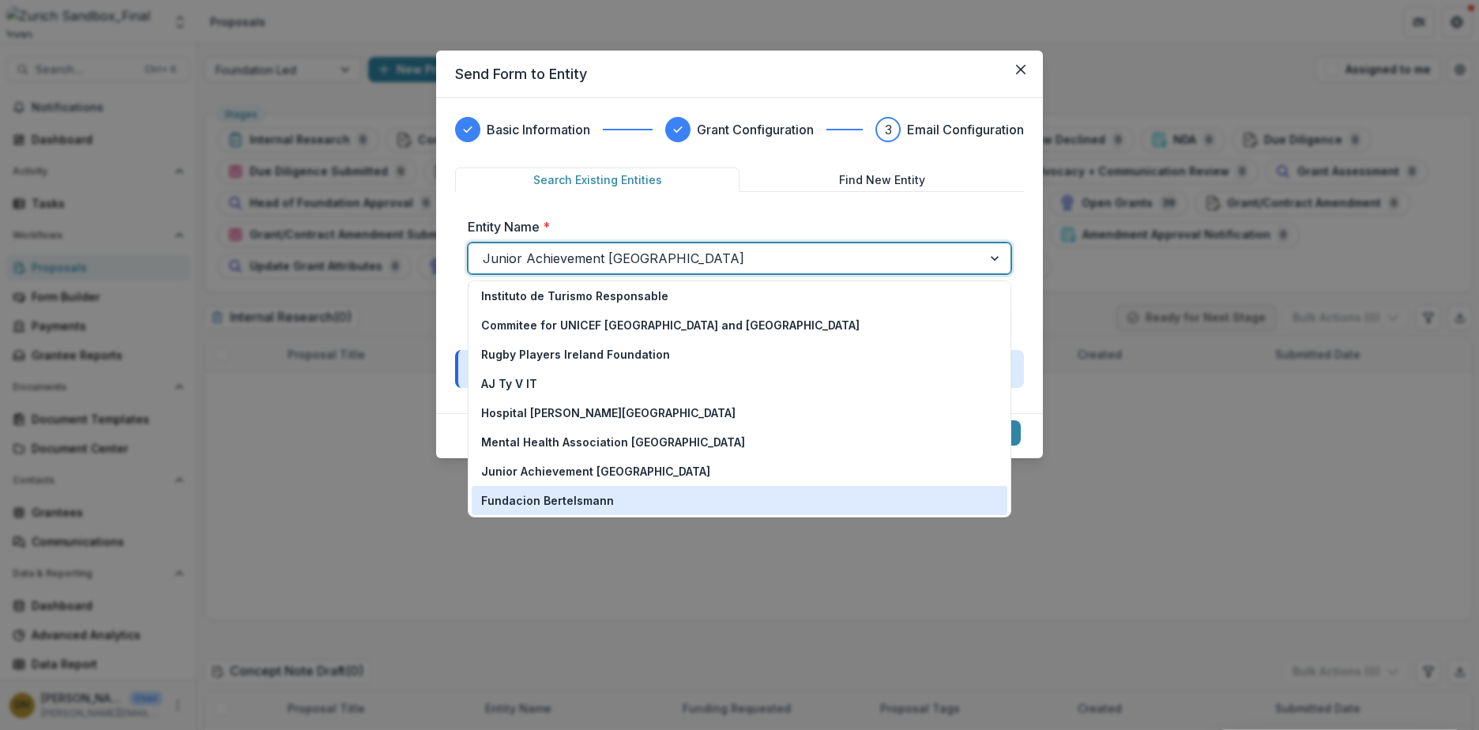
scroll to position [355, 0]
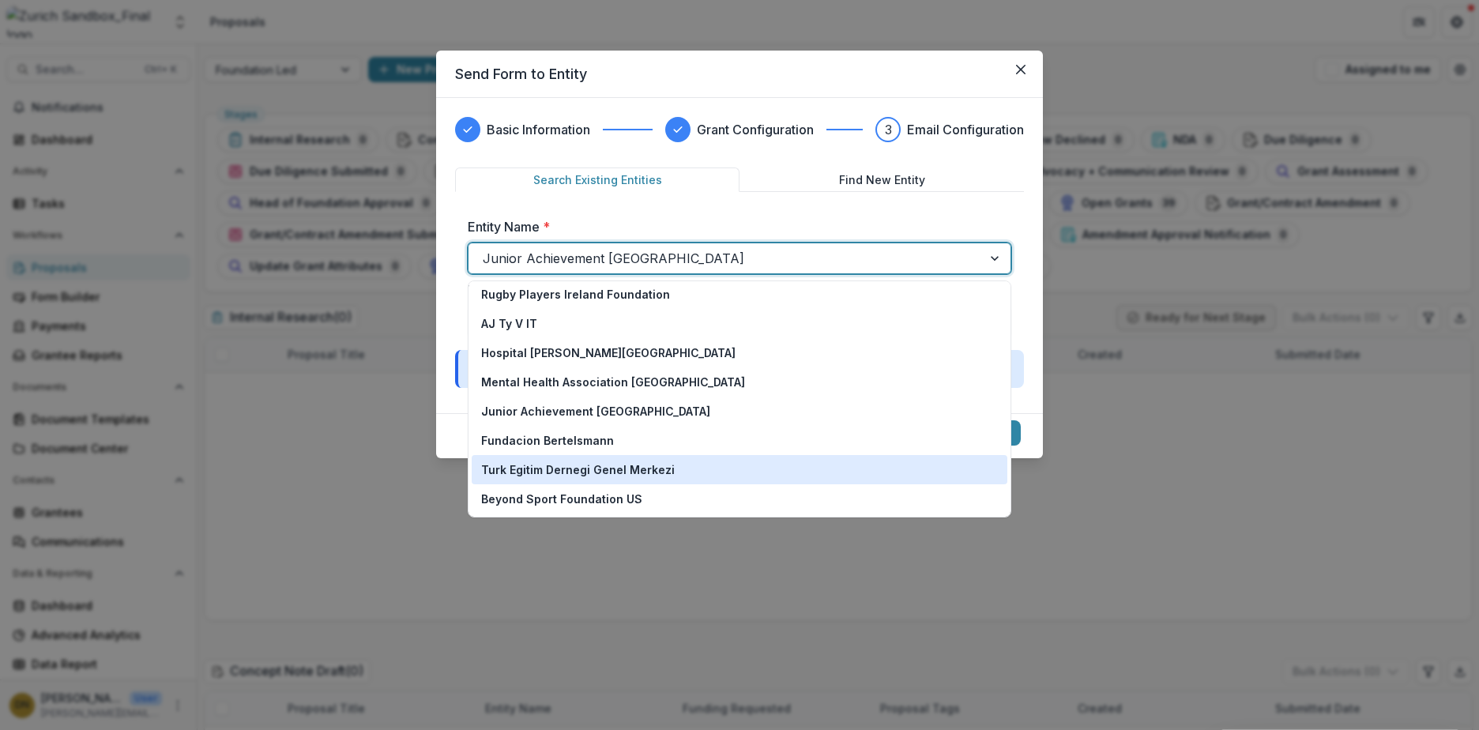
click at [561, 465] on p "Turk Egitim Dernegi Genel Merkezi" at bounding box center [578, 469] width 194 height 17
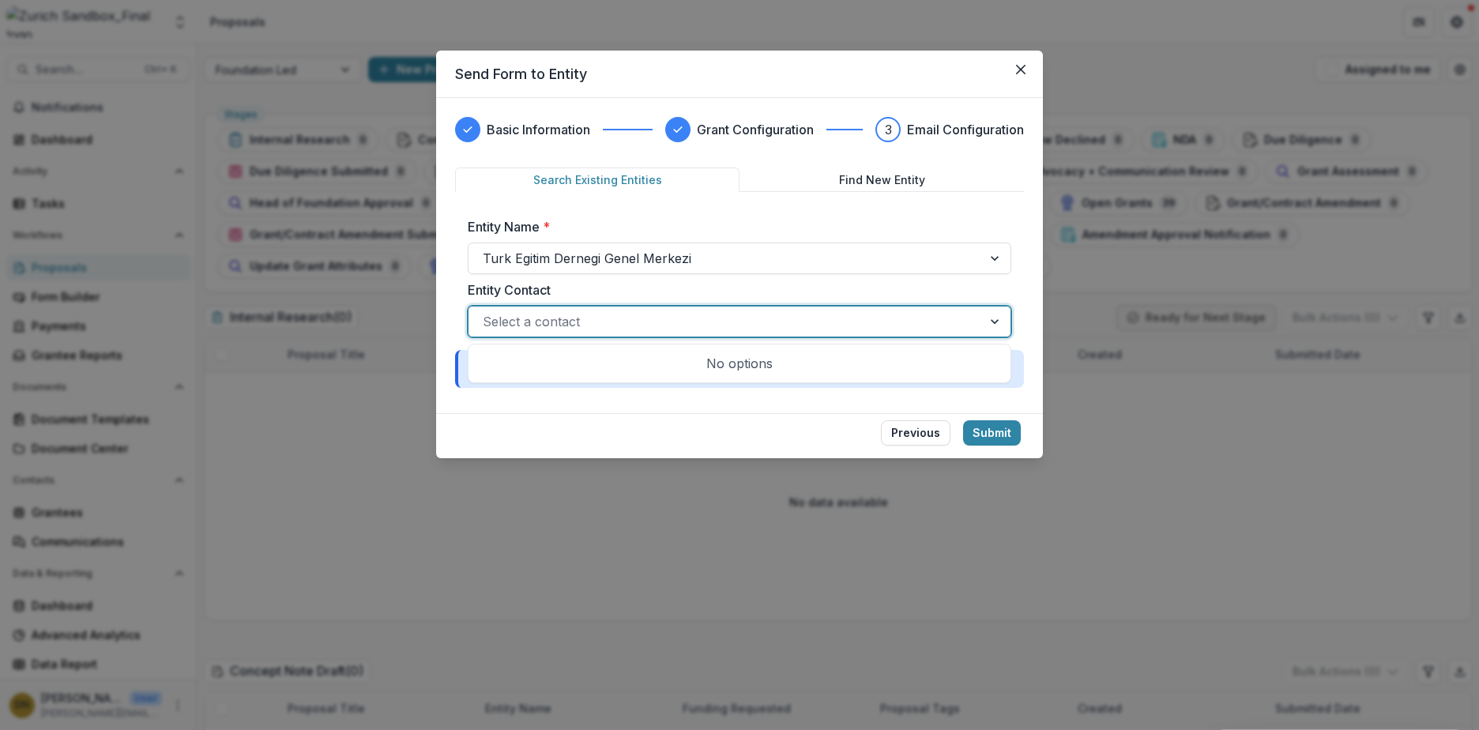
click at [607, 319] on div at bounding box center [725, 321] width 485 height 22
click at [607, 320] on div at bounding box center [725, 321] width 485 height 22
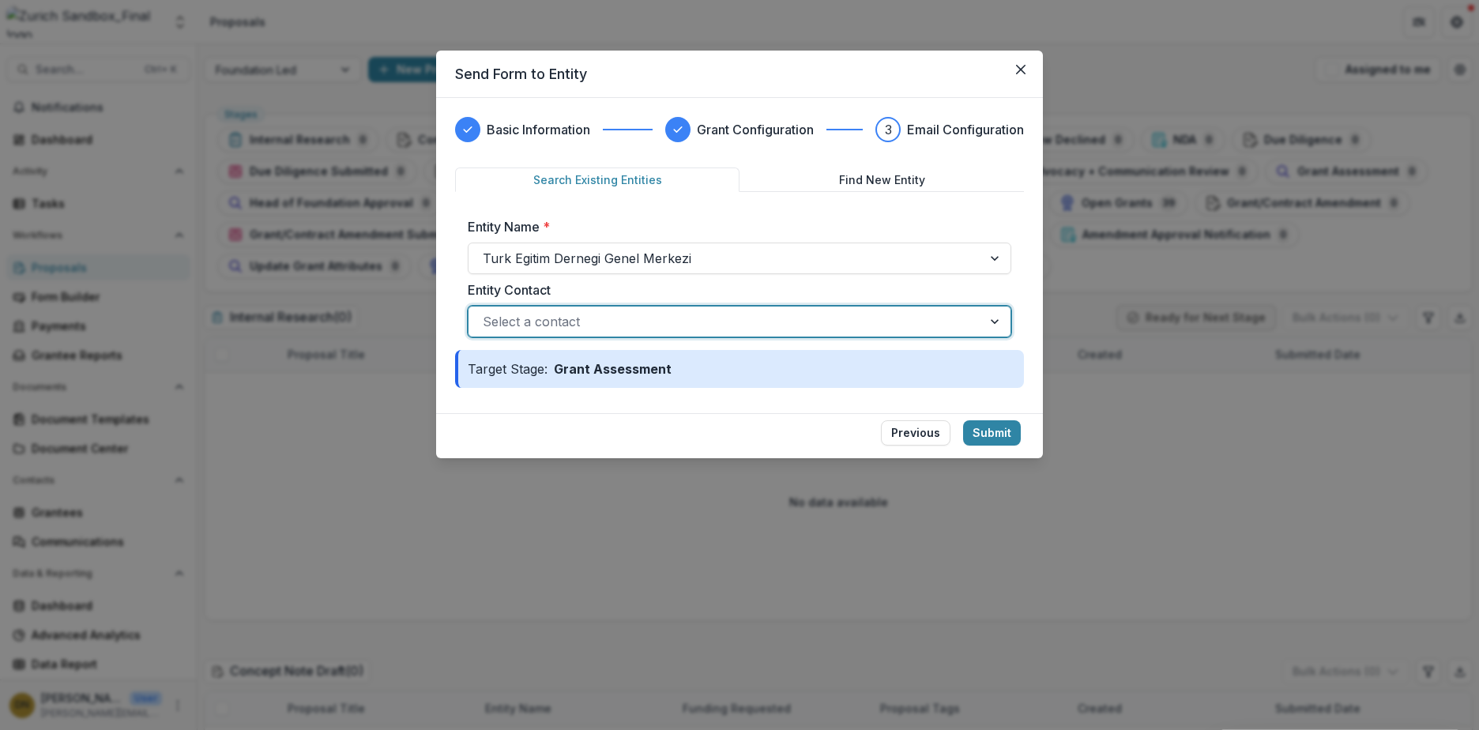
click at [955, 239] on div "Entity Name * Turk [PERSON_NAME] Genel Merkezi" at bounding box center [739, 245] width 543 height 57
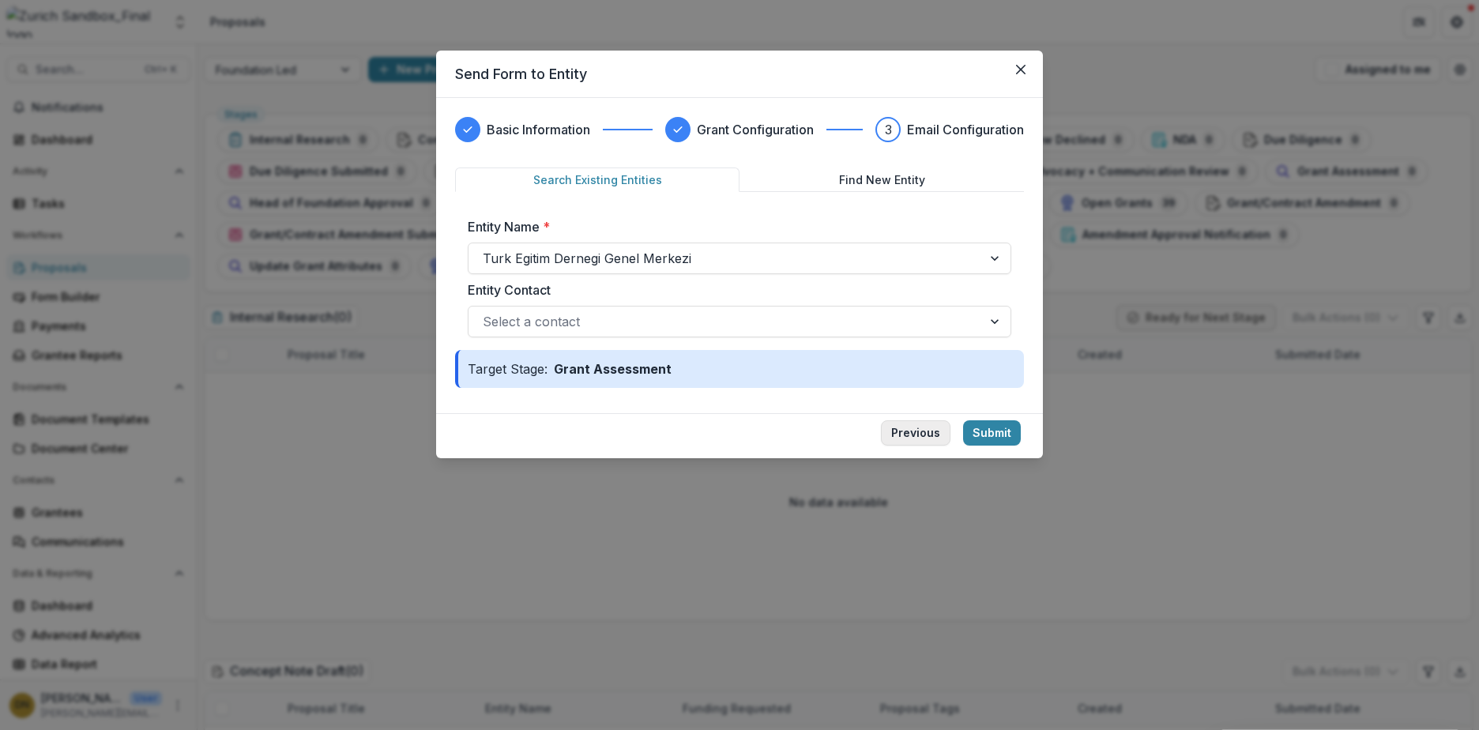
click at [921, 427] on button "Previous" at bounding box center [916, 432] width 70 height 25
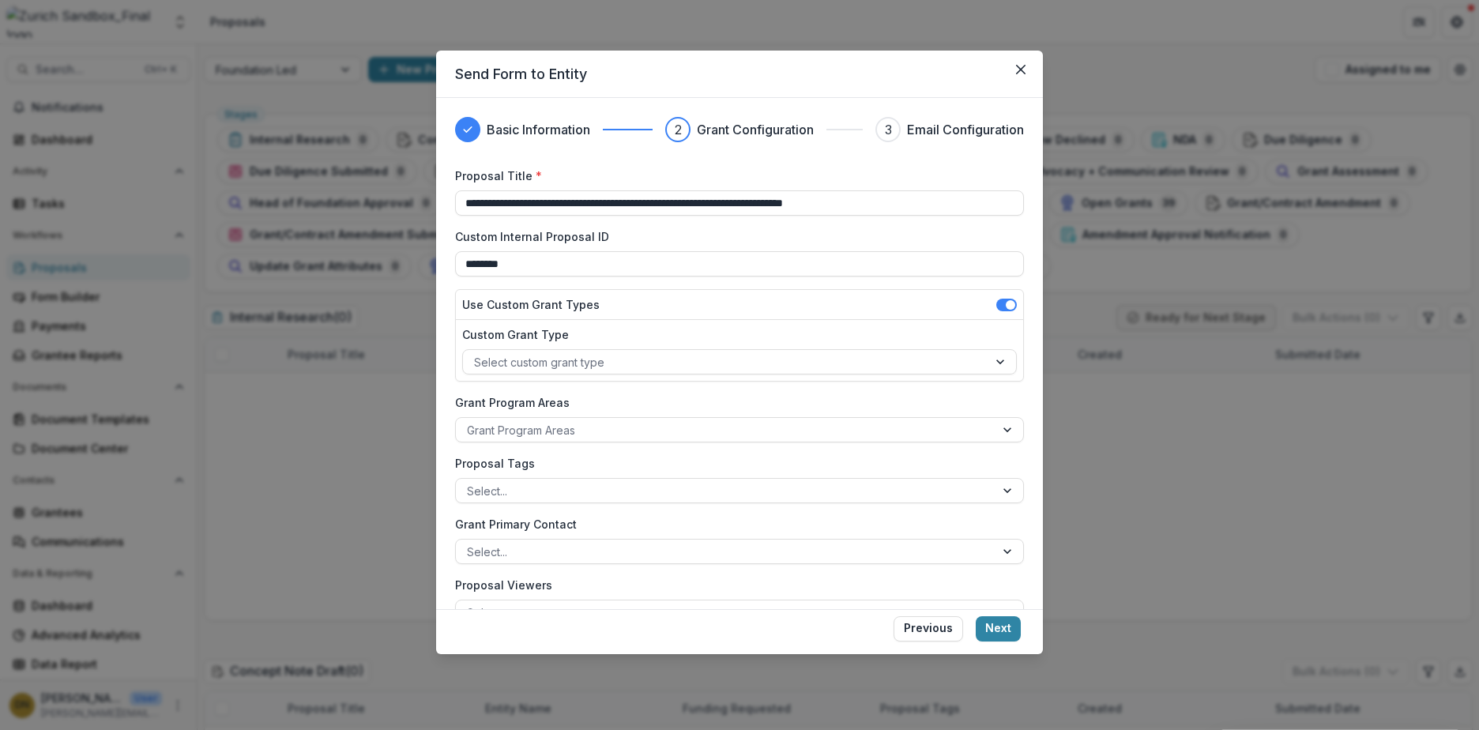
click at [1026, 65] on button "Close" at bounding box center [1020, 69] width 25 height 25
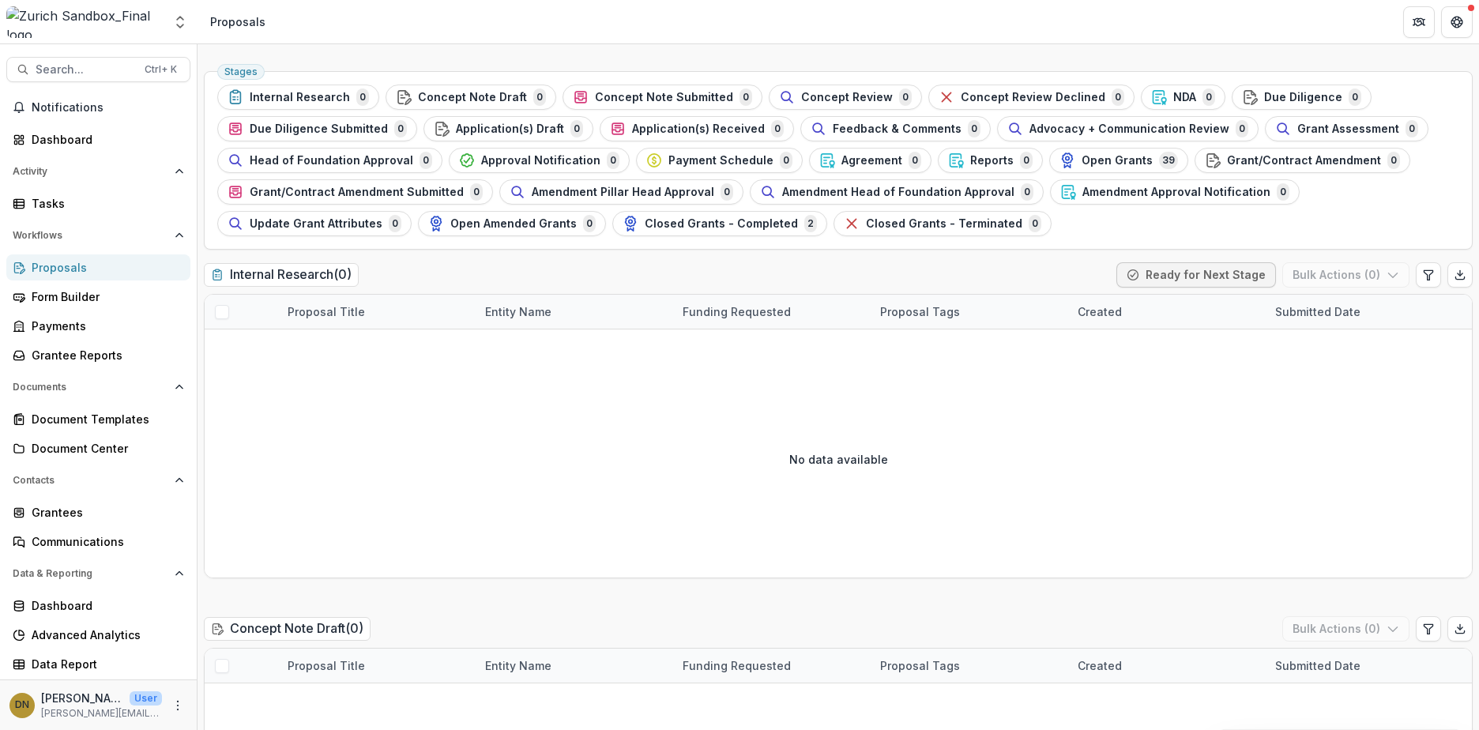
scroll to position [0, 0]
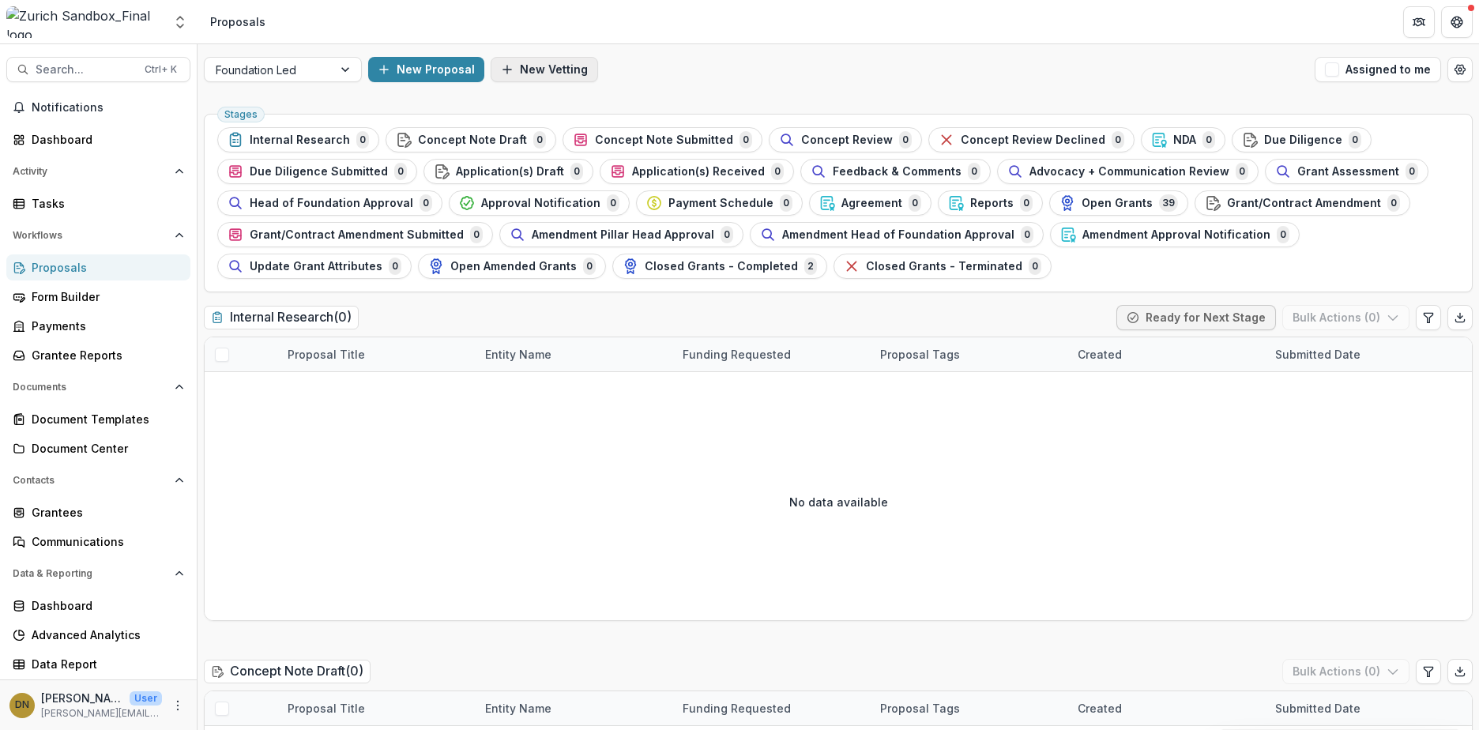
click at [543, 75] on button "New Vetting" at bounding box center [544, 69] width 107 height 25
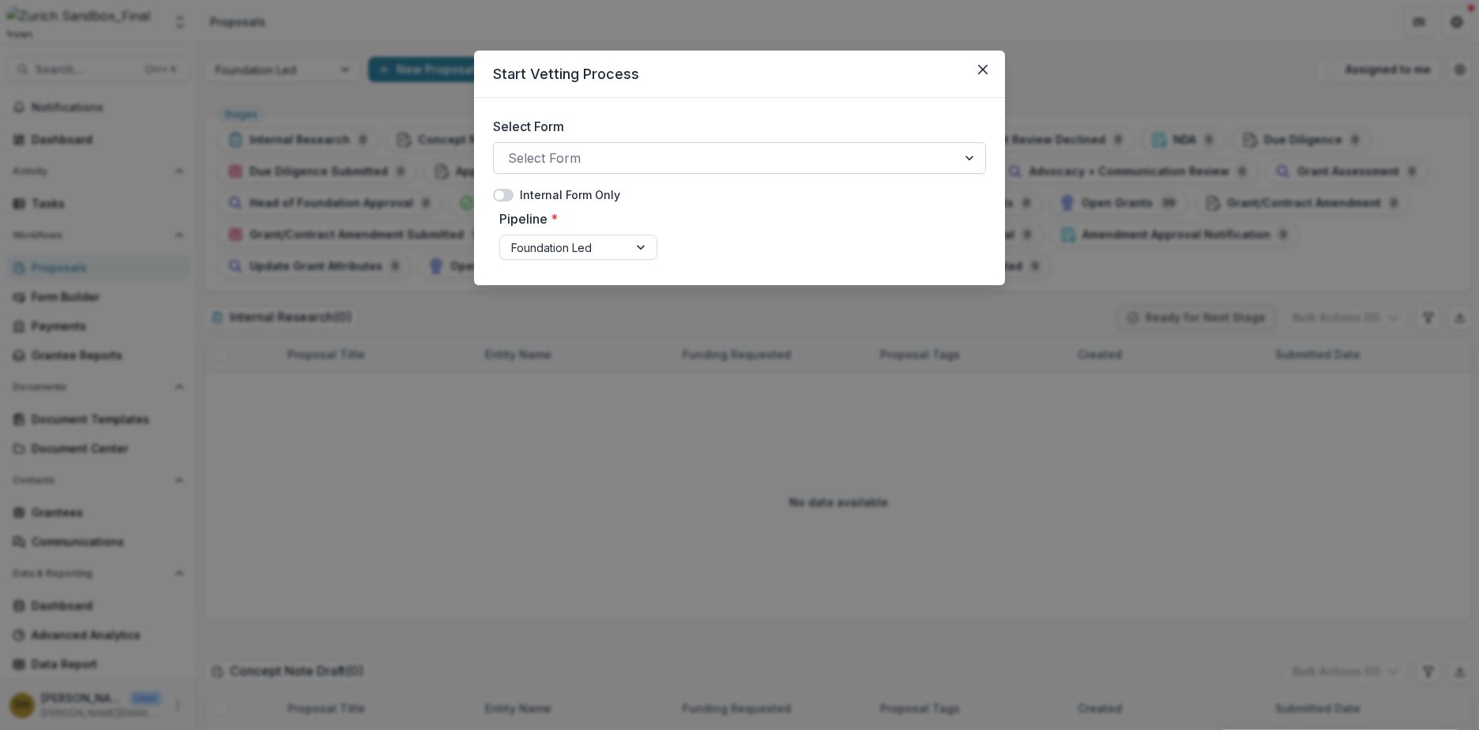
click at [692, 157] on div at bounding box center [725, 158] width 434 height 22
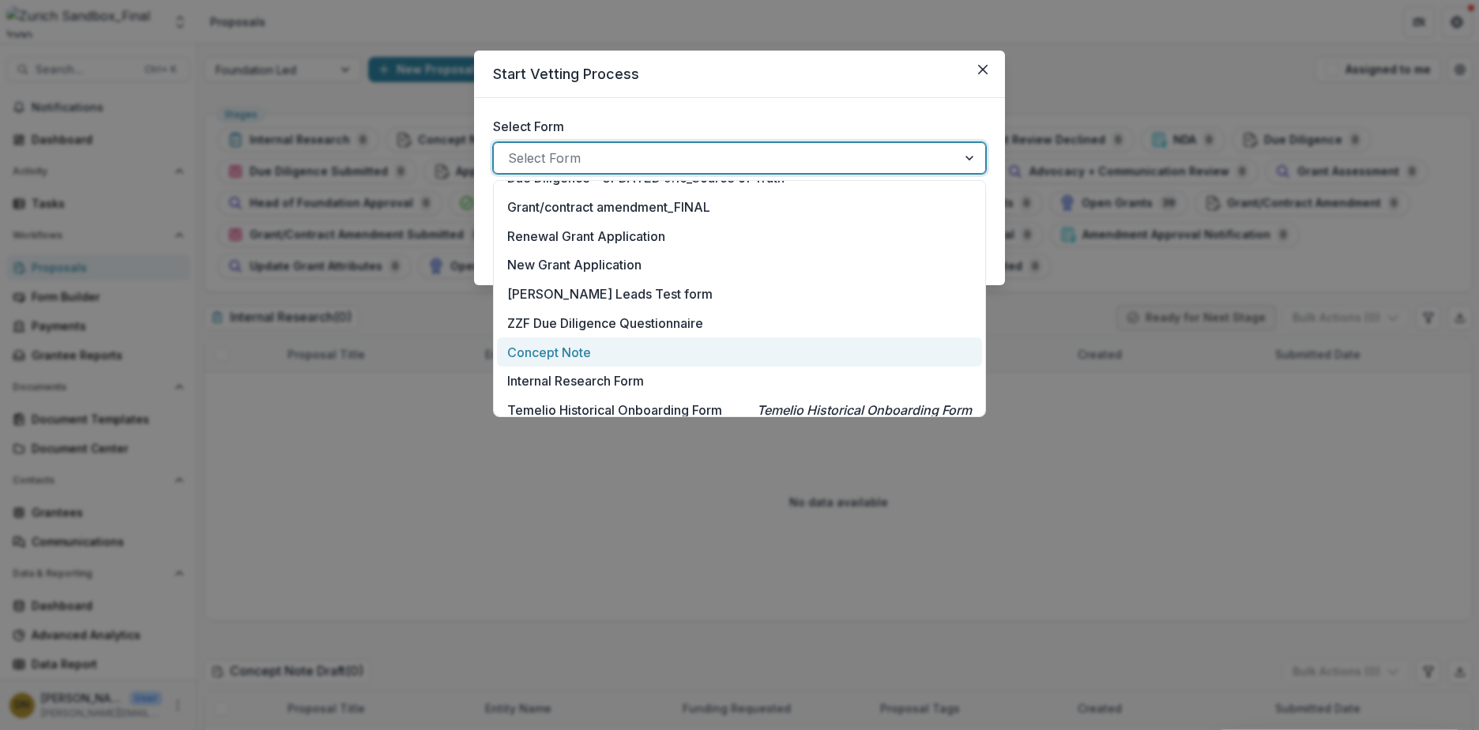
scroll to position [158, 0]
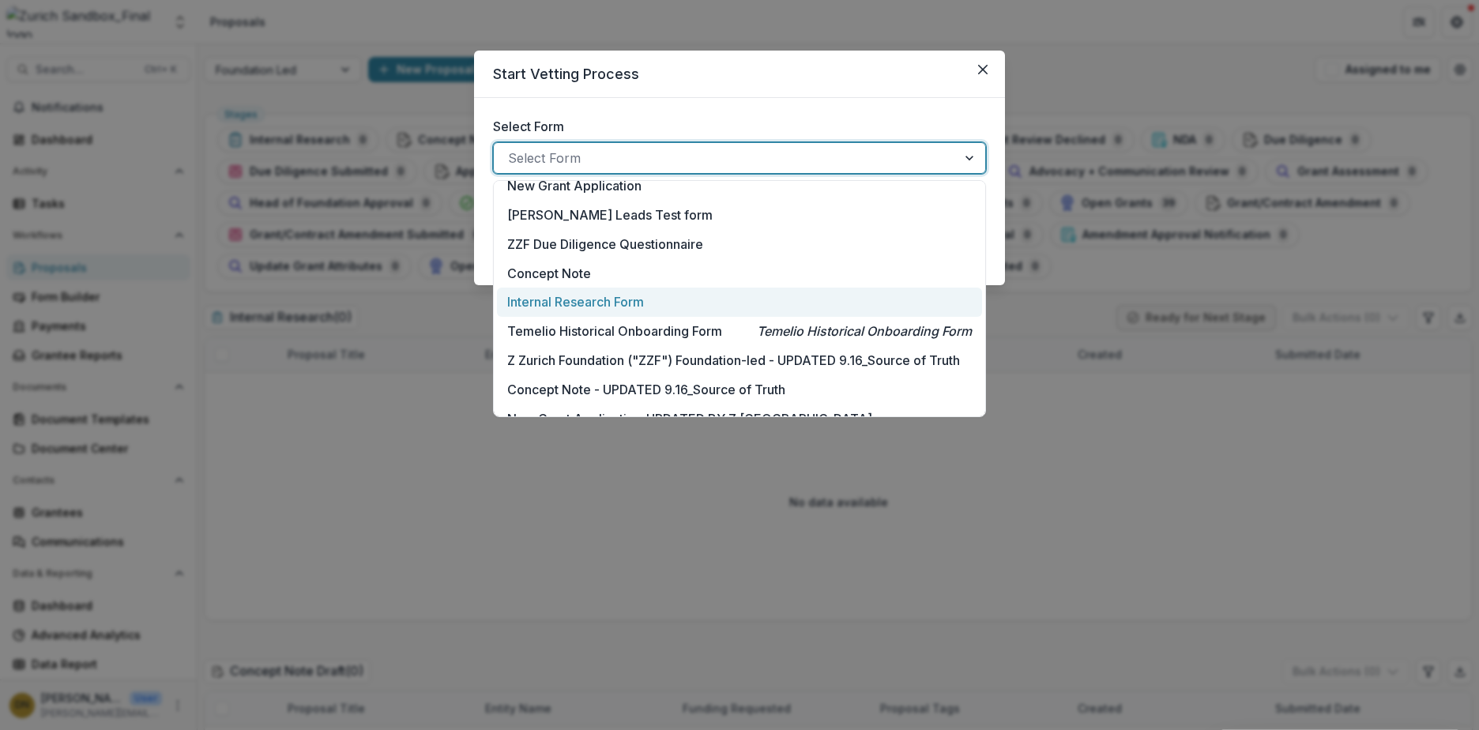
click at [611, 304] on p "Internal Research Form" at bounding box center [575, 301] width 137 height 19
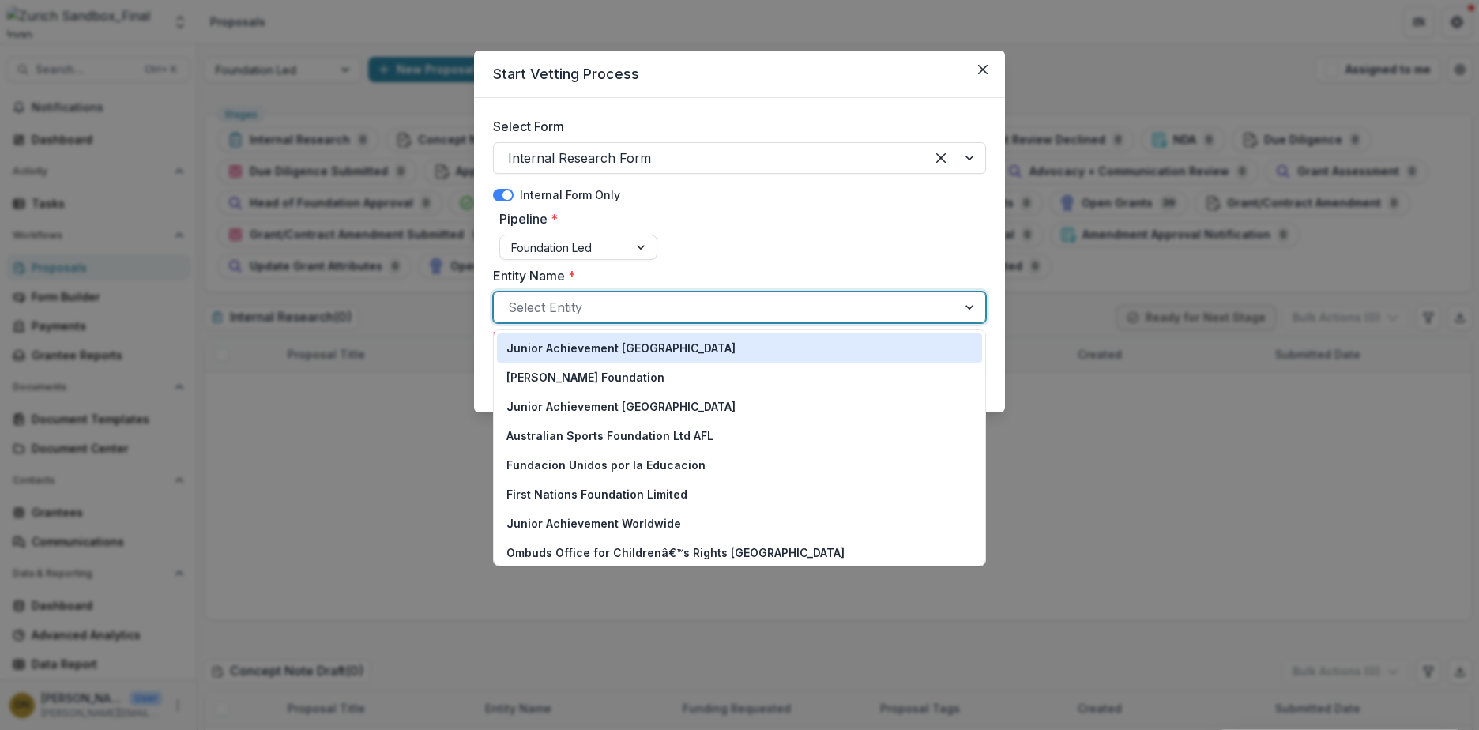
click at [627, 313] on div at bounding box center [725, 307] width 434 height 22
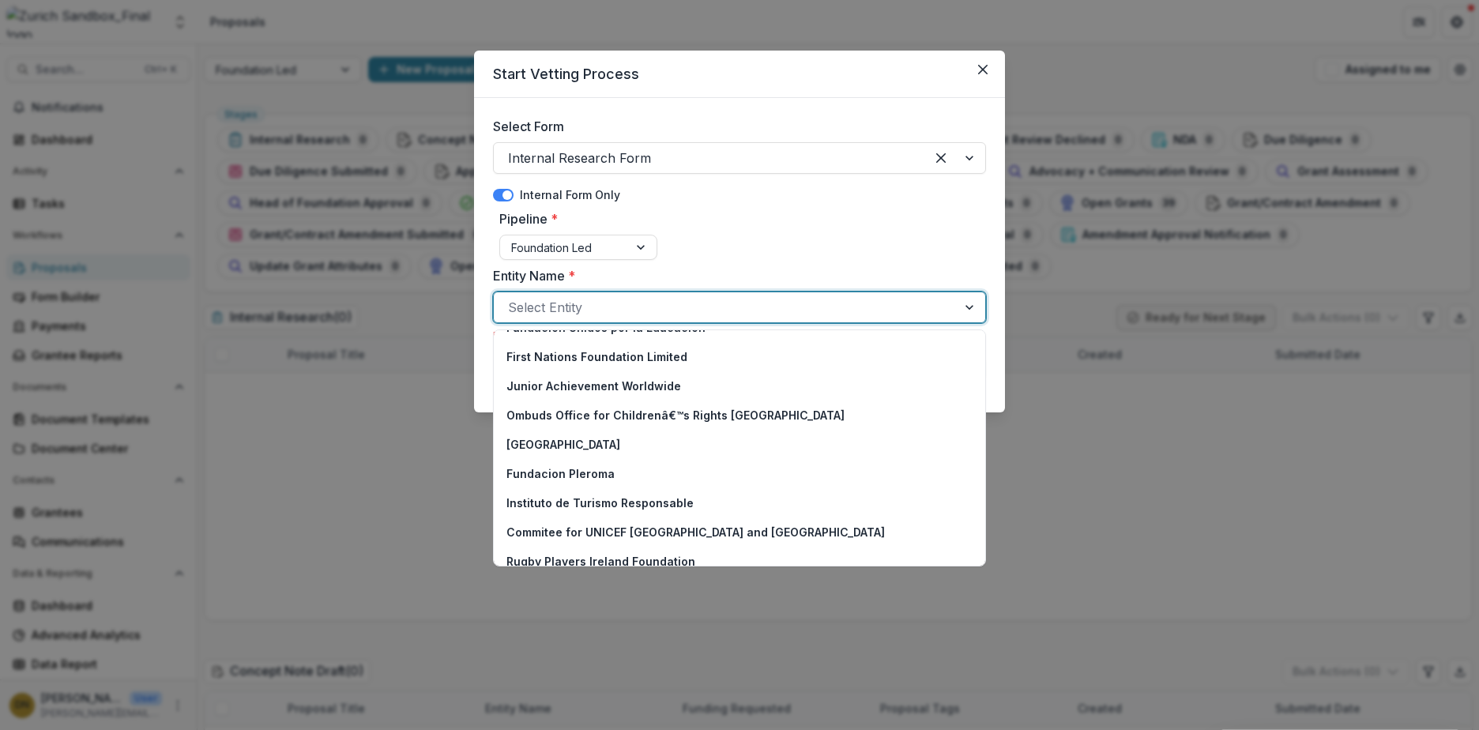
scroll to position [0, 0]
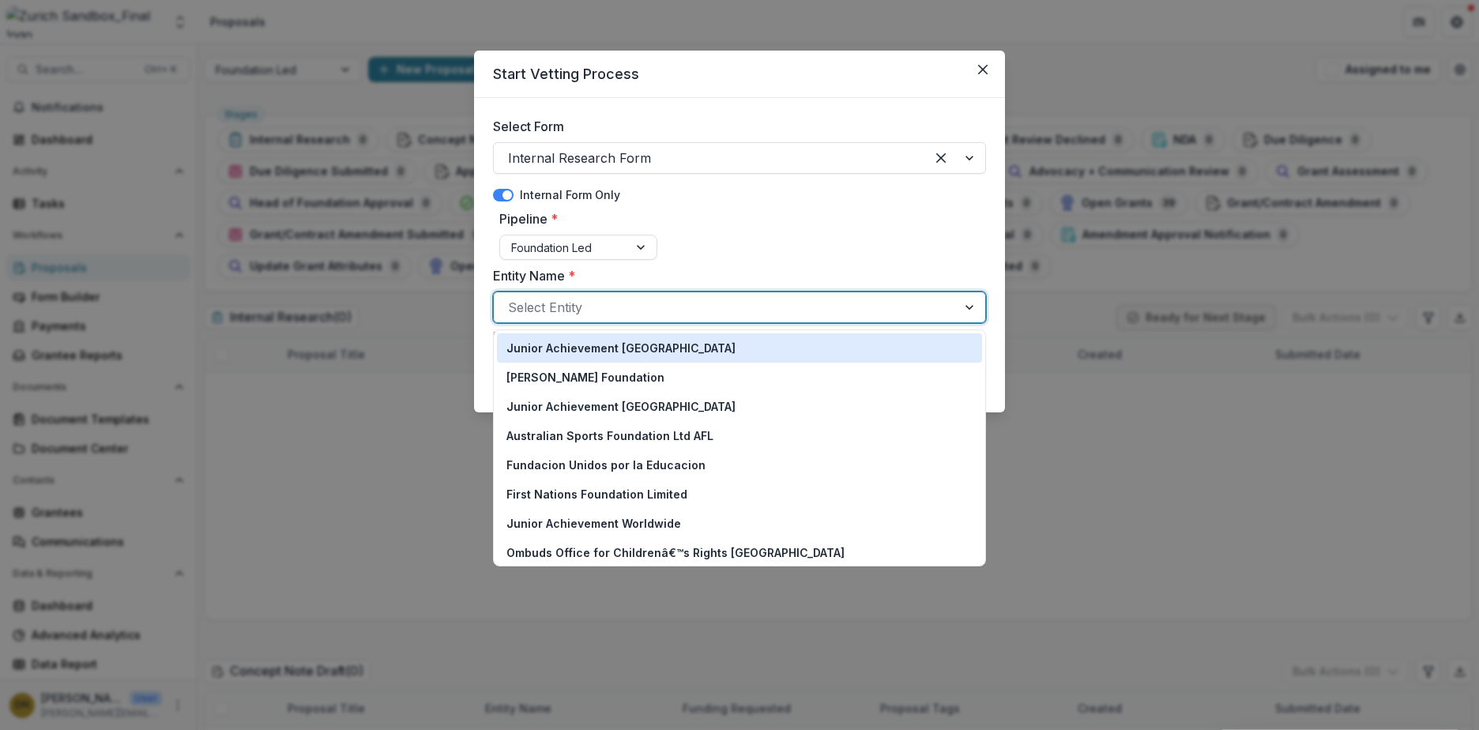
click at [634, 303] on div at bounding box center [725, 307] width 434 height 22
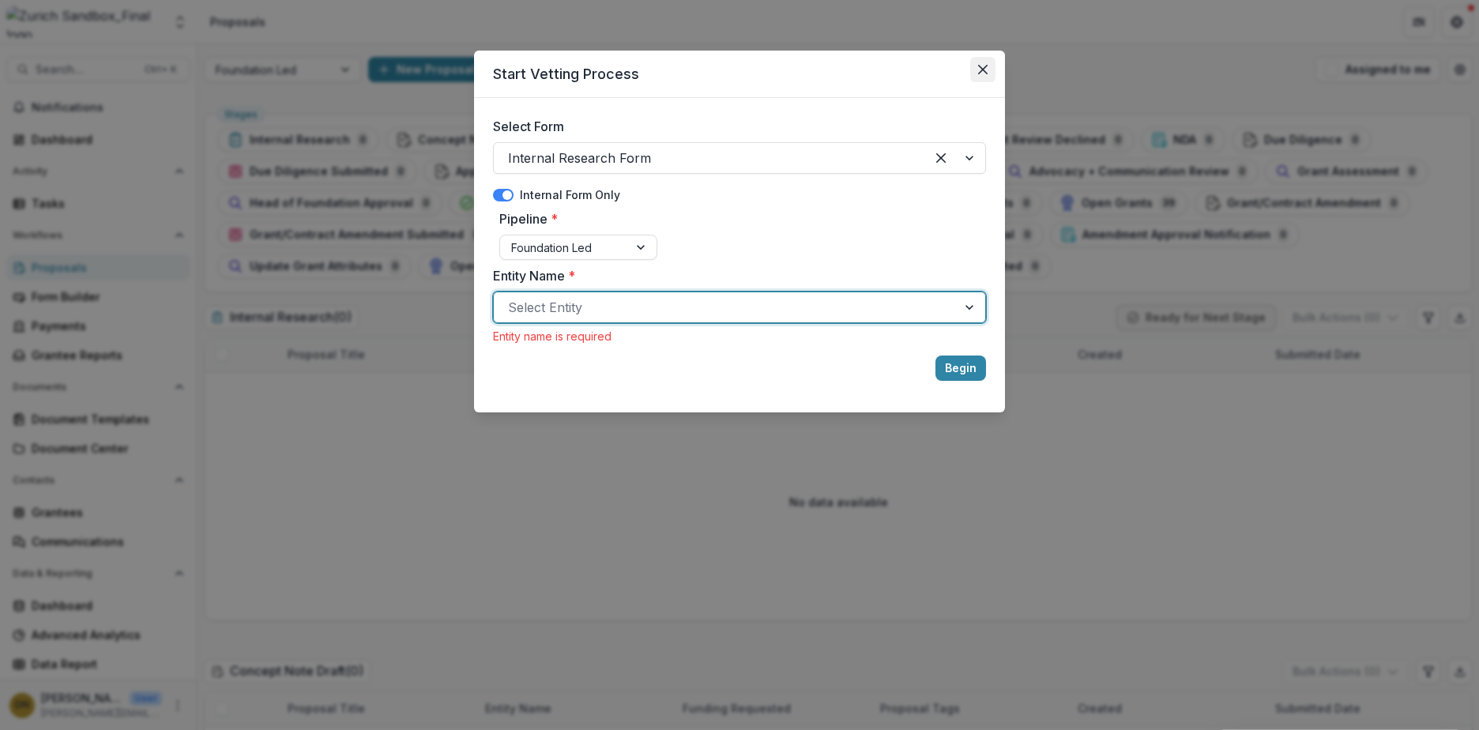
click at [984, 68] on icon "Close" at bounding box center [982, 69] width 9 height 9
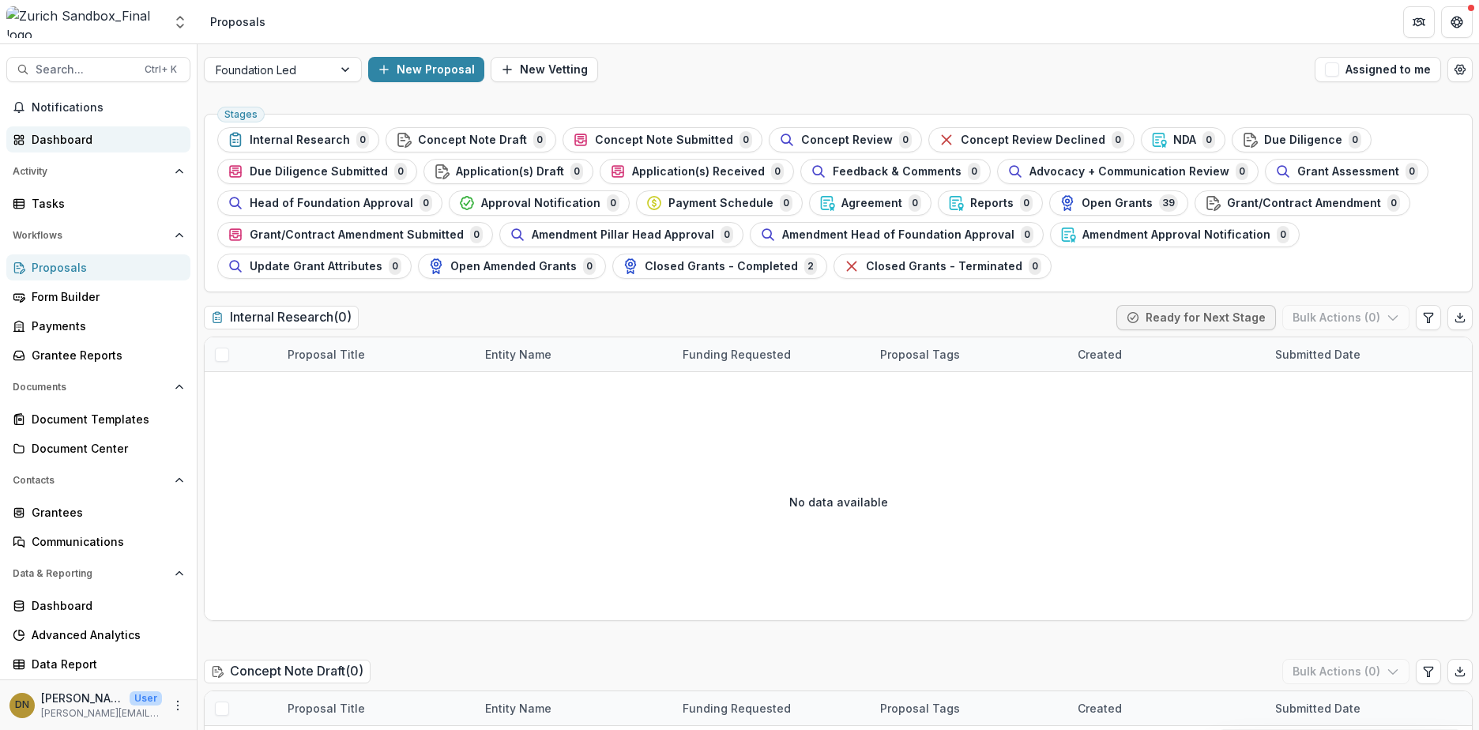
click at [71, 139] on div "Dashboard" at bounding box center [105, 139] width 146 height 17
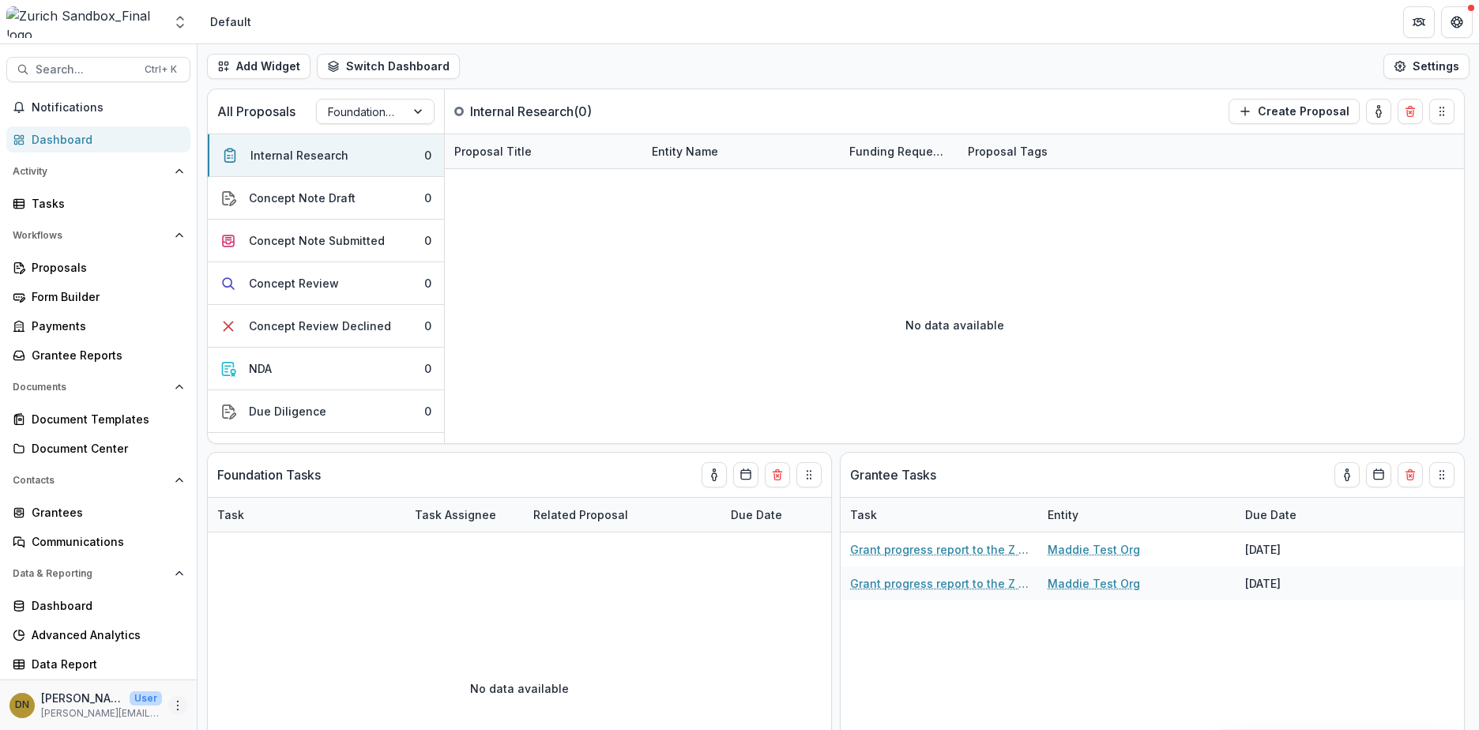
click at [175, 709] on icon "More" at bounding box center [177, 705] width 13 height 13
click at [154, 709] on div "DN [PERSON_NAME] User [PERSON_NAME][EMAIL_ADDRESS][PERSON_NAME][DOMAIN_NAME]" at bounding box center [85, 705] width 152 height 31
click at [178, 21] on icon "Open entity switcher" at bounding box center [180, 22] width 16 height 16
click at [111, 122] on div "Zurich Sandbox_Final" at bounding box center [98, 119] width 118 height 17
click at [130, 698] on p "User" at bounding box center [146, 698] width 32 height 14
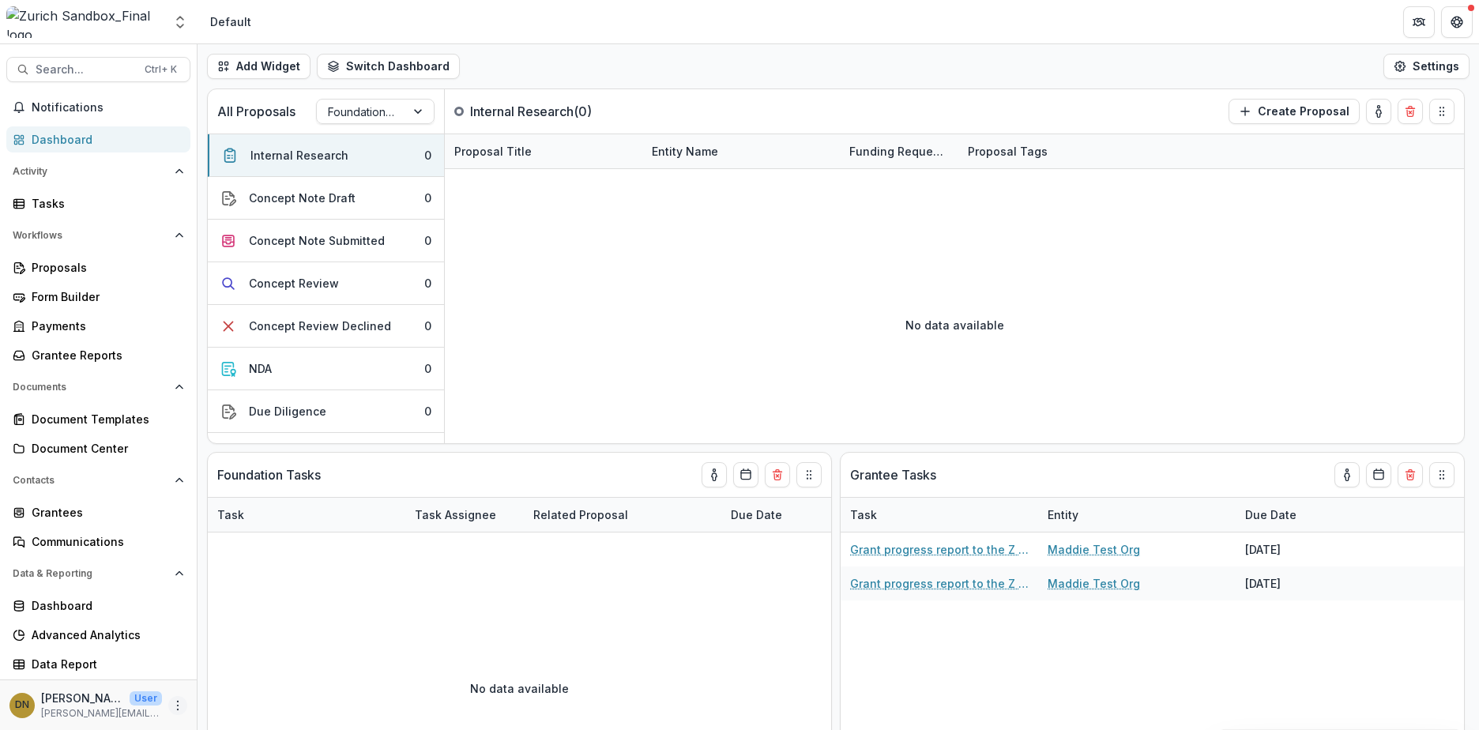
click at [171, 710] on icon "More" at bounding box center [177, 705] width 13 height 13
click at [182, 21] on icon "Open entity switcher" at bounding box center [180, 22] width 16 height 16
click at [181, 21] on icon "Open entity switcher" at bounding box center [180, 22] width 16 height 16
